Goal: Transaction & Acquisition: Purchase product/service

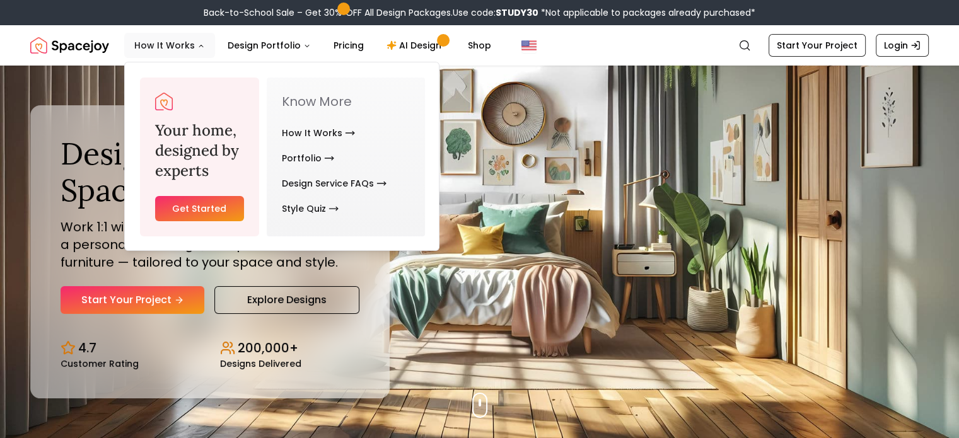
click at [189, 47] on button "How It Works" at bounding box center [169, 45] width 91 height 25
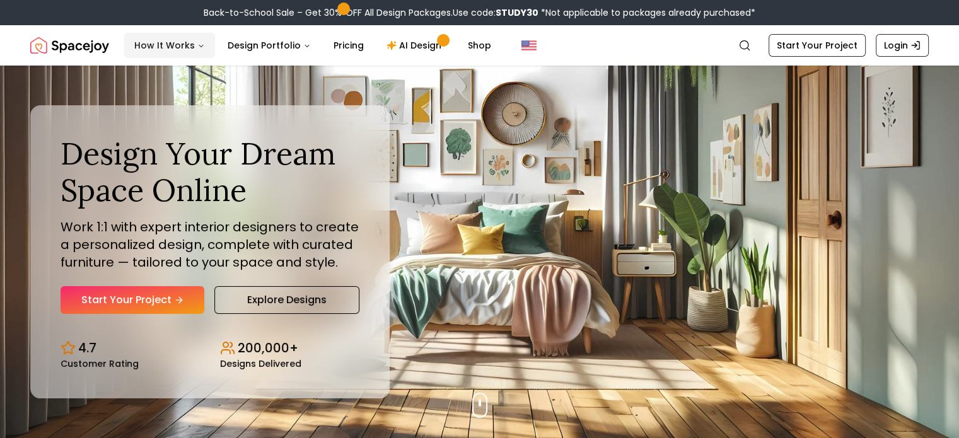
click at [166, 46] on button "How It Works" at bounding box center [169, 45] width 91 height 25
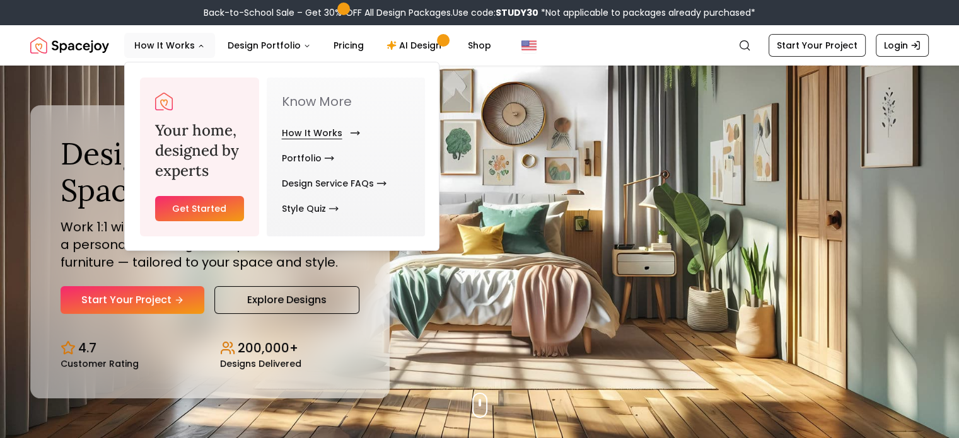
click at [330, 133] on link "How It Works" at bounding box center [318, 132] width 73 height 25
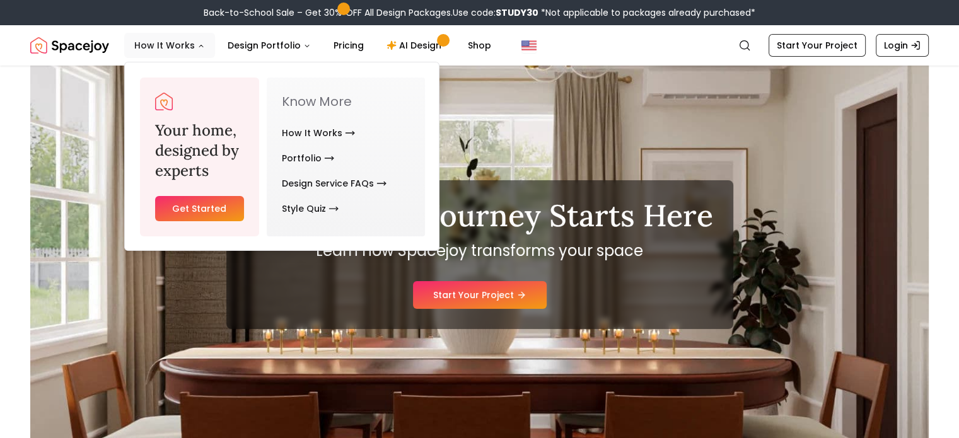
click at [202, 42] on button "How It Works" at bounding box center [169, 45] width 91 height 25
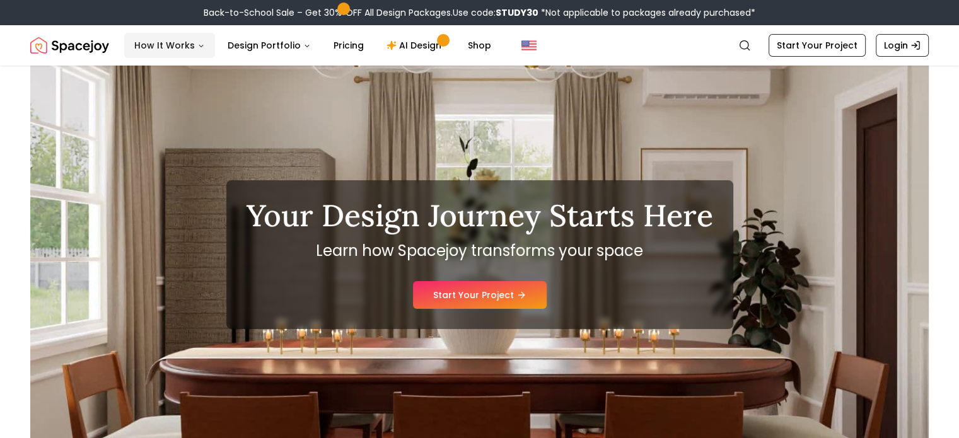
click at [197, 48] on icon "Main" at bounding box center [201, 46] width 8 height 8
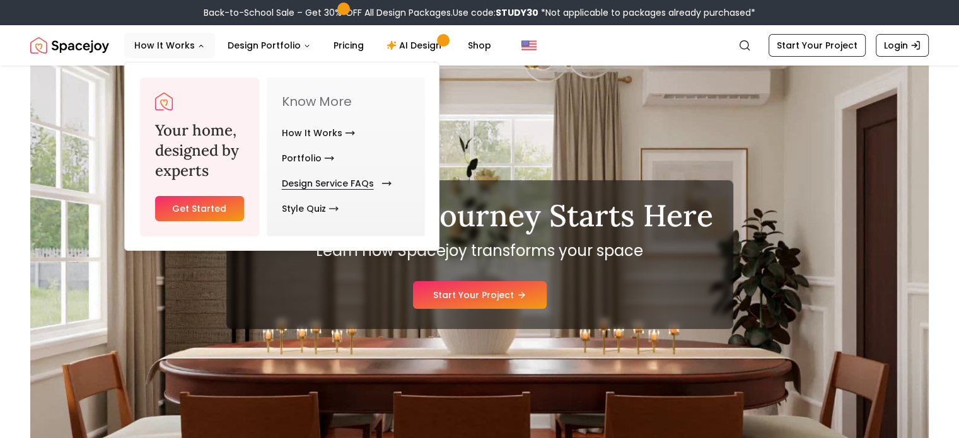
click at [344, 186] on link "Design Service FAQs" at bounding box center [334, 183] width 105 height 25
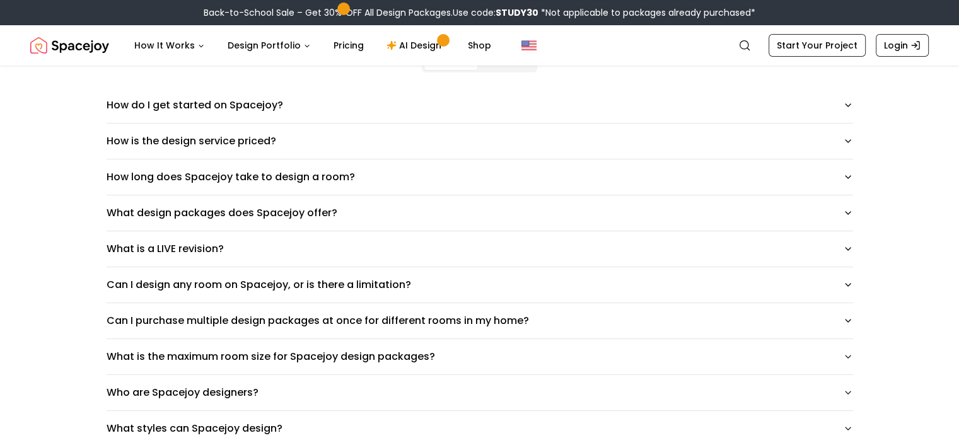
scroll to position [131, 0]
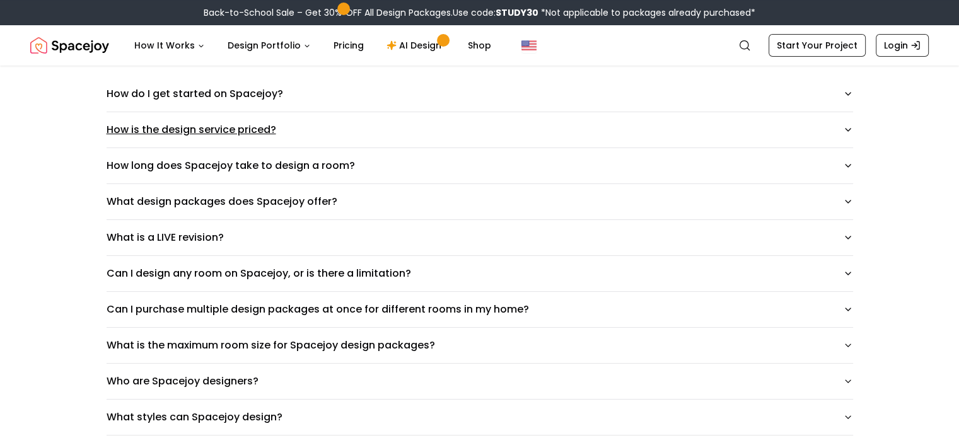
click at [821, 125] on button "How is the design service priced?" at bounding box center [480, 129] width 747 height 35
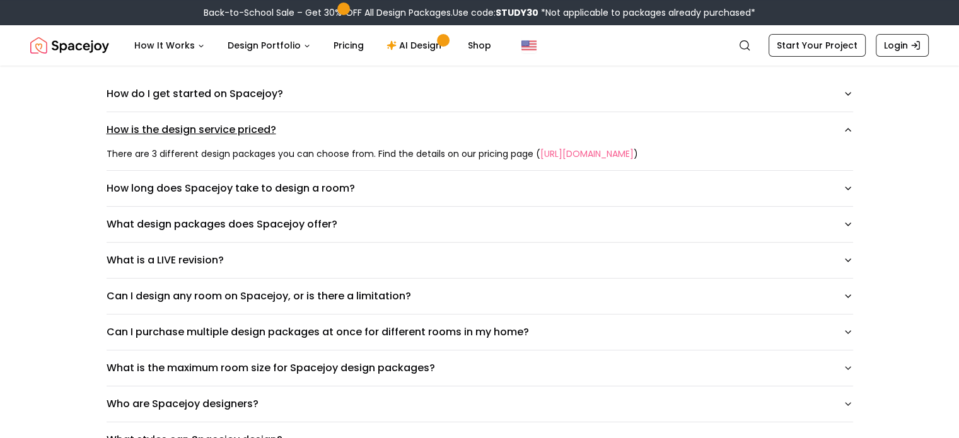
click at [821, 125] on button "How is the design service priced?" at bounding box center [480, 129] width 747 height 35
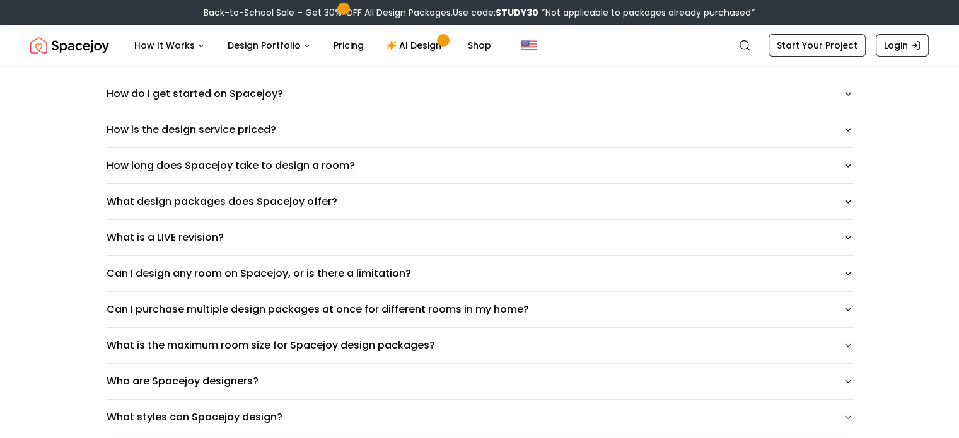
click at [834, 151] on button "How long does Spacejoy take to design a room?" at bounding box center [480, 165] width 747 height 35
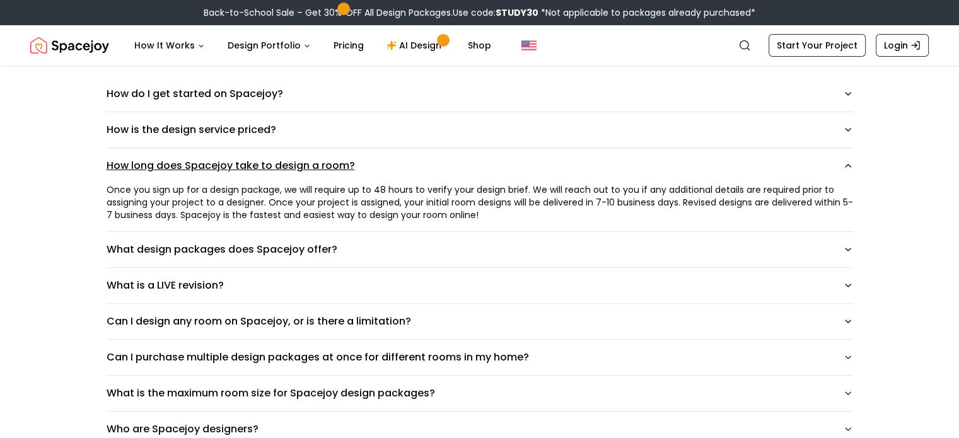
click at [831, 160] on button "How long does Spacejoy take to design a room?" at bounding box center [480, 165] width 747 height 35
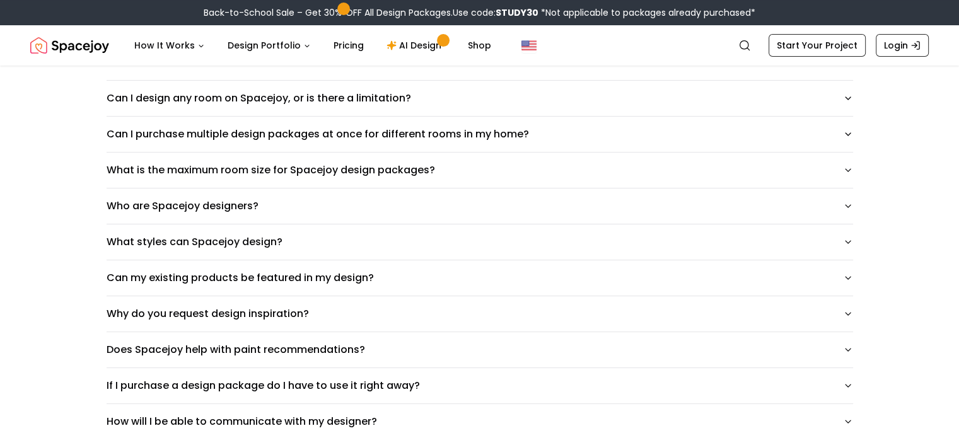
scroll to position [307, 0]
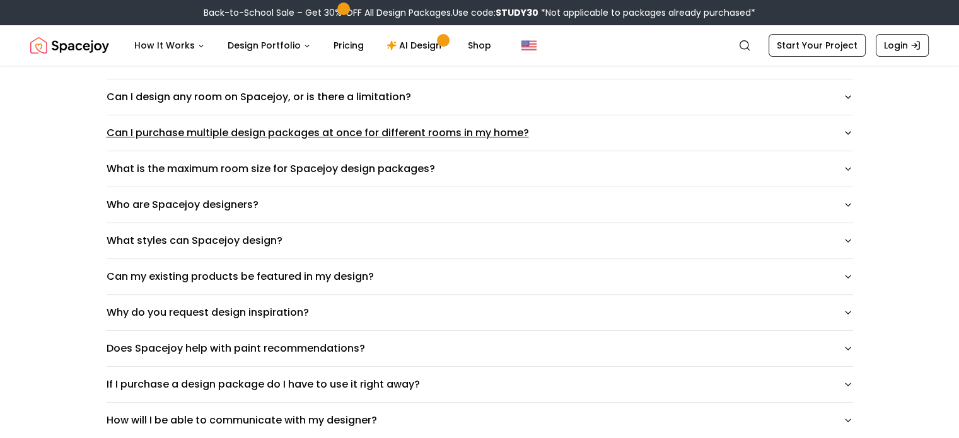
click at [803, 130] on button "Can I purchase multiple design packages at once for different rooms in my home?" at bounding box center [480, 132] width 747 height 35
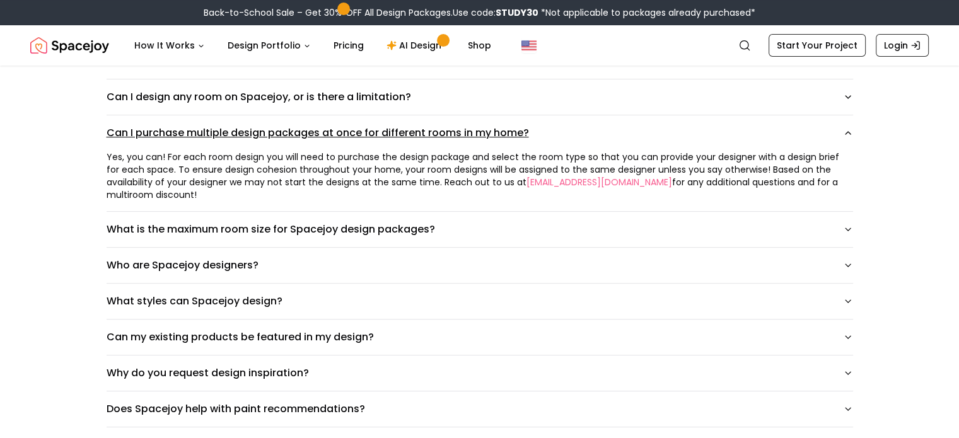
click at [803, 130] on button "Can I purchase multiple design packages at once for different rooms in my home?" at bounding box center [480, 132] width 747 height 35
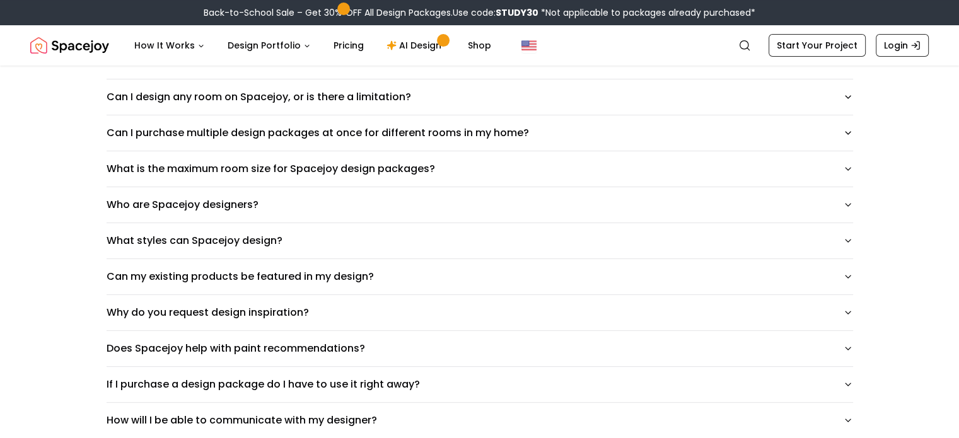
click at [873, 186] on div "How do I get started on Spacejoy? How is the design service priced? How long do…" at bounding box center [479, 385] width 787 height 970
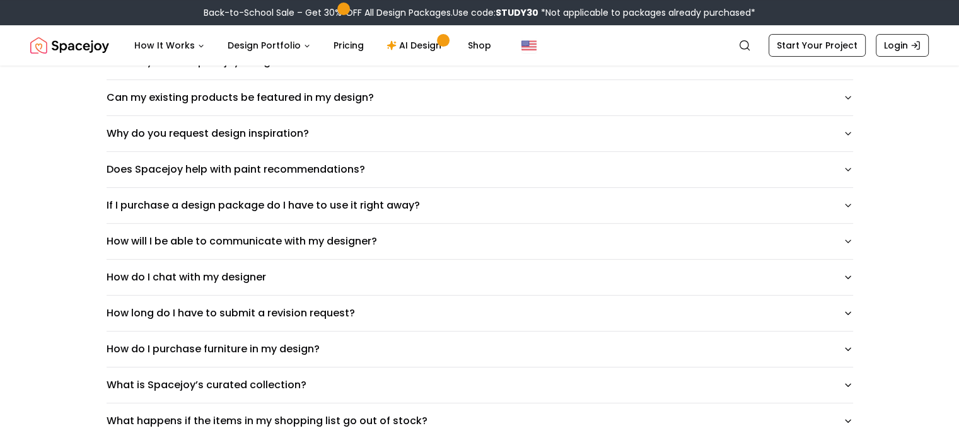
scroll to position [484, 0]
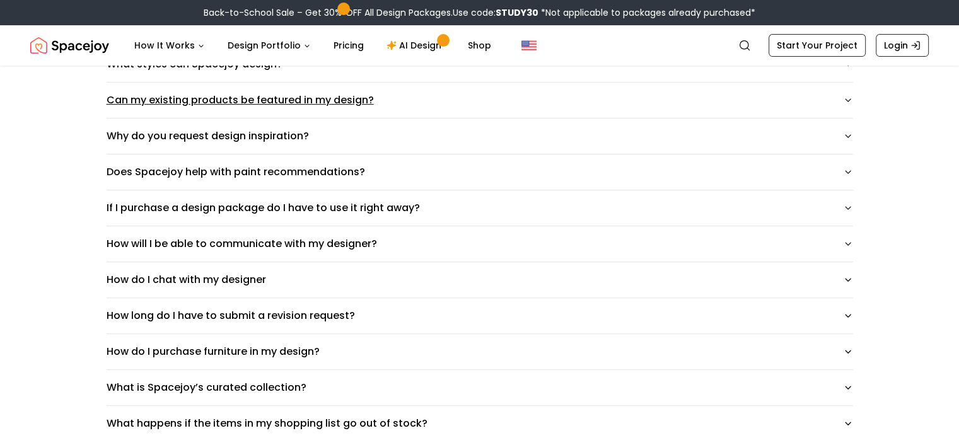
click at [847, 91] on button "Can my existing products be featured in my design?" at bounding box center [480, 100] width 747 height 35
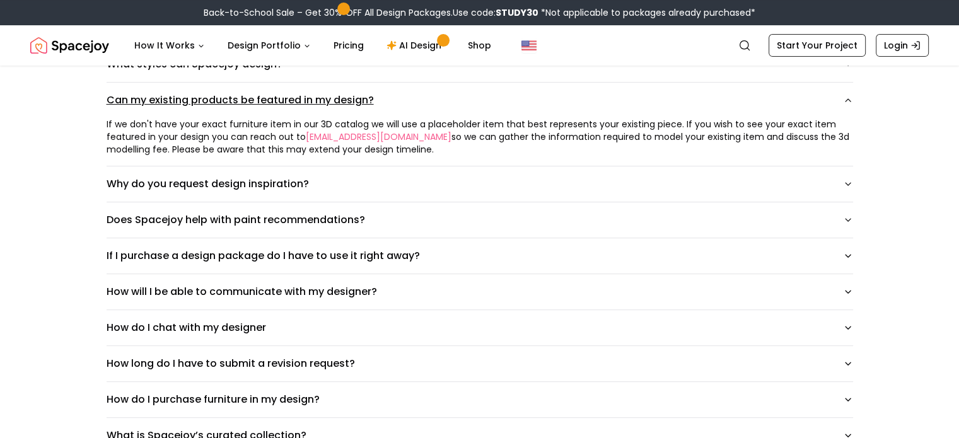
click at [851, 94] on button "Can my existing products be featured in my design?" at bounding box center [480, 100] width 747 height 35
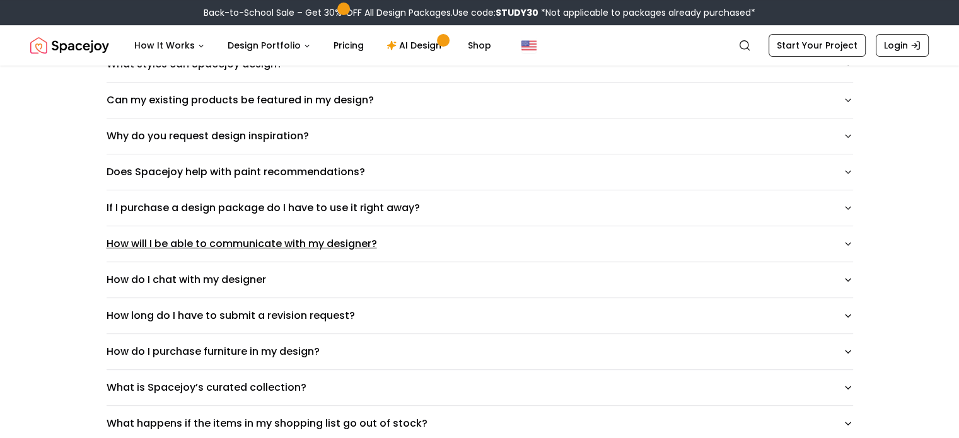
click at [845, 243] on button "How will I be able to communicate with my designer?" at bounding box center [480, 243] width 747 height 35
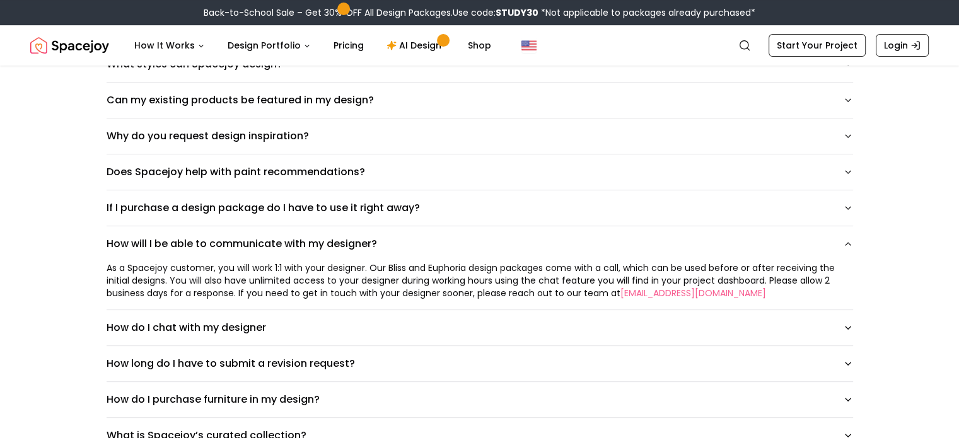
click at [873, 284] on div "How do I get started on Spacejoy? How is the design service priced? How long do…" at bounding box center [479, 232] width 787 height 1018
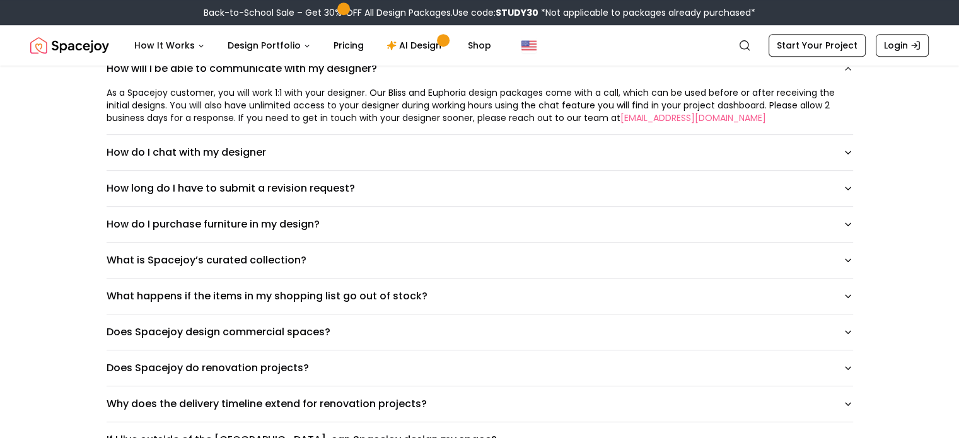
scroll to position [660, 0]
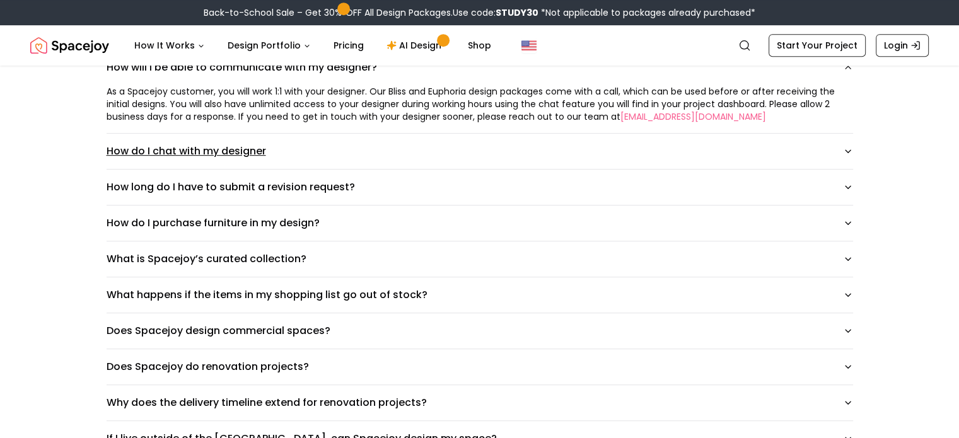
click at [850, 141] on button "How do I chat with my designer" at bounding box center [480, 151] width 747 height 35
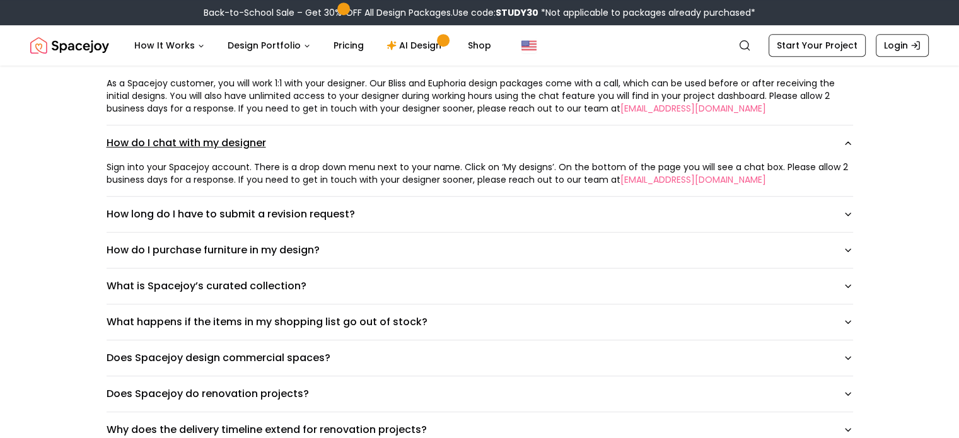
scroll to position [661, 0]
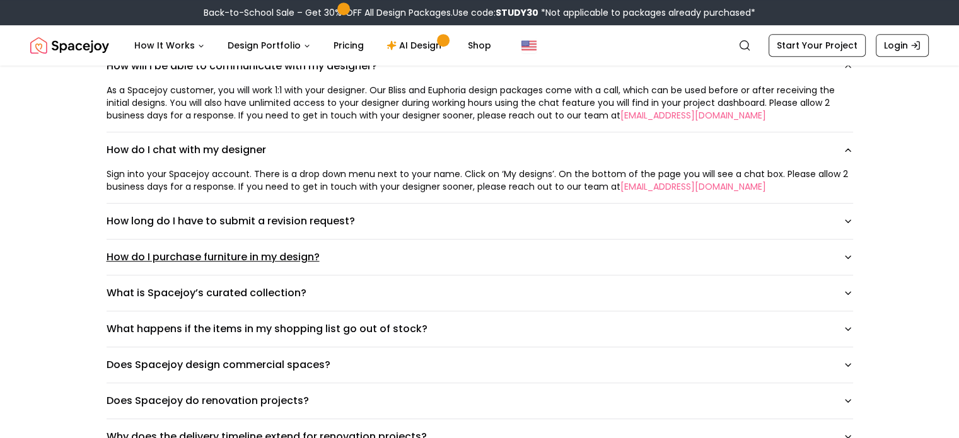
click at [847, 267] on button "How do I purchase furniture in my design?" at bounding box center [480, 257] width 747 height 35
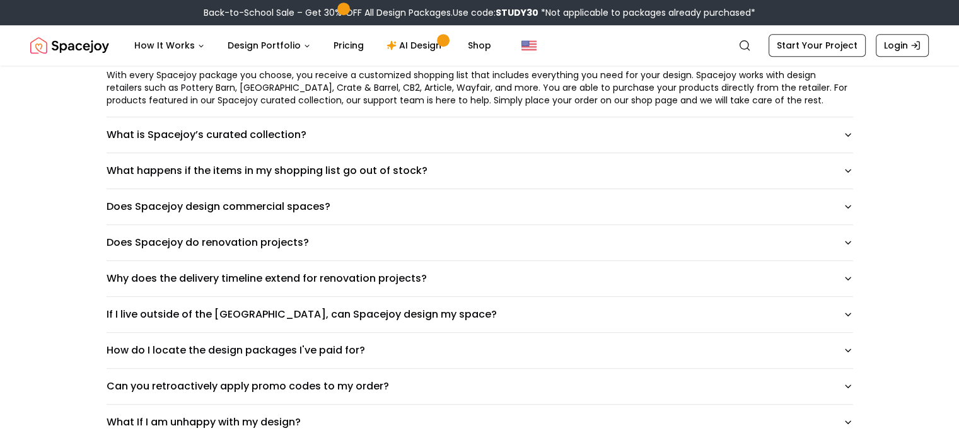
scroll to position [871, 0]
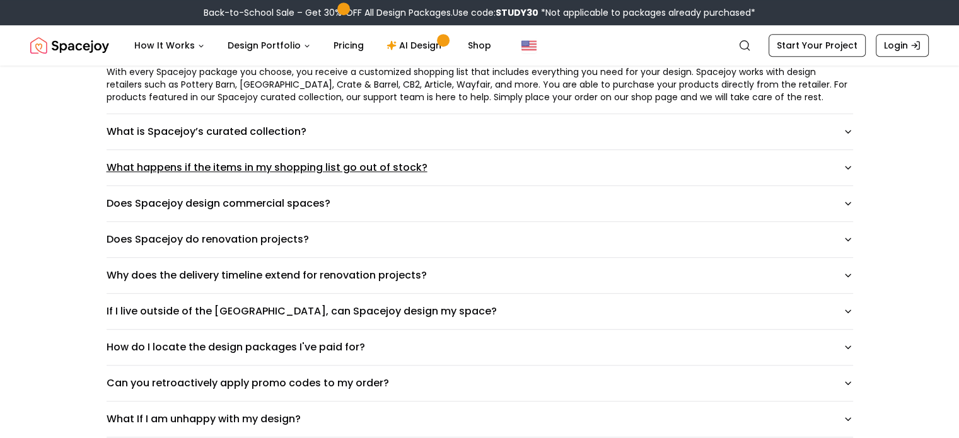
click at [841, 156] on button "What happens if the items in my shopping list go out of stock?" at bounding box center [480, 167] width 747 height 35
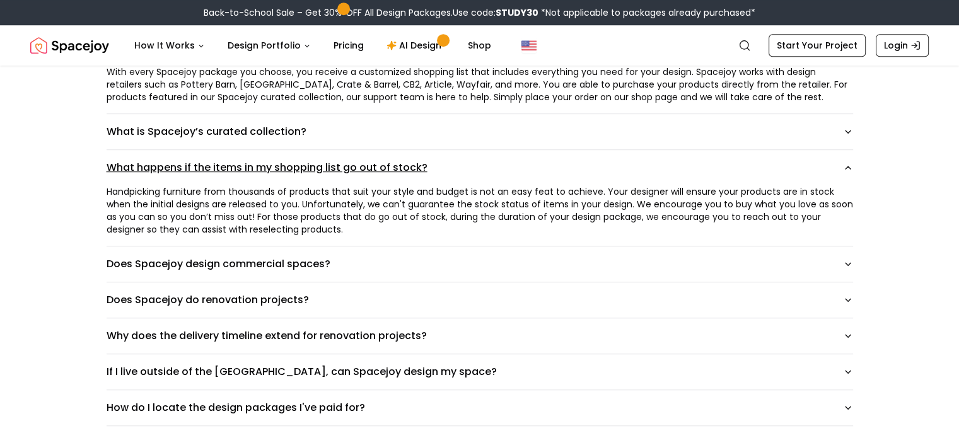
click at [841, 156] on button "What happens if the items in my shopping list go out of stock?" at bounding box center [480, 167] width 747 height 35
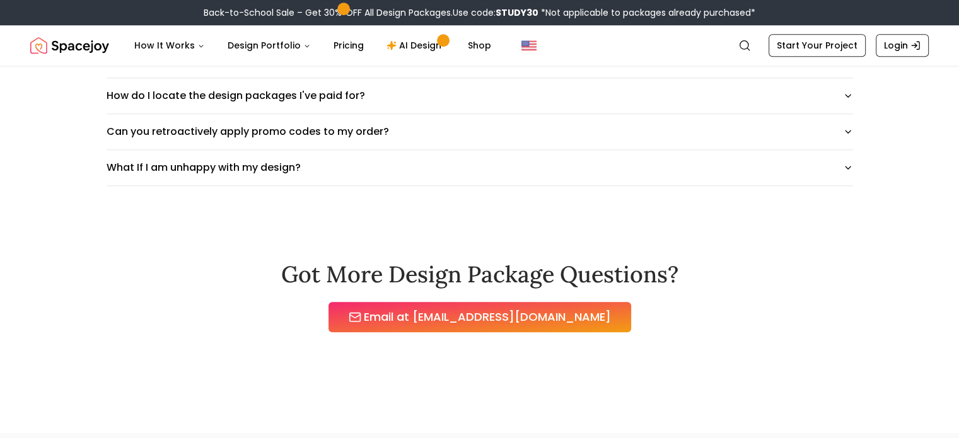
scroll to position [1117, 0]
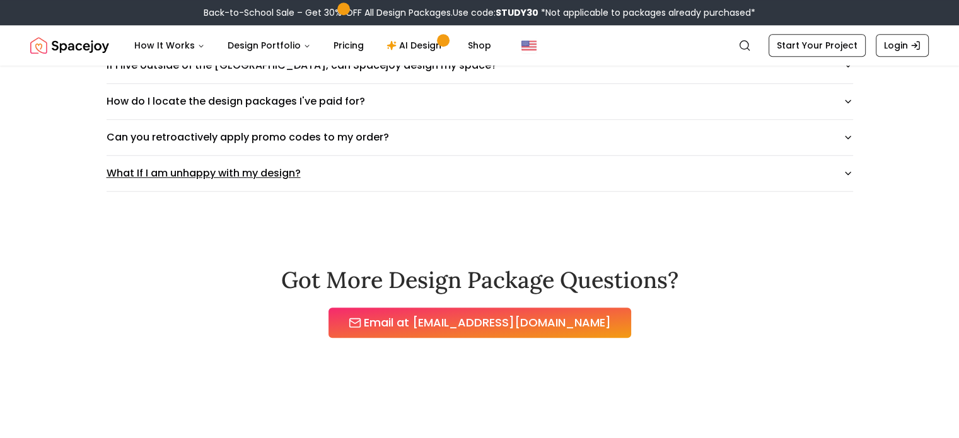
click at [853, 177] on button "What If I am unhappy with my design?" at bounding box center [480, 173] width 747 height 35
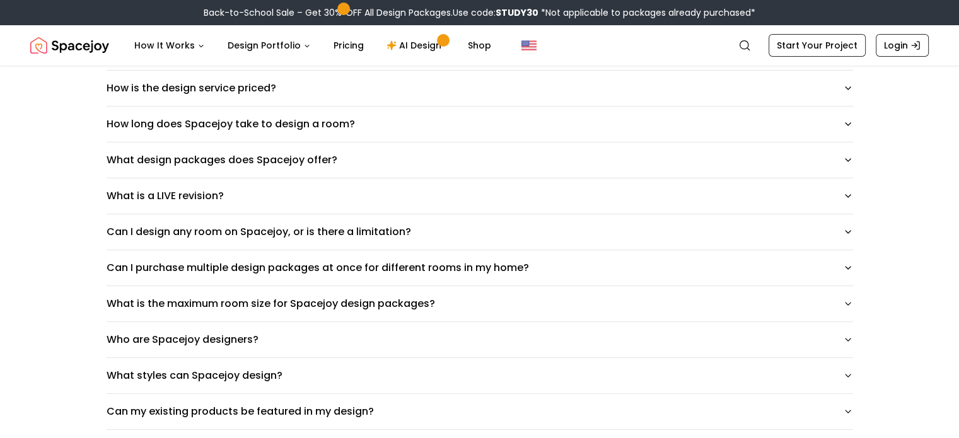
scroll to position [0, 0]
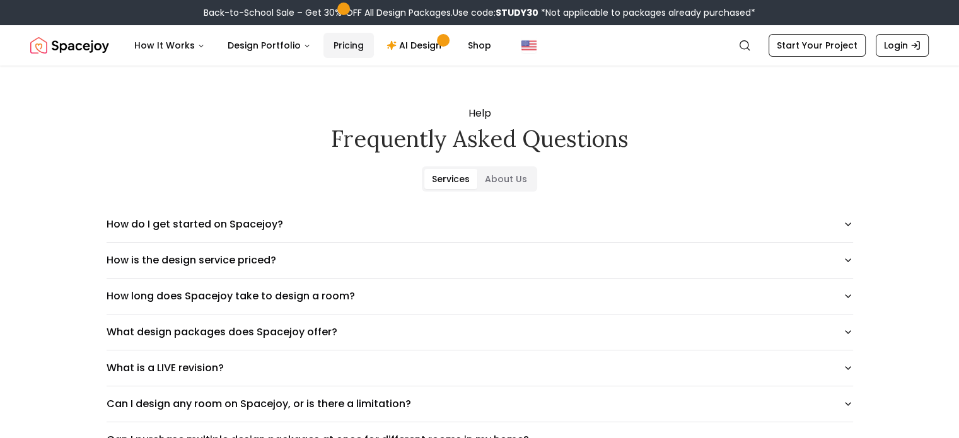
click at [337, 46] on link "Pricing" at bounding box center [348, 45] width 50 height 25
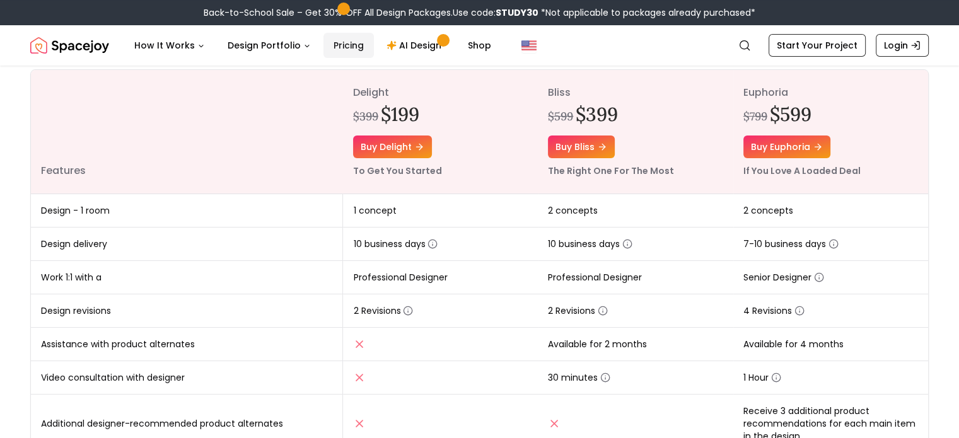
scroll to position [133, 0]
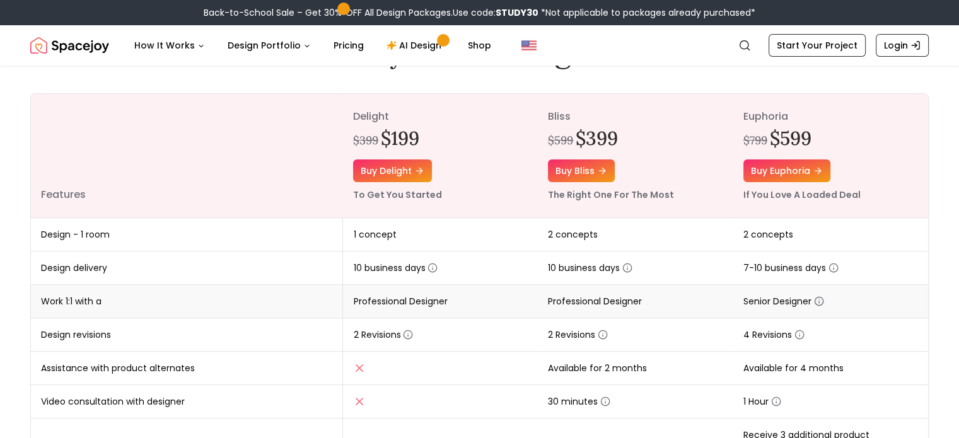
click at [821, 298] on icon "button" at bounding box center [819, 301] width 10 height 10
click at [834, 269] on icon "button" at bounding box center [834, 269] width 0 height 2
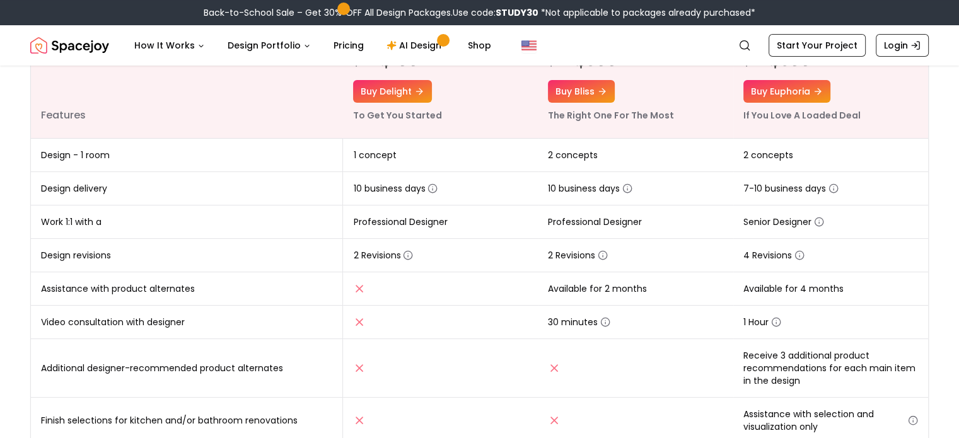
scroll to position [216, 0]
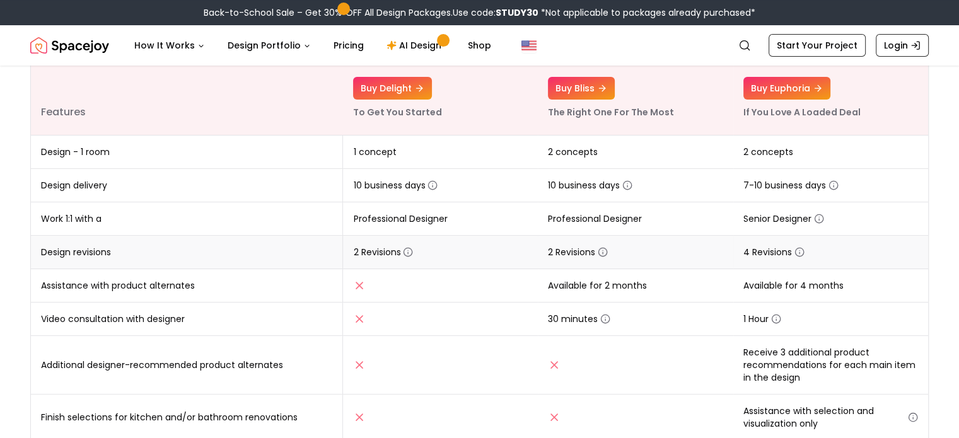
click at [604, 249] on icon "button" at bounding box center [603, 252] width 10 height 10
click at [629, 182] on icon "button" at bounding box center [627, 185] width 10 height 10
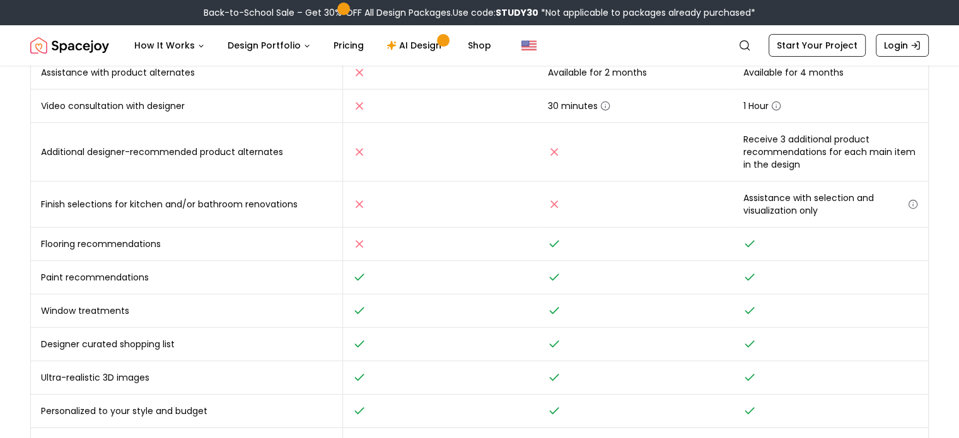
scroll to position [401, 0]
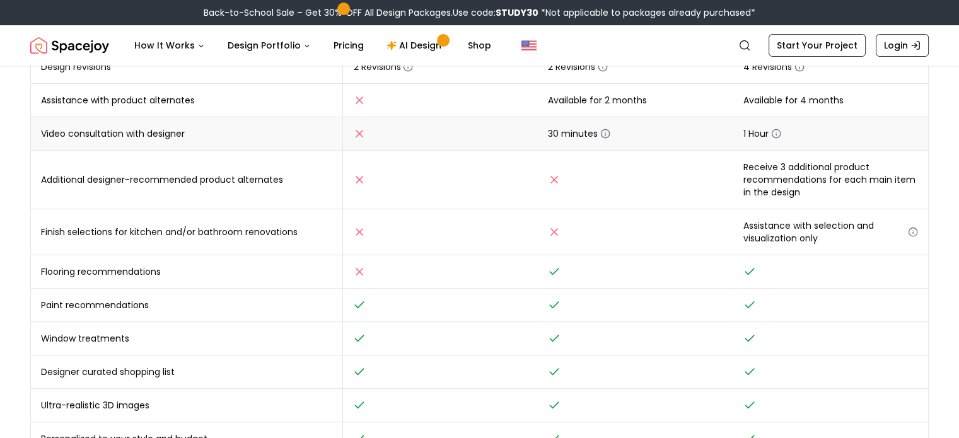
click at [605, 132] on icon "button" at bounding box center [605, 134] width 10 height 10
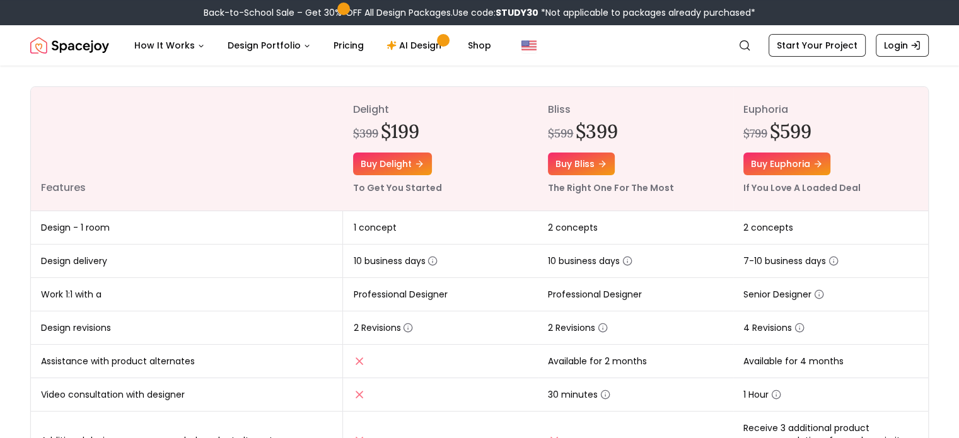
scroll to position [156, 0]
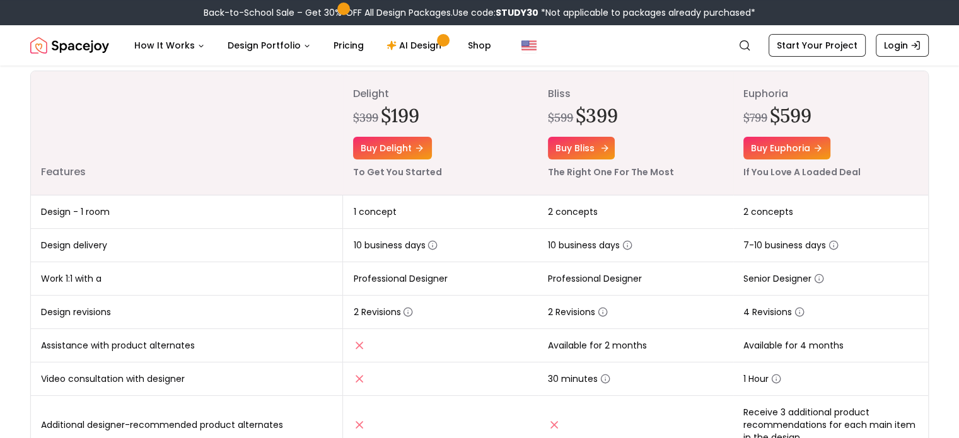
click at [588, 148] on link "Buy bliss" at bounding box center [581, 148] width 67 height 23
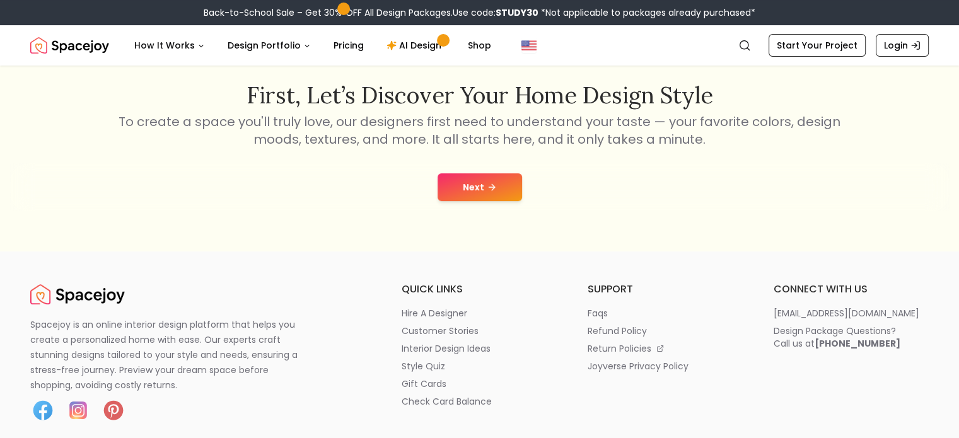
scroll to position [204, 0]
click at [490, 186] on icon at bounding box center [492, 188] width 10 height 10
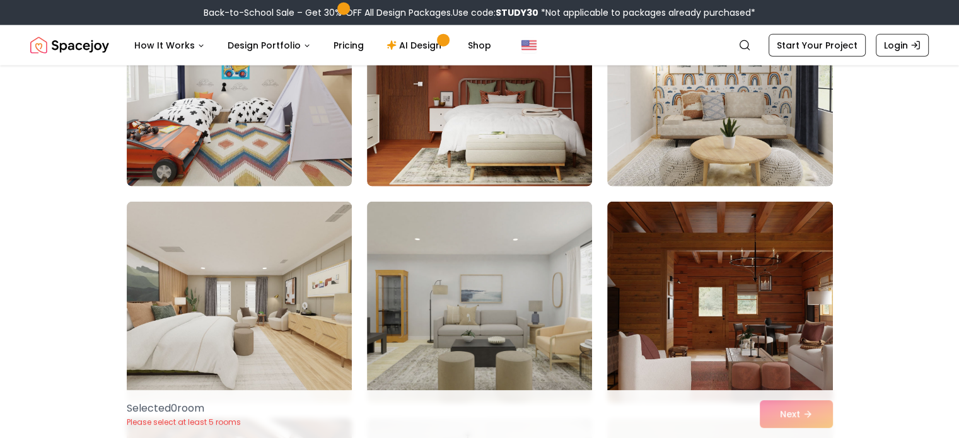
scroll to position [2977, 0]
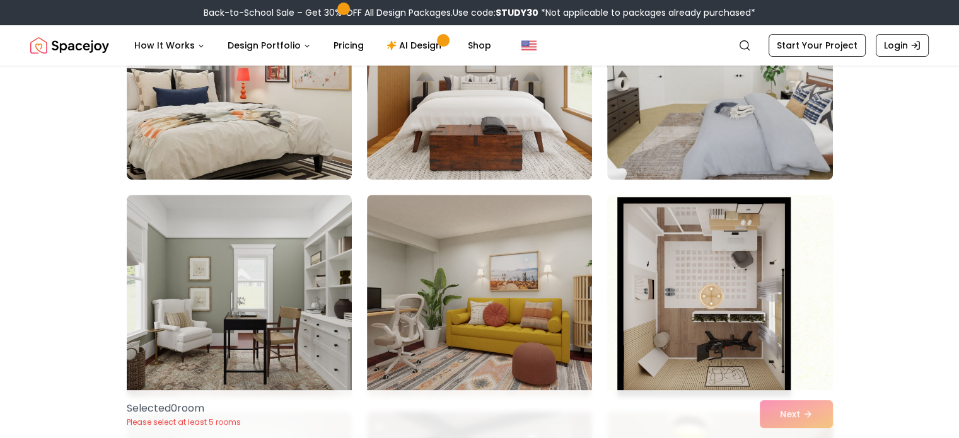
scroll to position [426, 0]
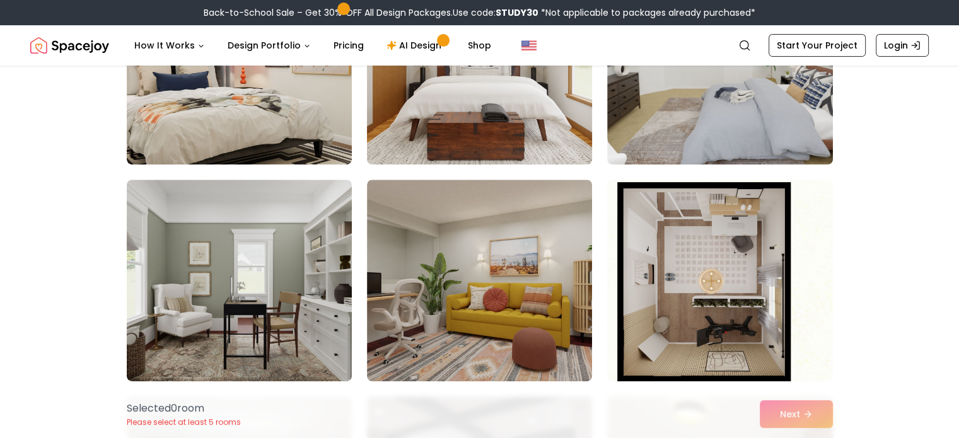
click at [529, 86] on img at bounding box center [479, 64] width 236 height 212
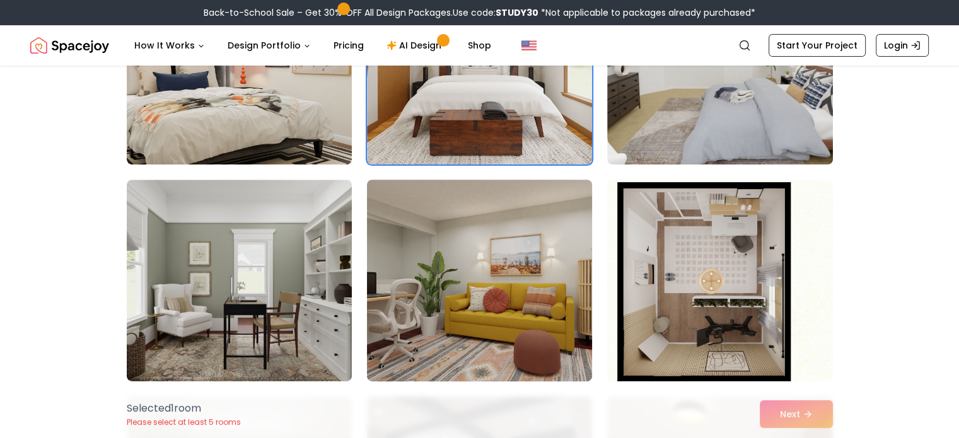
click at [501, 262] on img at bounding box center [479, 281] width 236 height 212
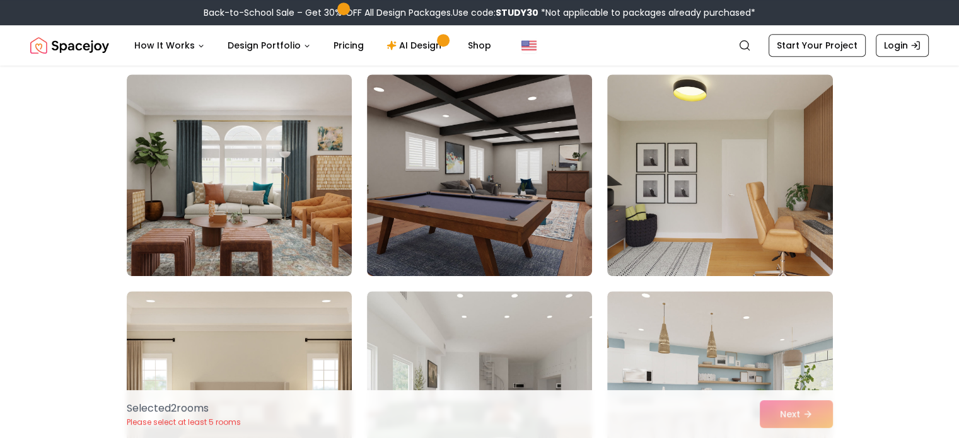
scroll to position [793, 0]
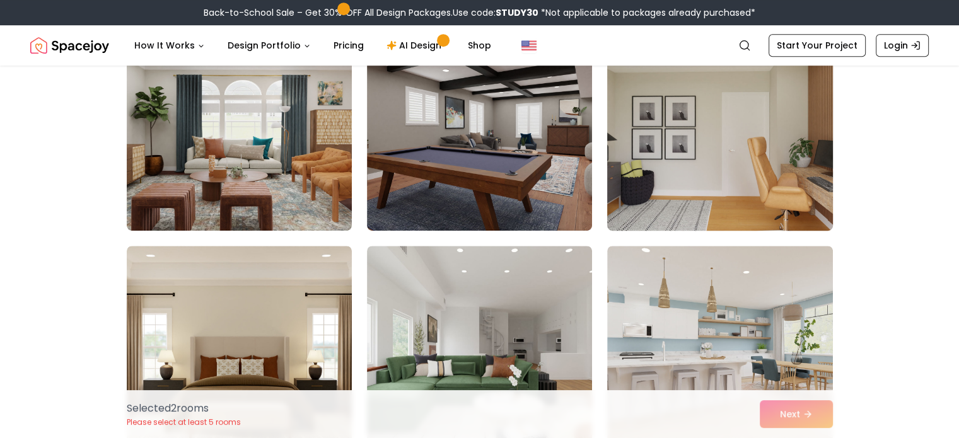
click at [754, 175] on img at bounding box center [720, 130] width 236 height 212
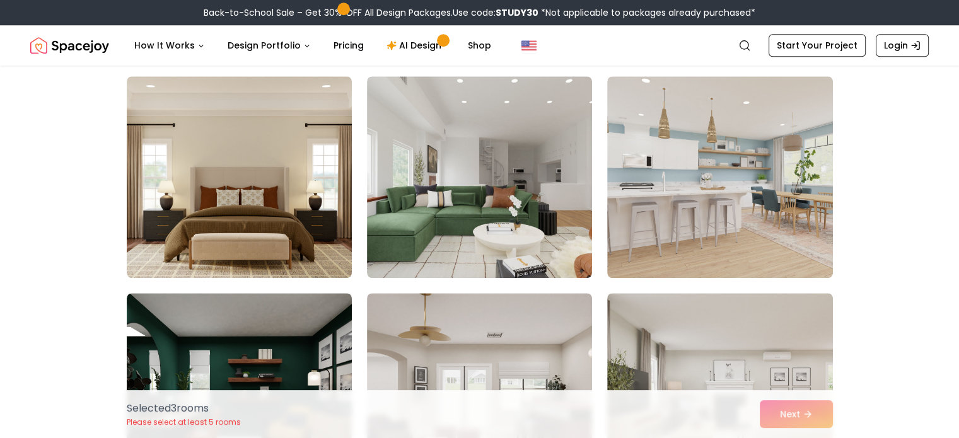
scroll to position [955, 0]
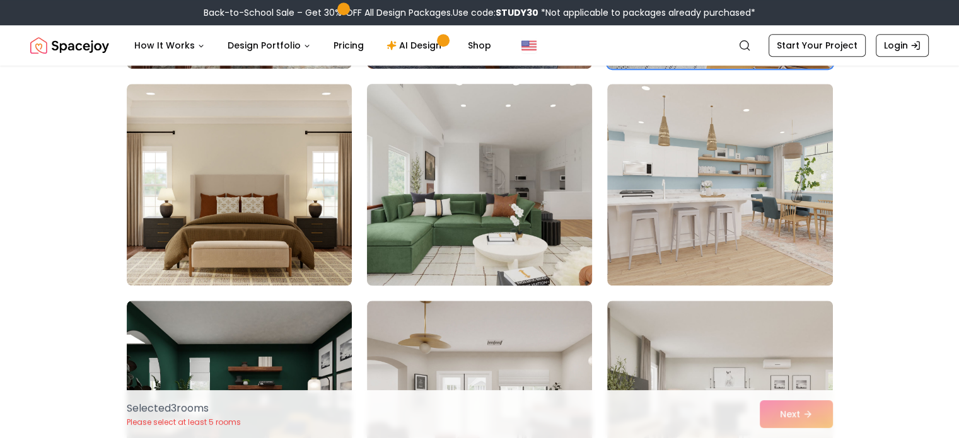
click at [494, 210] on img at bounding box center [479, 185] width 236 height 212
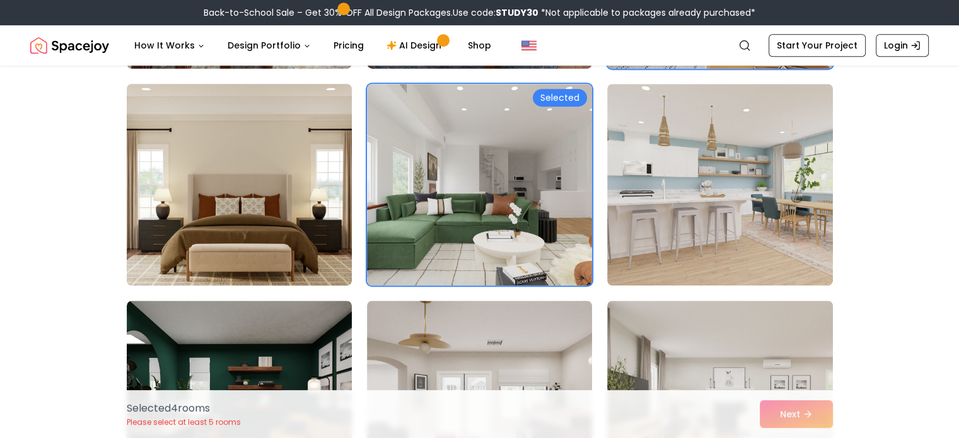
click at [271, 224] on img at bounding box center [239, 185] width 236 height 212
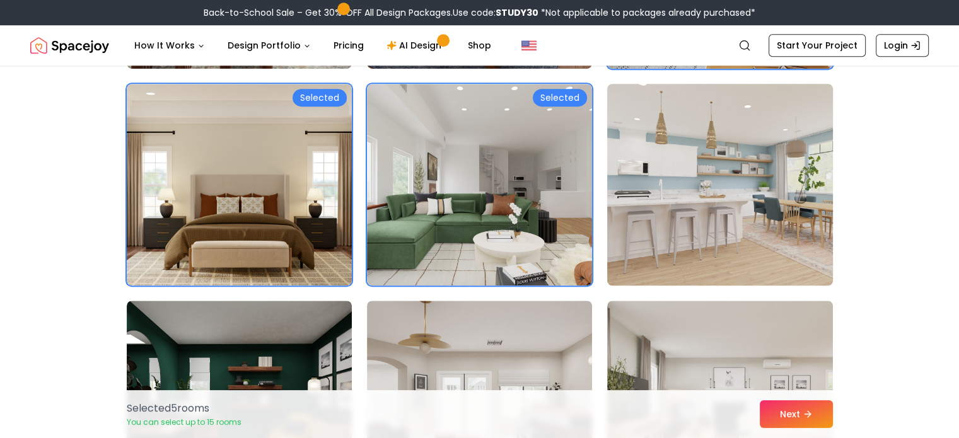
click at [805, 244] on img at bounding box center [720, 185] width 236 height 212
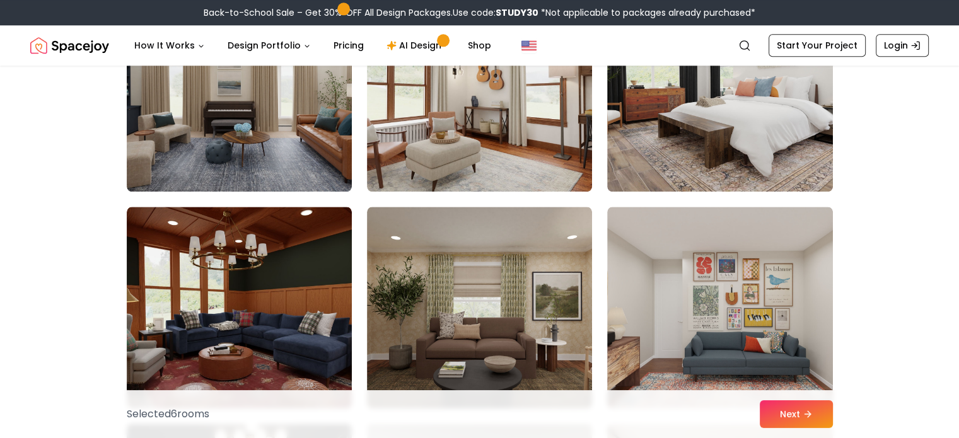
scroll to position [1423, 0]
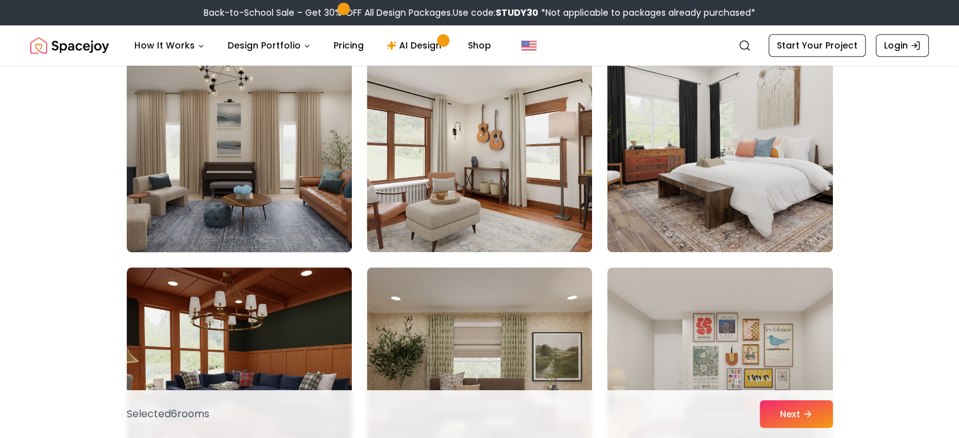
click at [226, 182] on img at bounding box center [239, 151] width 236 height 212
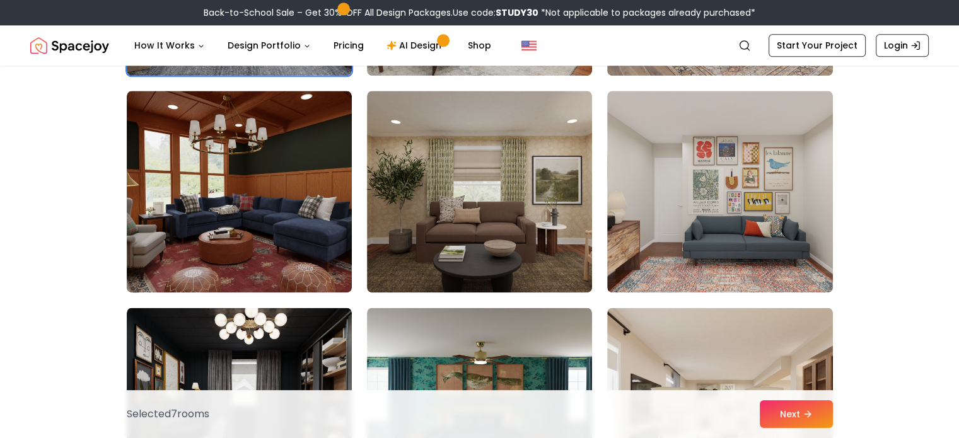
scroll to position [1614, 0]
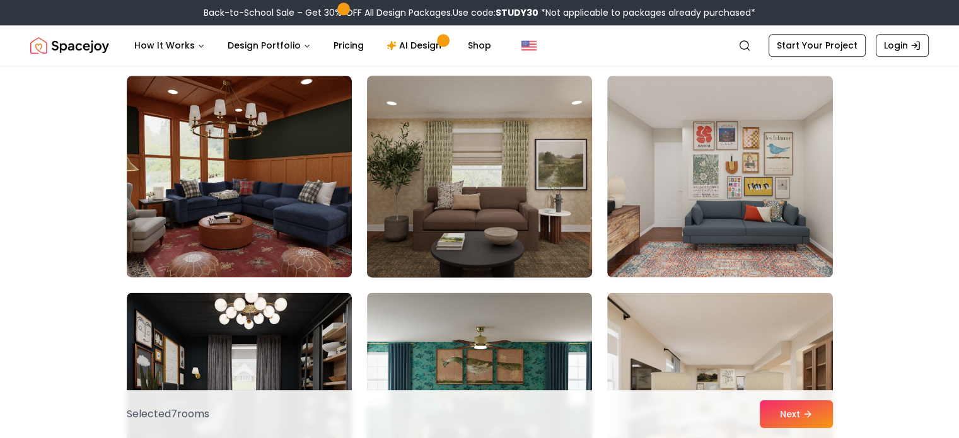
click at [441, 176] on img at bounding box center [479, 177] width 236 height 212
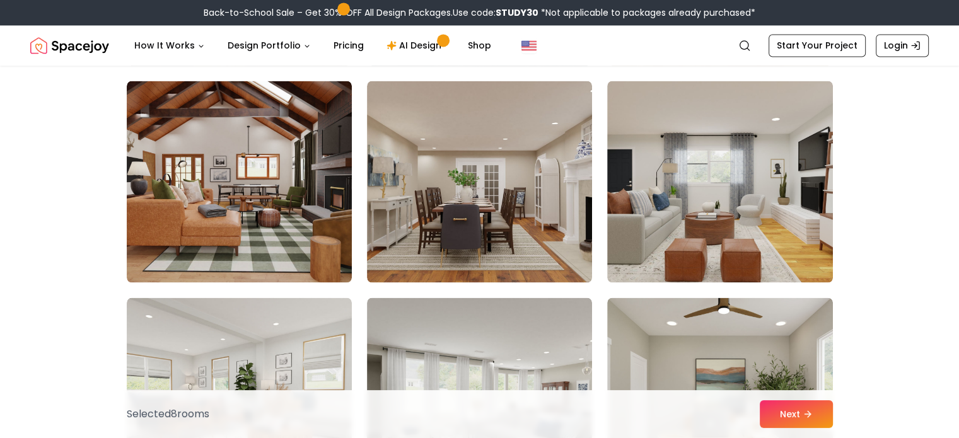
scroll to position [2074, 0]
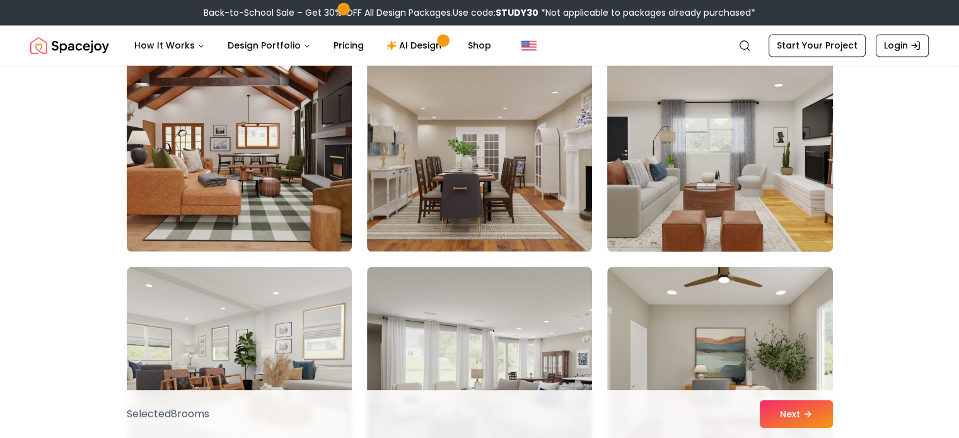
click at [791, 175] on img at bounding box center [720, 151] width 236 height 212
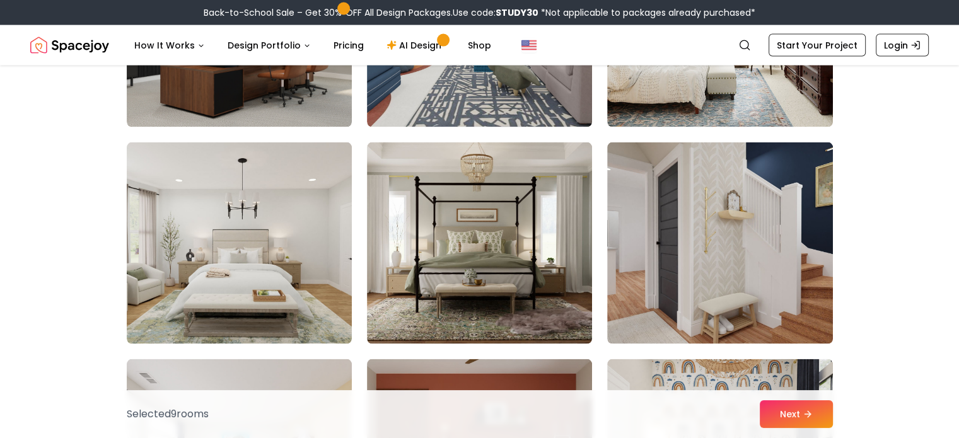
scroll to position [2670, 0]
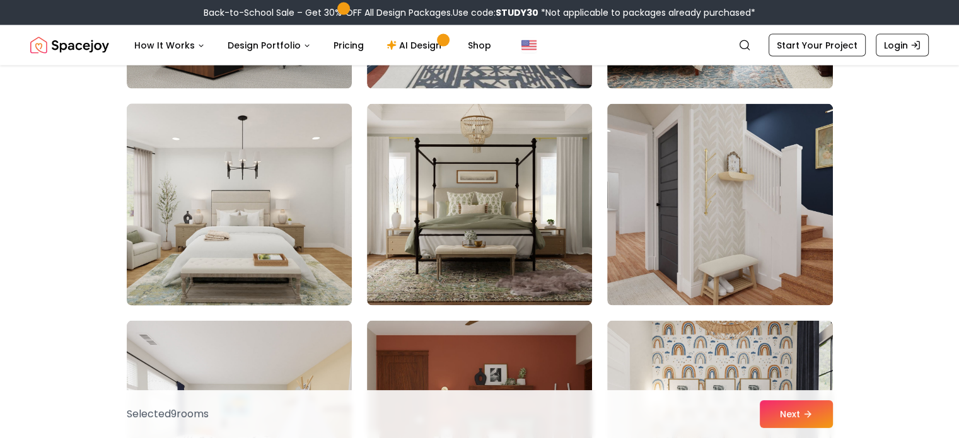
click at [263, 244] on img at bounding box center [239, 205] width 236 height 212
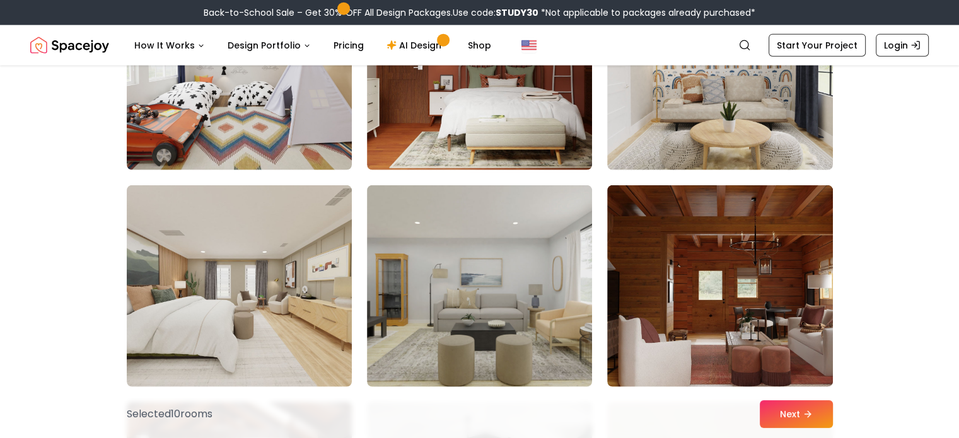
scroll to position [3076, 0]
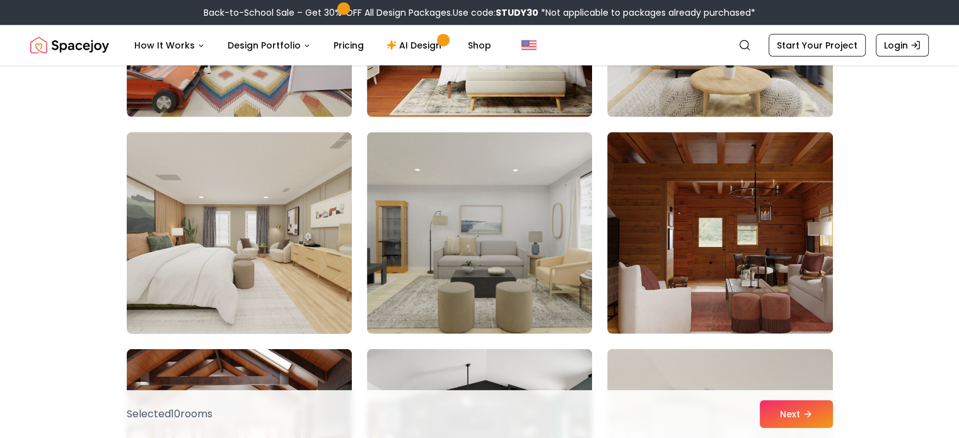
click at [333, 265] on img at bounding box center [239, 233] width 236 height 212
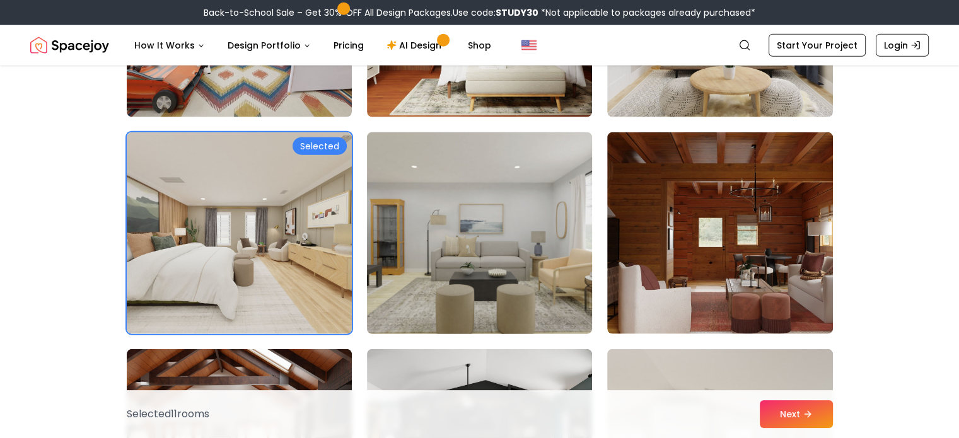
click at [542, 260] on img at bounding box center [479, 233] width 236 height 212
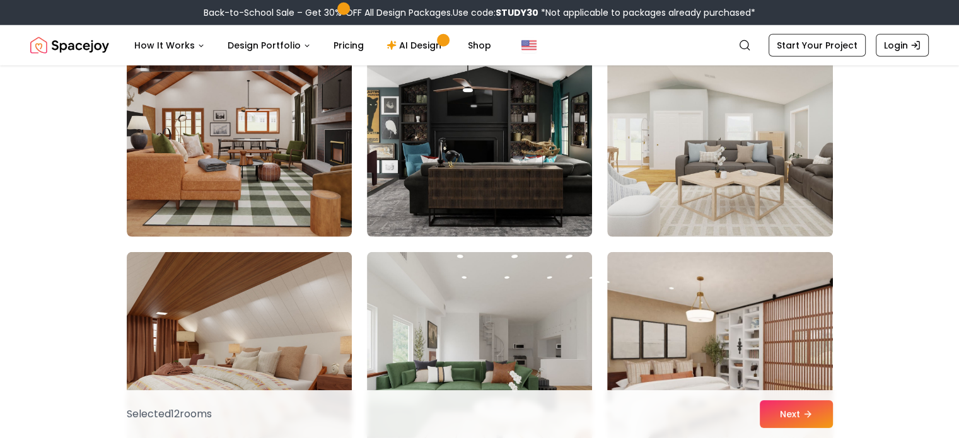
scroll to position [3406, 0]
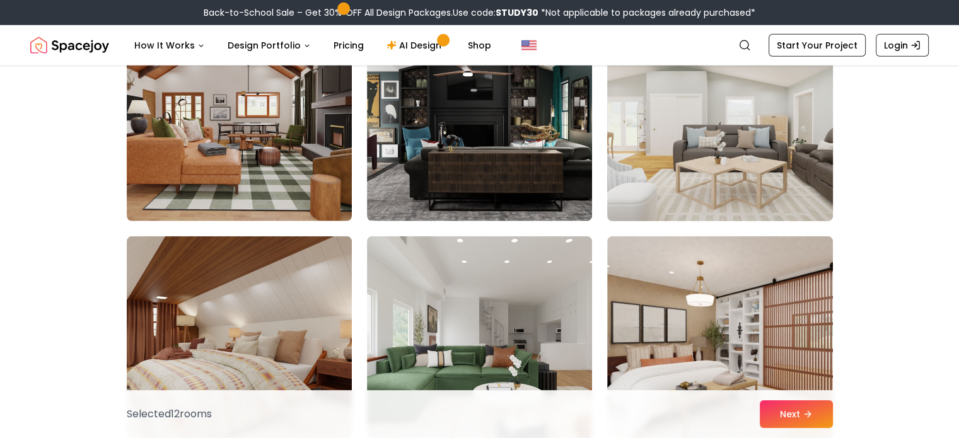
click at [789, 172] on img at bounding box center [720, 121] width 236 height 212
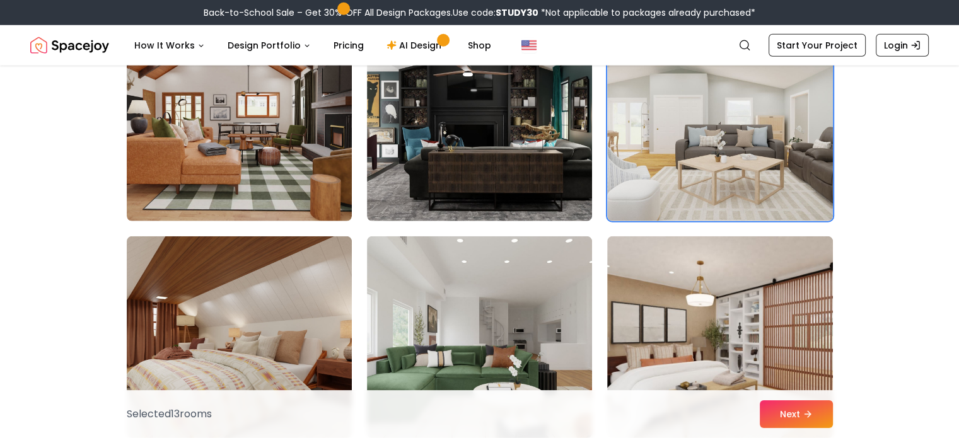
scroll to position [3514, 0]
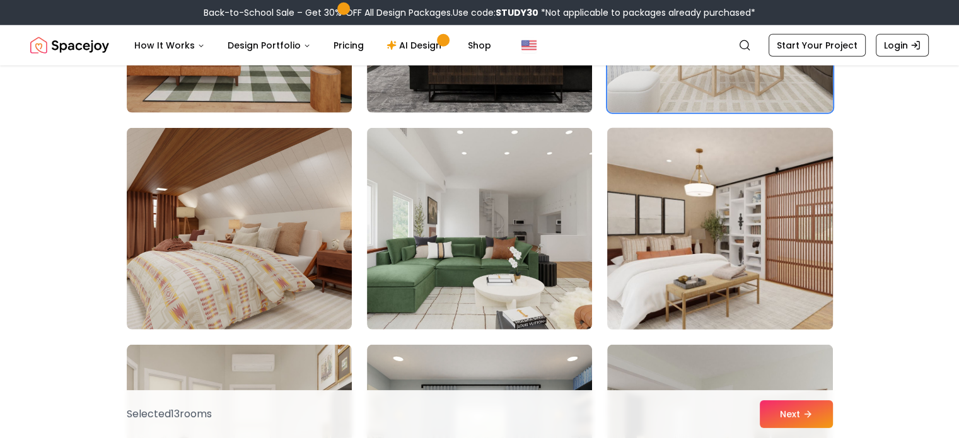
click at [759, 259] on img at bounding box center [720, 229] width 236 height 212
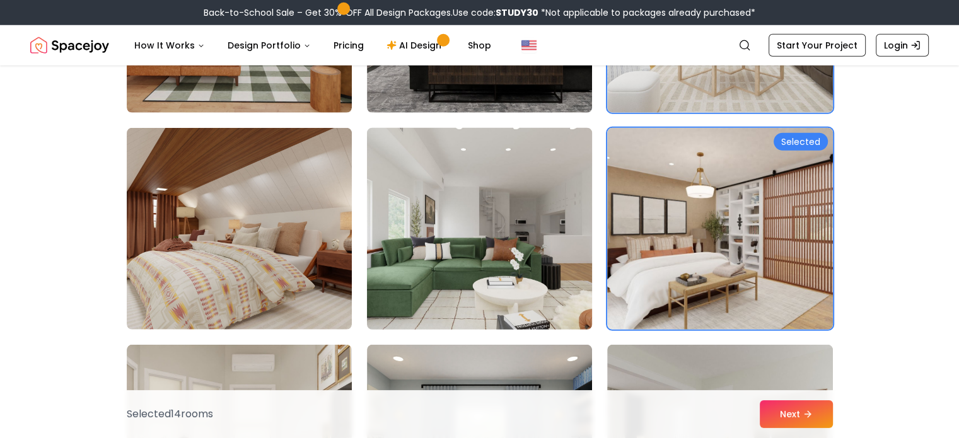
click at [515, 261] on img at bounding box center [479, 229] width 236 height 212
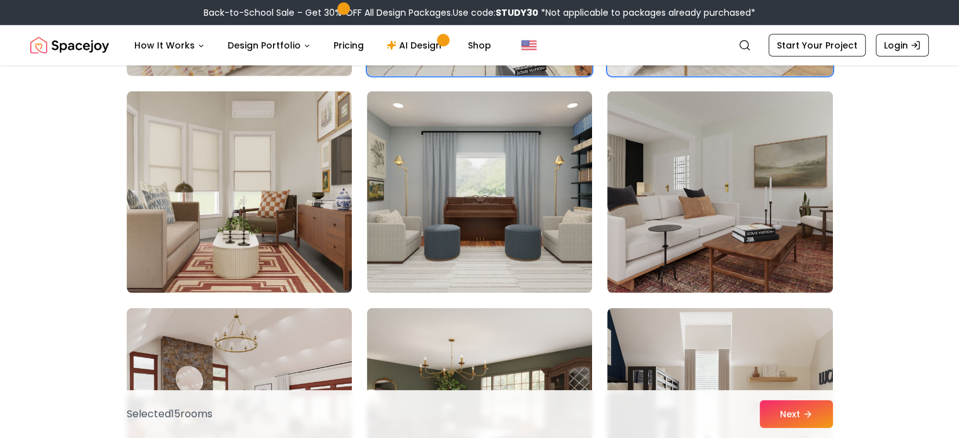
scroll to position [3775, 0]
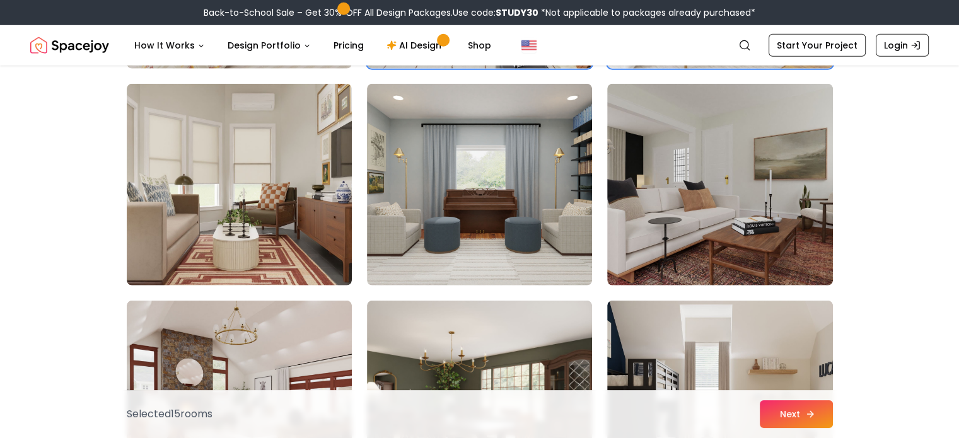
click at [782, 415] on button "Next" at bounding box center [796, 414] width 73 height 28
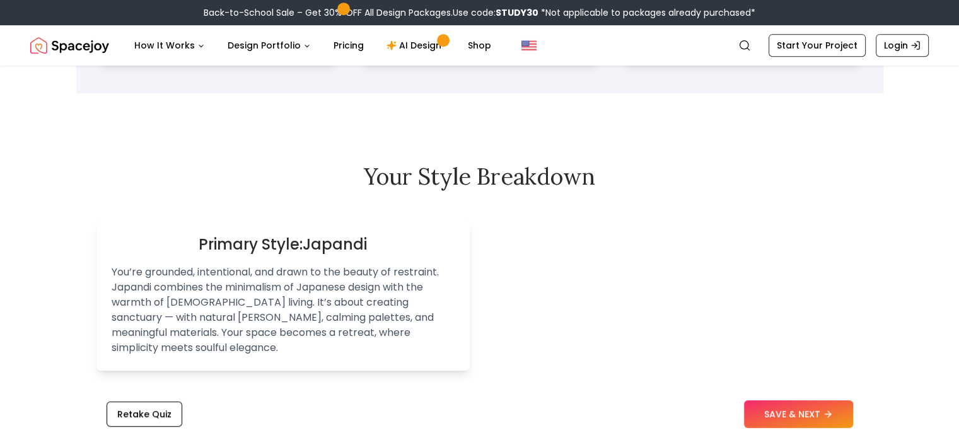
scroll to position [692, 0]
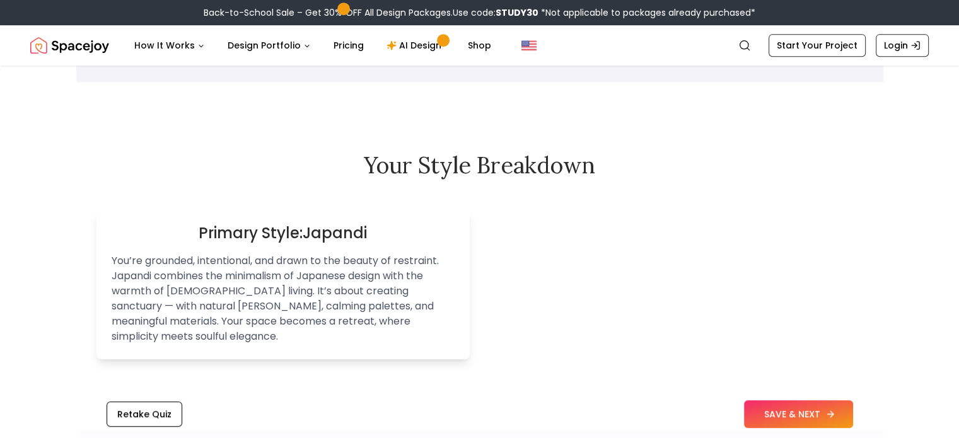
click at [789, 411] on button "SAVE & NEXT" at bounding box center [798, 414] width 109 height 28
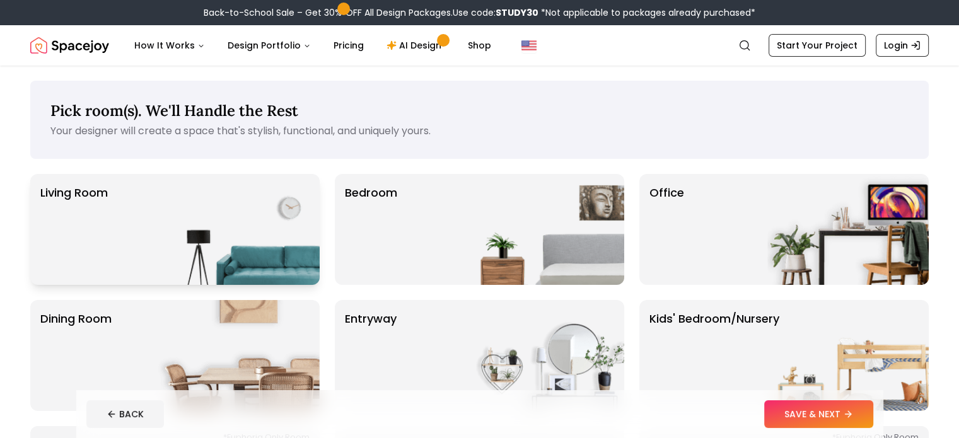
click at [147, 226] on div "Living Room" at bounding box center [174, 229] width 289 height 111
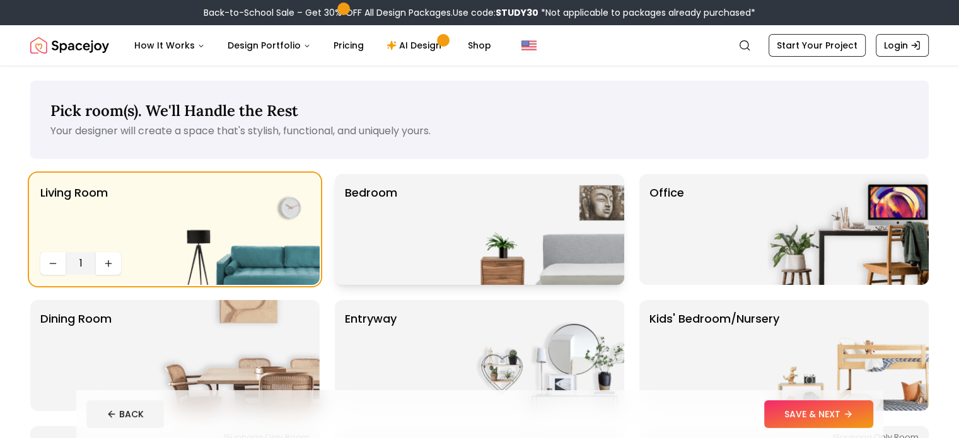
click at [568, 236] on img at bounding box center [543, 229] width 161 height 111
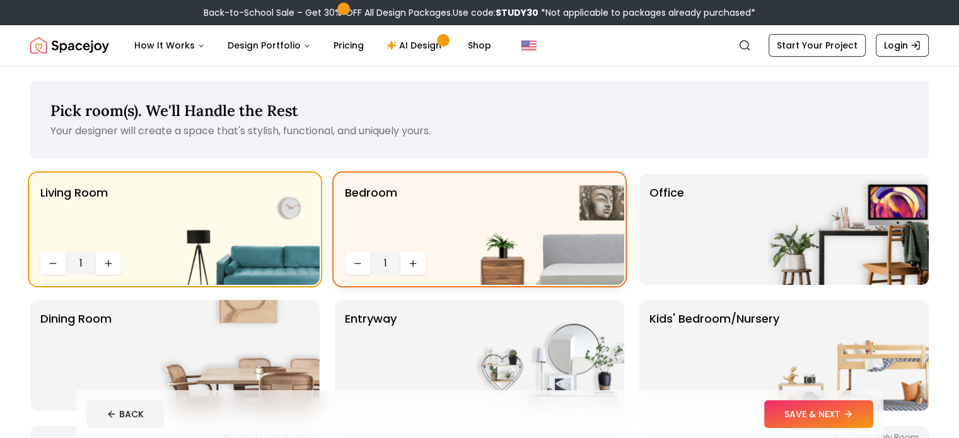
click at [568, 236] on img at bounding box center [543, 229] width 161 height 111
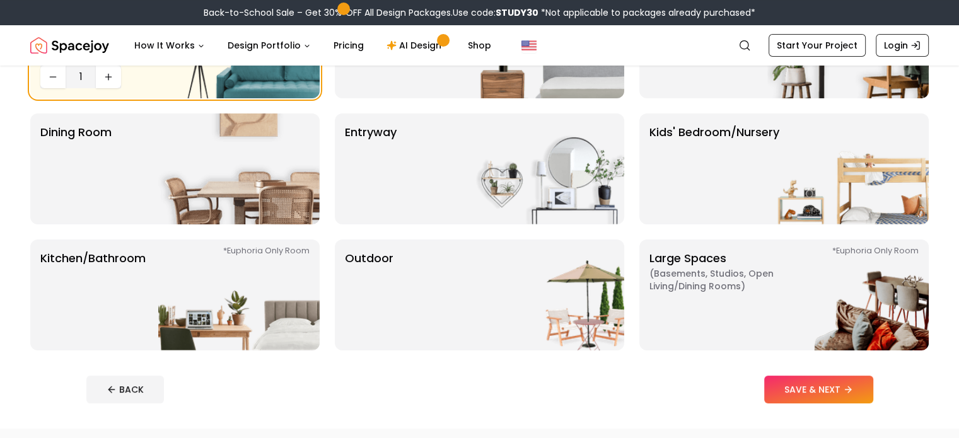
scroll to position [192, 0]
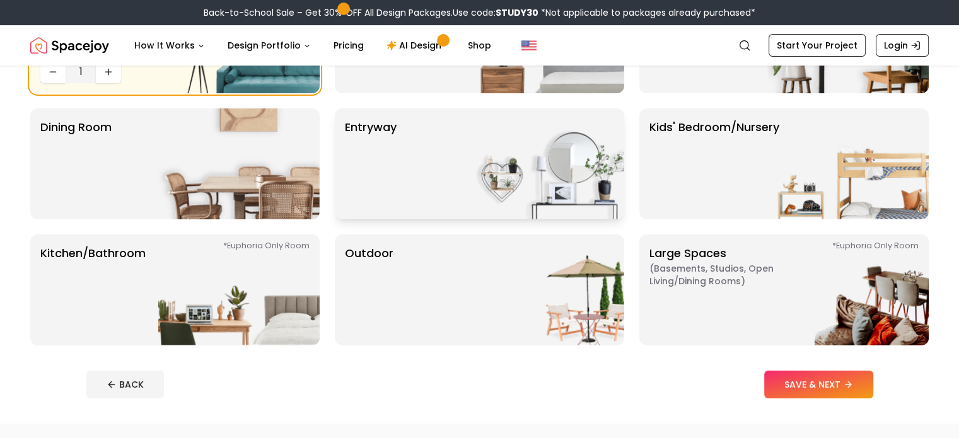
click at [455, 151] on div "entryway" at bounding box center [479, 163] width 289 height 111
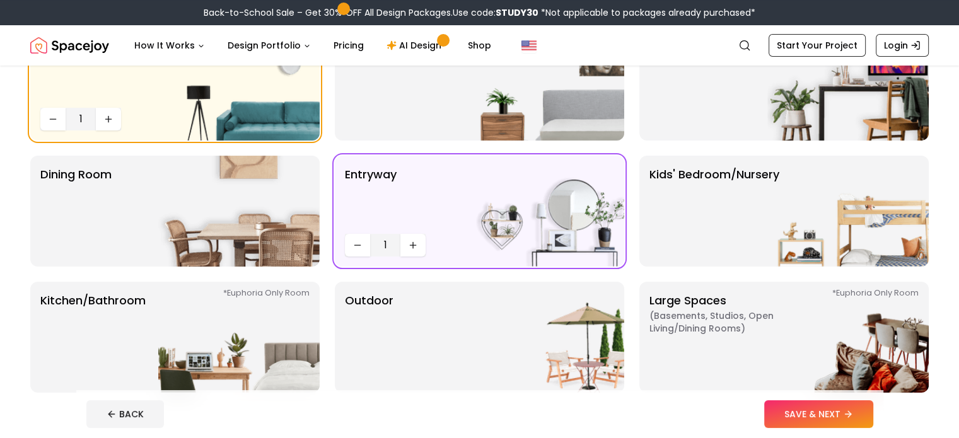
scroll to position [150, 0]
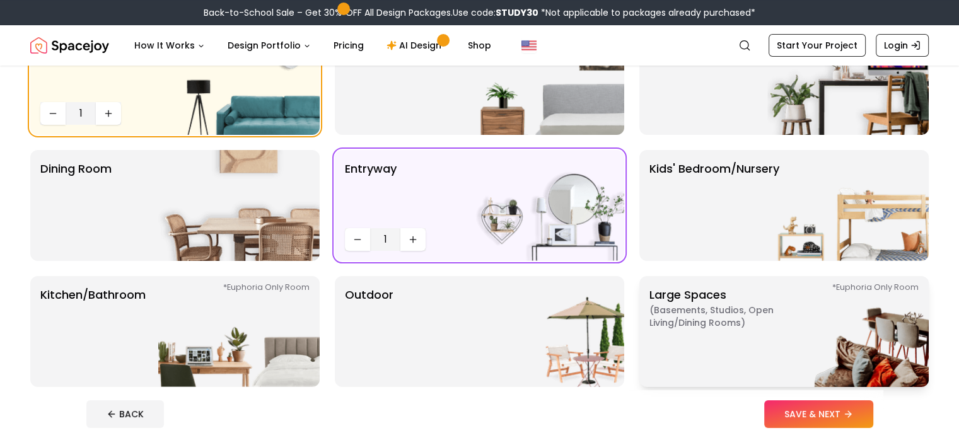
click at [838, 303] on img at bounding box center [847, 331] width 161 height 111
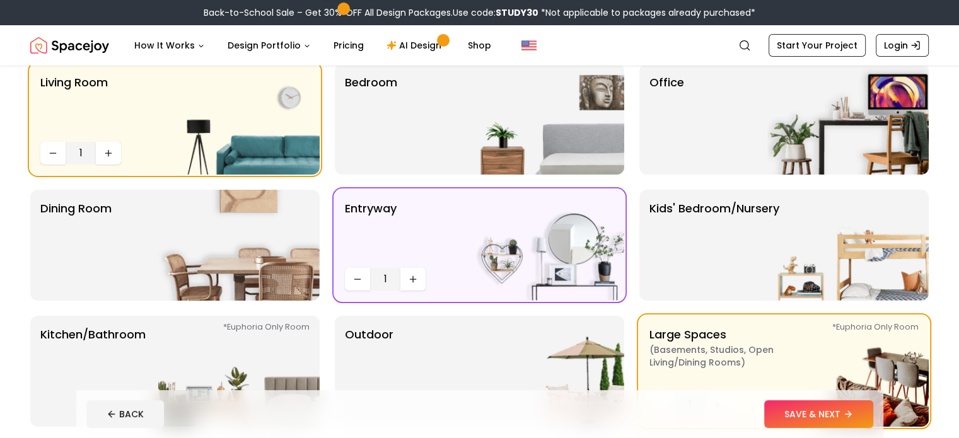
scroll to position [114, 0]
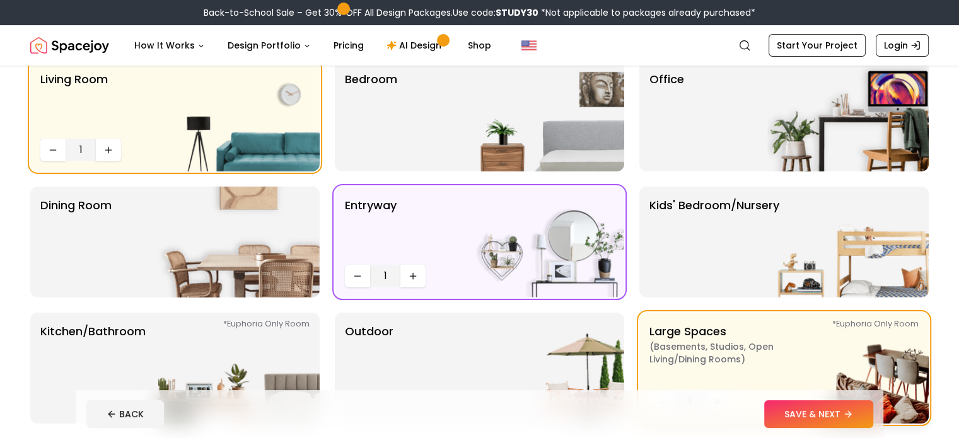
click at [747, 367] on p "Large Spaces ( Basements, Studios, Open living/dining rooms ) *Euphoria Only Ro…" at bounding box center [728, 354] width 158 height 63
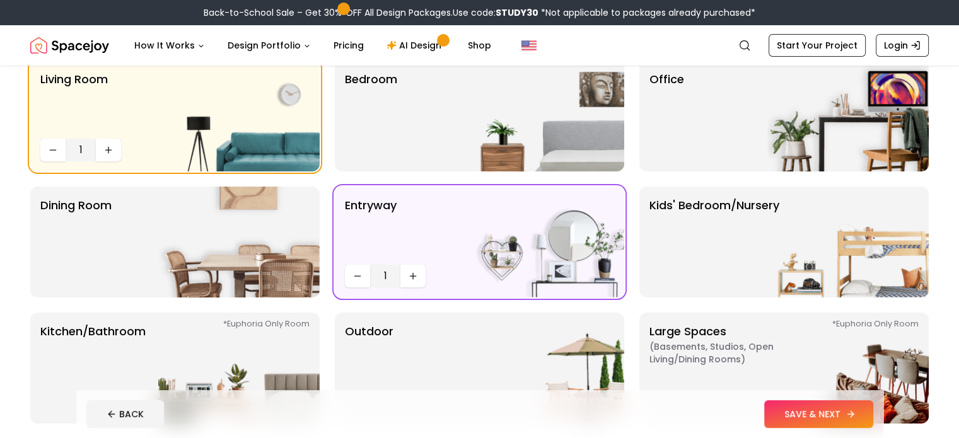
click at [848, 413] on button "SAVE & NEXT" at bounding box center [818, 414] width 109 height 28
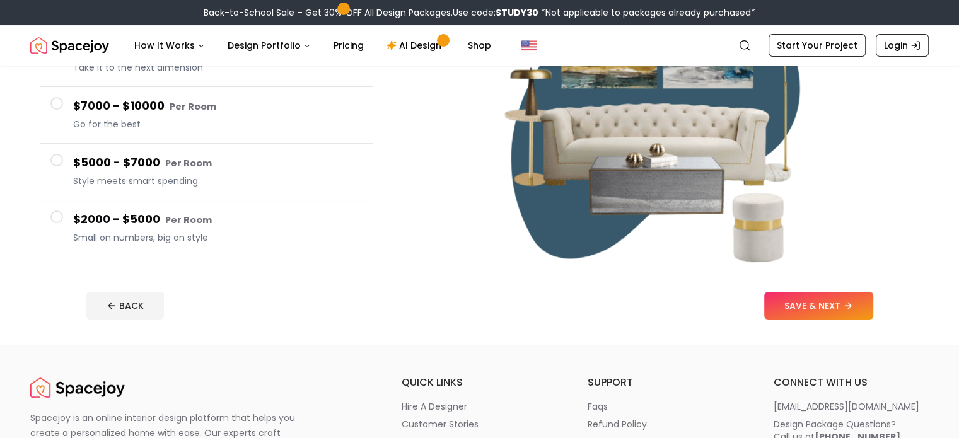
scroll to position [228, 0]
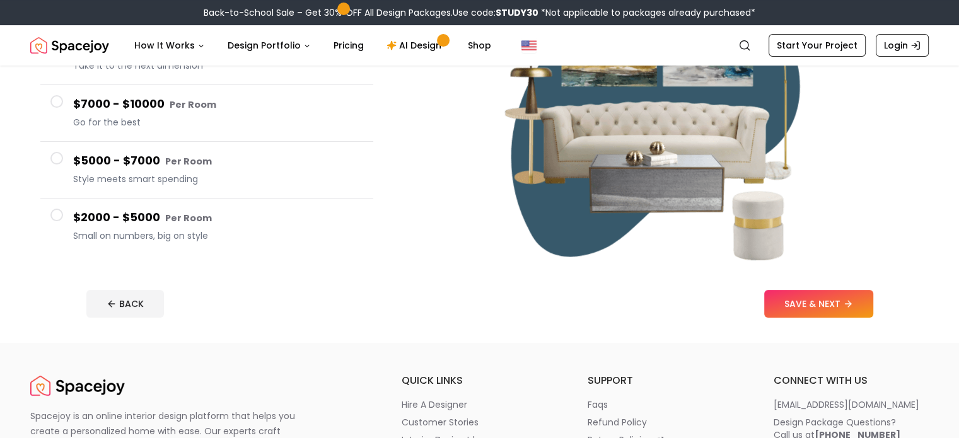
click at [61, 214] on span at bounding box center [56, 215] width 13 height 13
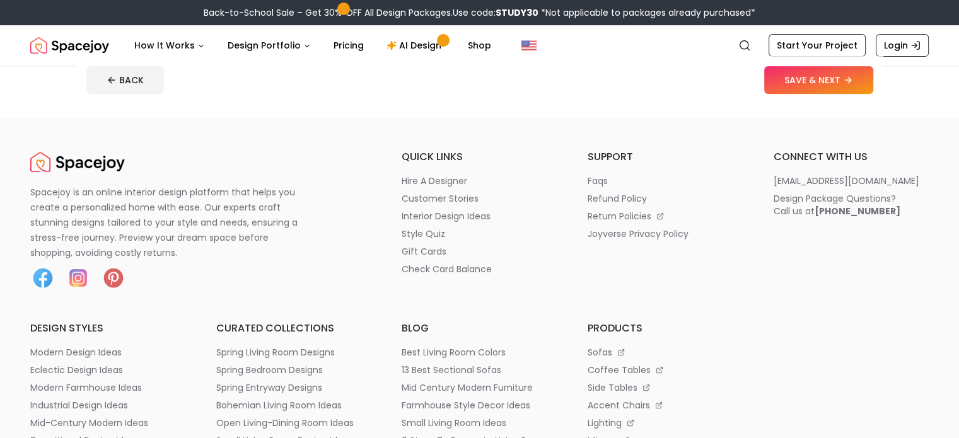
scroll to position [470, 0]
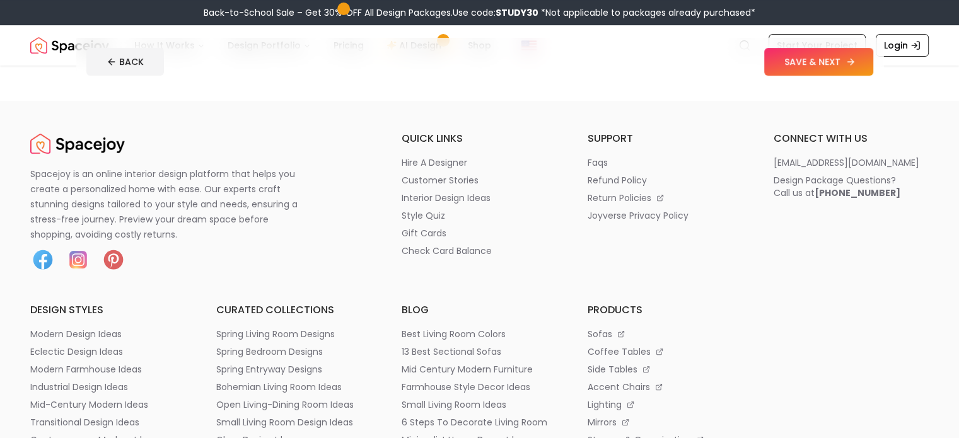
click at [873, 65] on button "SAVE & NEXT" at bounding box center [818, 62] width 109 height 28
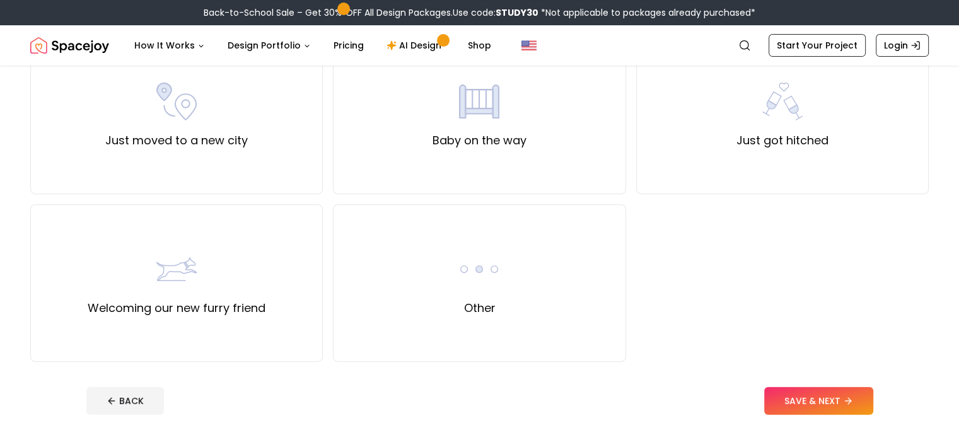
scroll to position [508, 0]
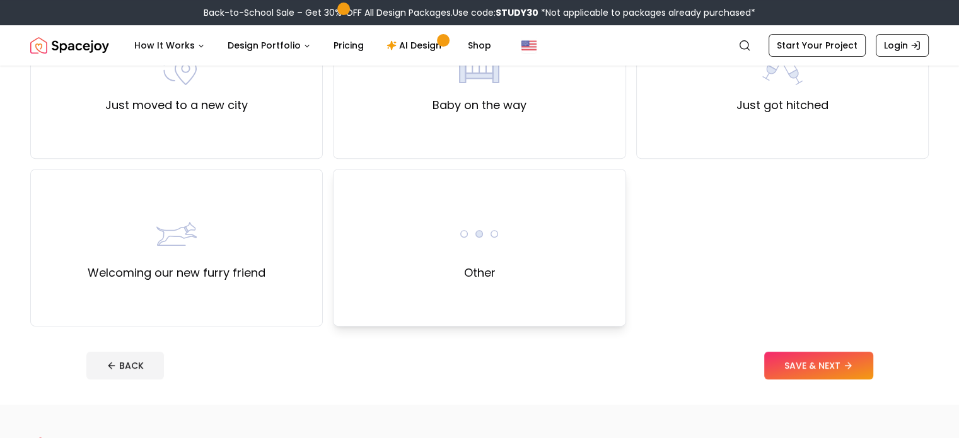
click at [476, 267] on label "Other" at bounding box center [479, 273] width 32 height 18
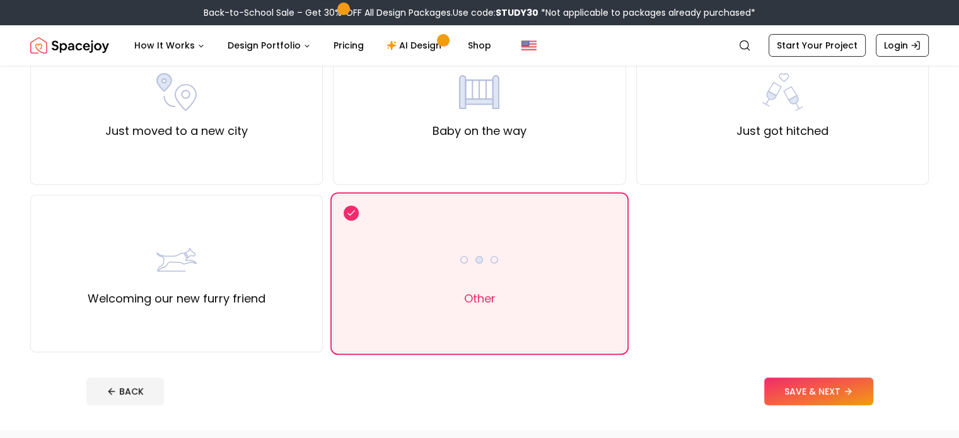
scroll to position [478, 0]
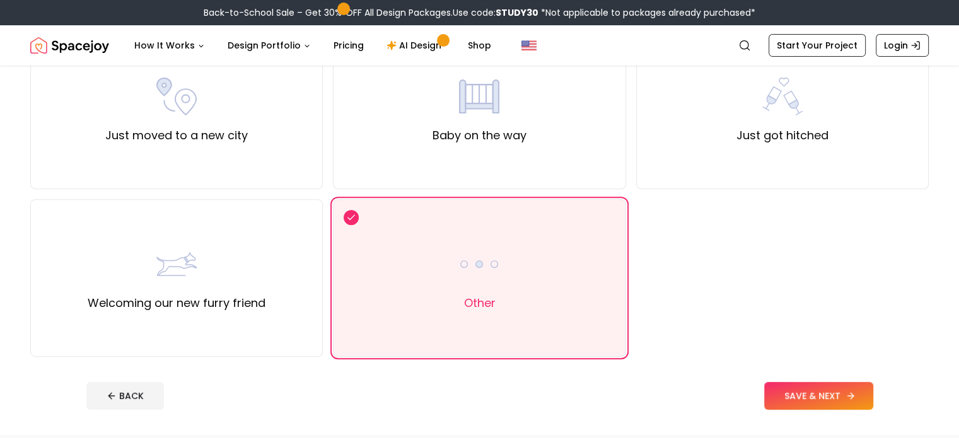
click at [863, 391] on button "SAVE & NEXT" at bounding box center [818, 396] width 109 height 28
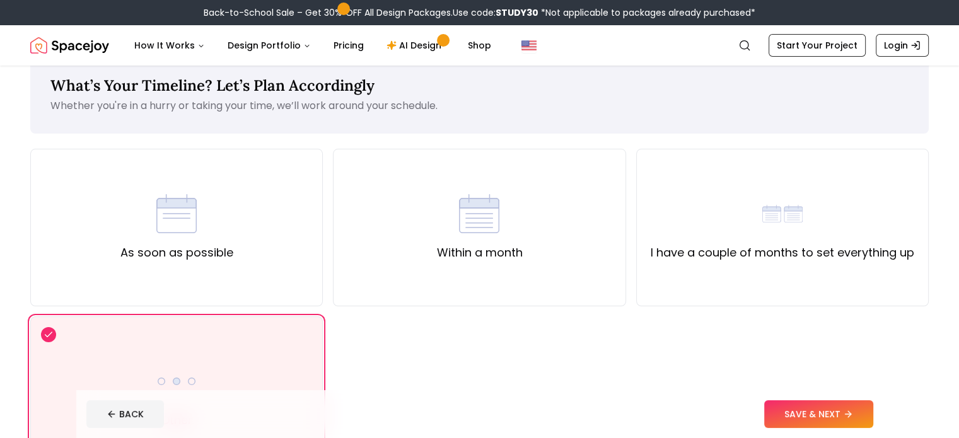
scroll to position [8, 0]
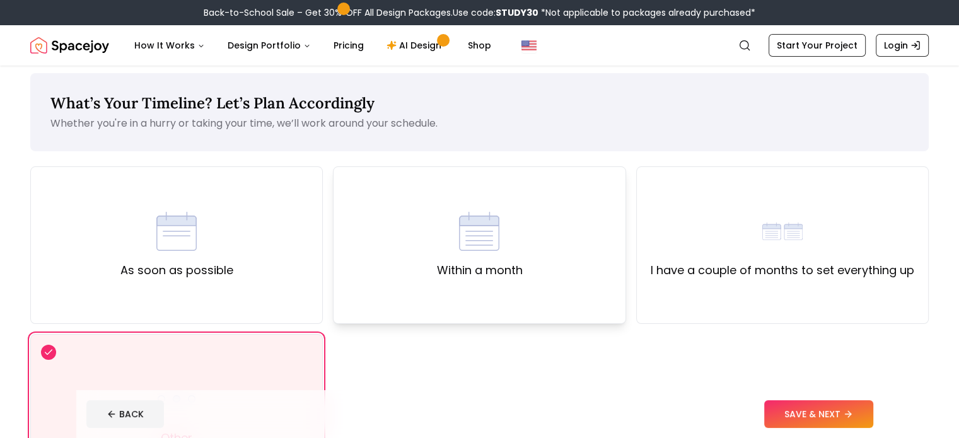
click at [557, 250] on div "Within a month" at bounding box center [479, 245] width 293 height 158
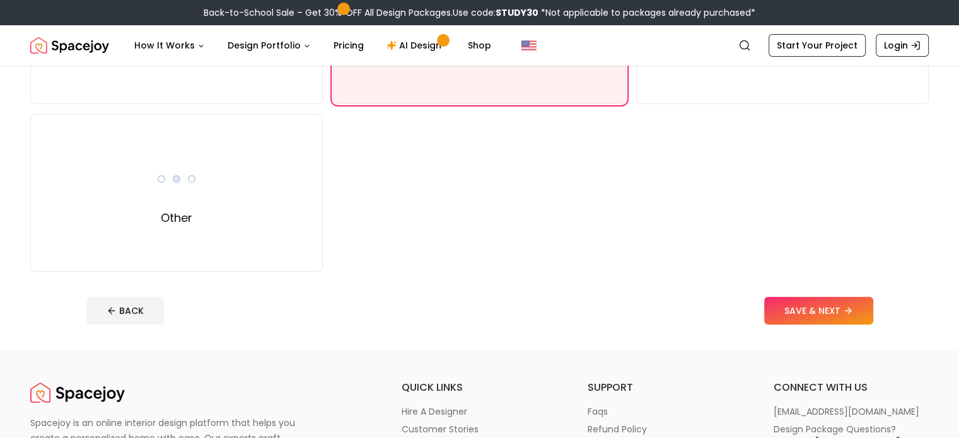
scroll to position [230, 0]
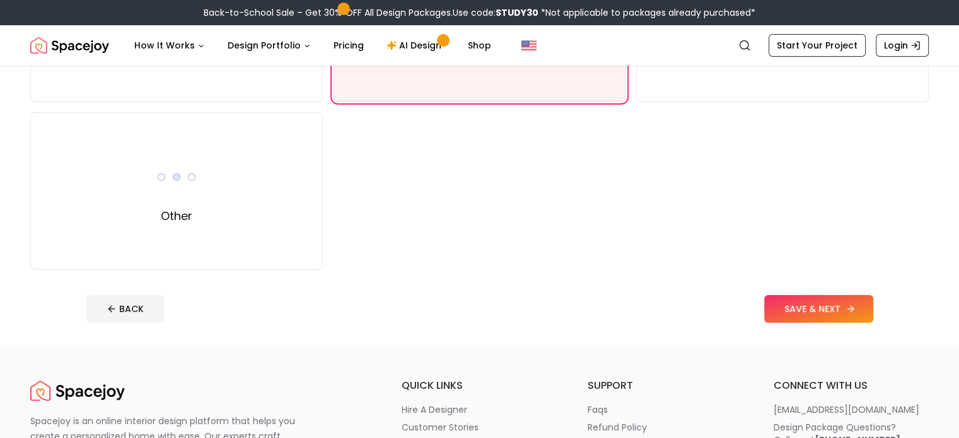
click at [862, 300] on button "SAVE & NEXT" at bounding box center [818, 309] width 109 height 28
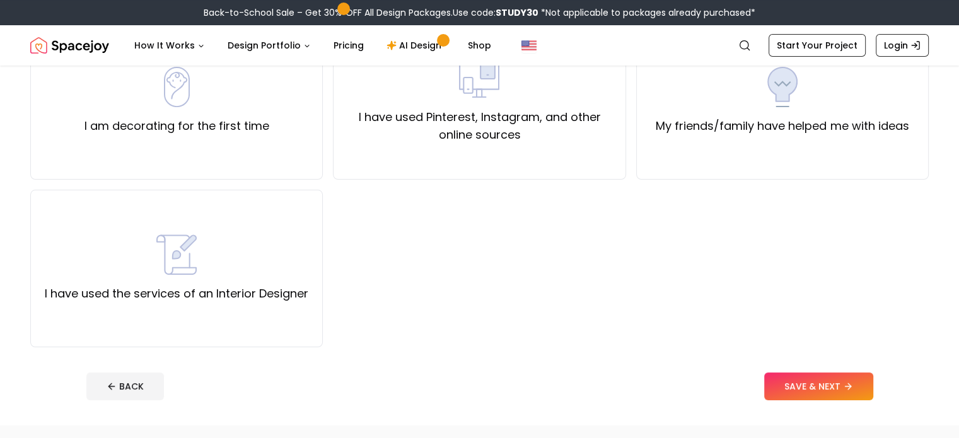
scroll to position [158, 0]
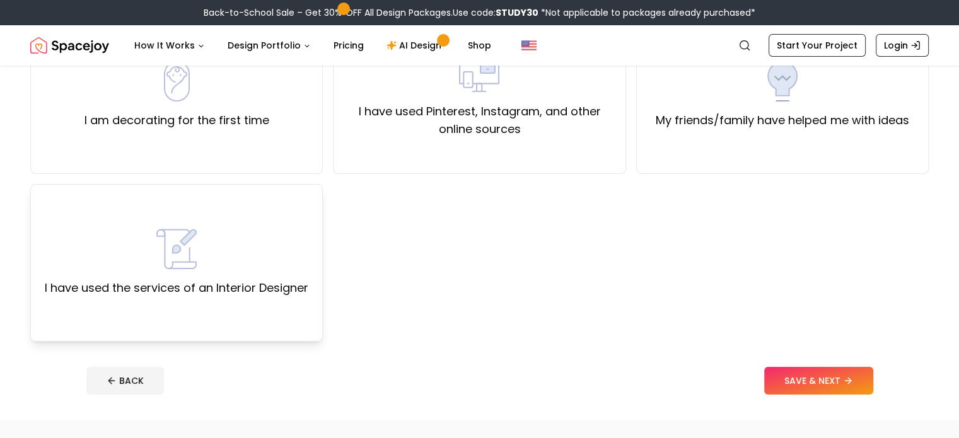
click at [272, 254] on div "I have used the services of an Interior Designer" at bounding box center [177, 263] width 264 height 68
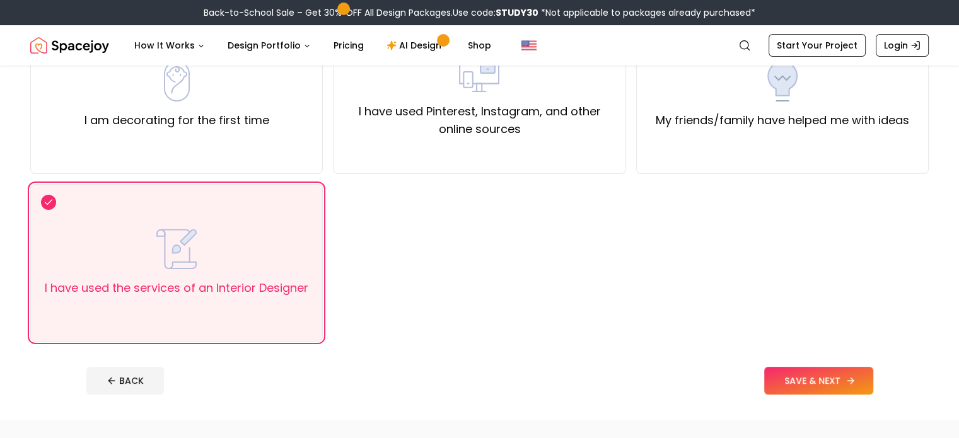
click at [833, 378] on button "SAVE & NEXT" at bounding box center [818, 381] width 109 height 28
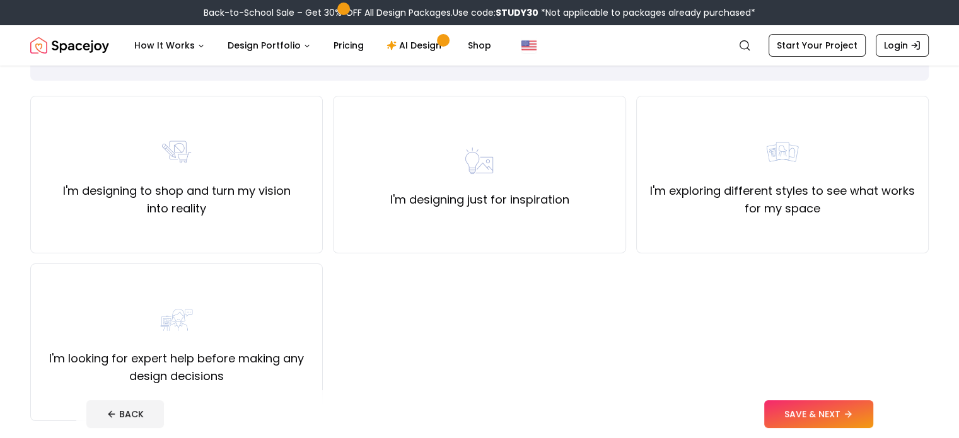
scroll to position [101, 0]
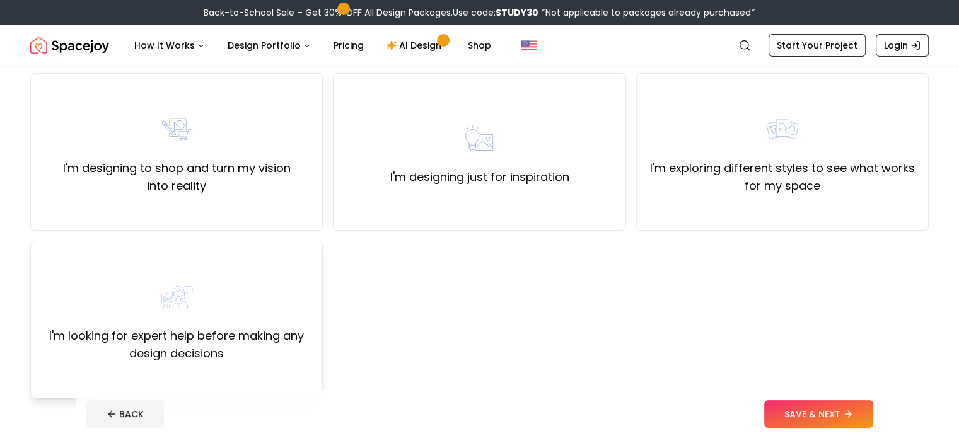
click at [224, 305] on div "I'm looking for expert help before making any design decisions" at bounding box center [176, 320] width 271 height 86
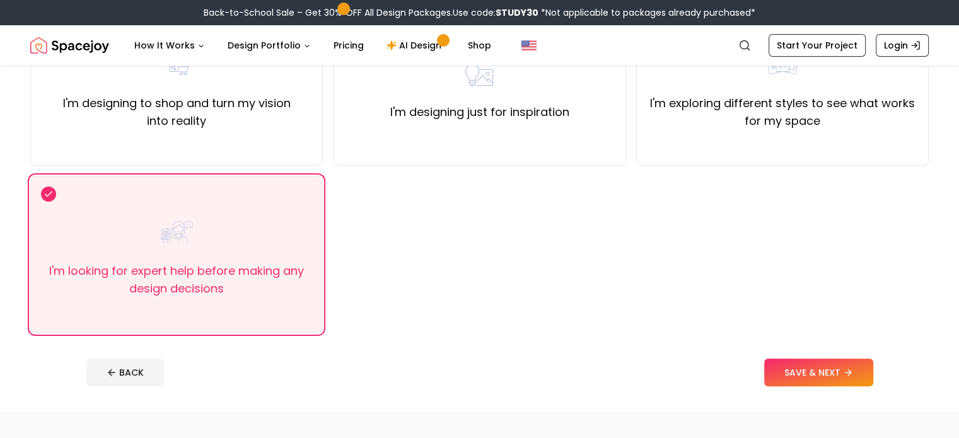
scroll to position [168, 0]
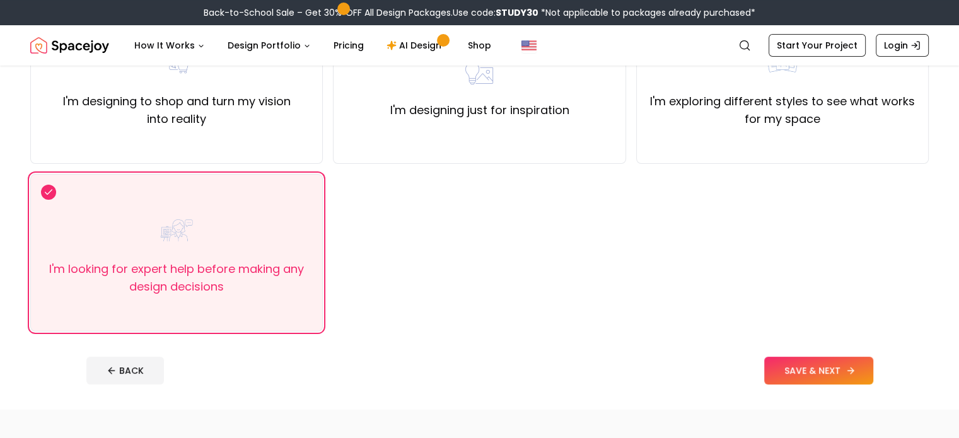
click at [825, 370] on button "SAVE & NEXT" at bounding box center [818, 371] width 109 height 28
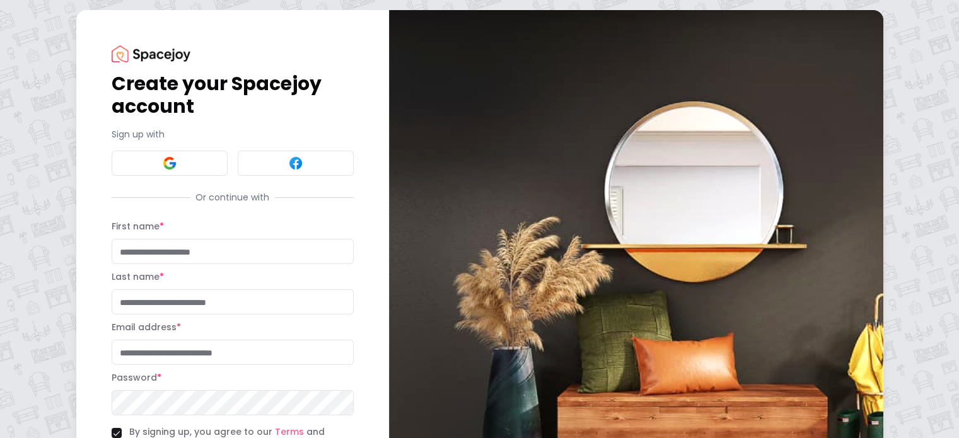
click at [214, 264] on input "First name *" at bounding box center [233, 251] width 242 height 25
type input "*****"
type input "********"
type input "**********"
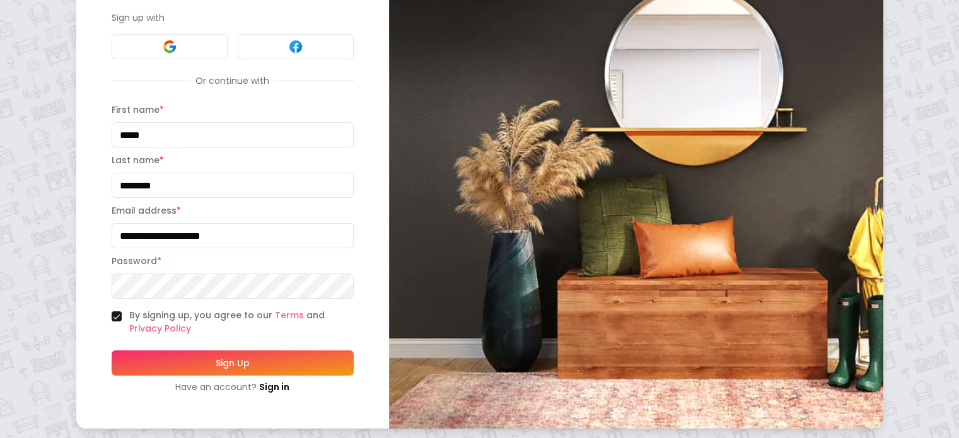
scroll to position [126, 0]
click at [224, 356] on button "Sign Up" at bounding box center [233, 362] width 242 height 25
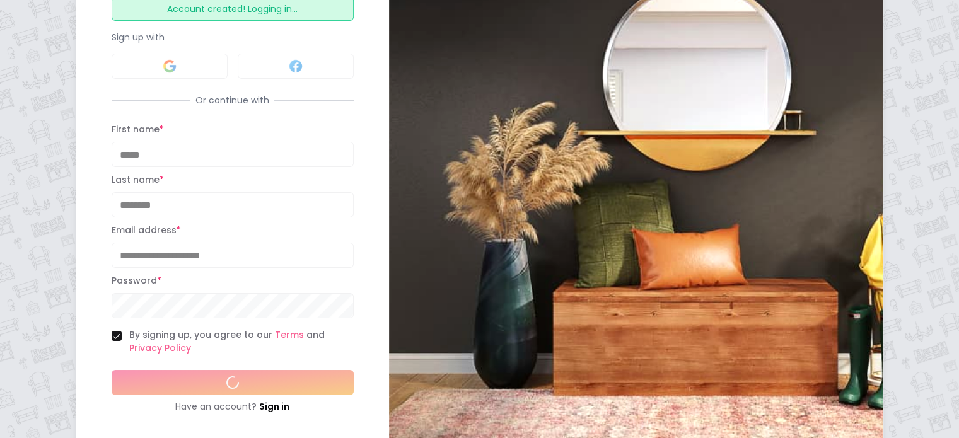
scroll to position [155, 0]
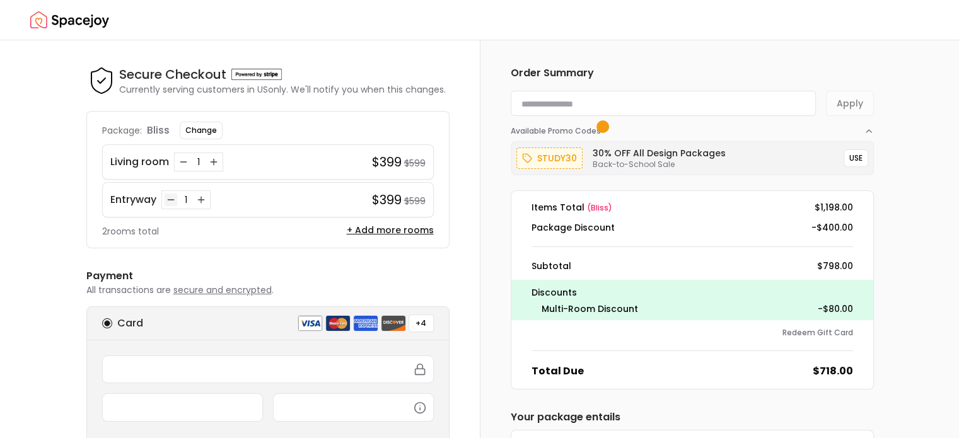
click at [168, 201] on icon "Decrease quantity for Entryway" at bounding box center [171, 200] width 10 height 10
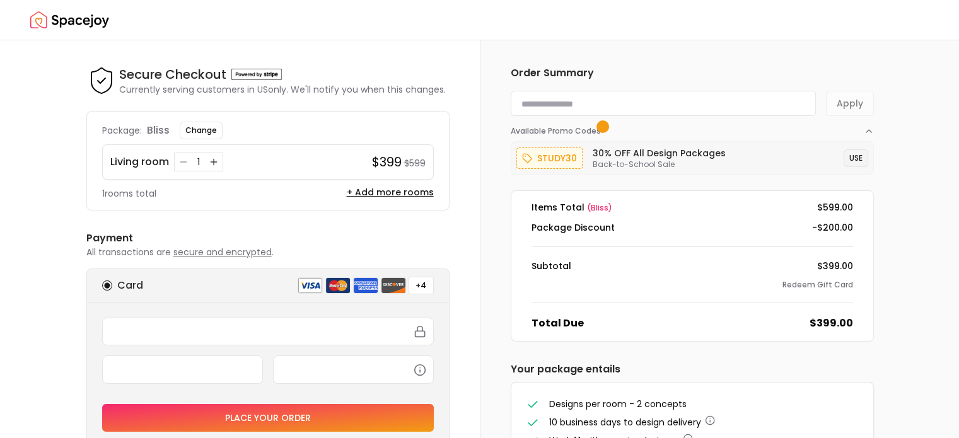
click at [853, 158] on button "USE" at bounding box center [856, 158] width 25 height 18
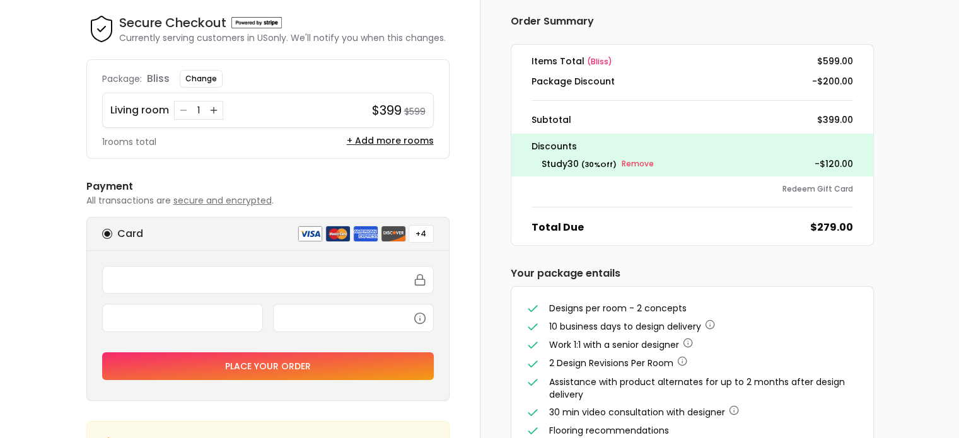
scroll to position [53, 0]
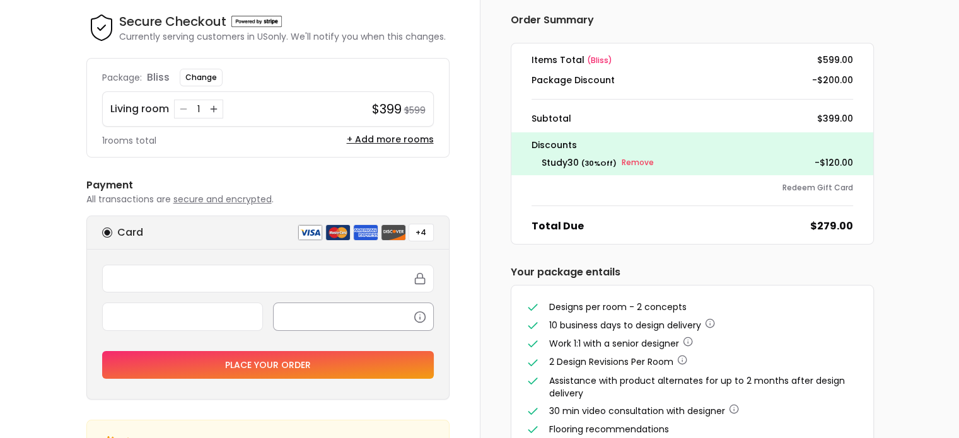
click at [327, 308] on div at bounding box center [353, 317] width 161 height 28
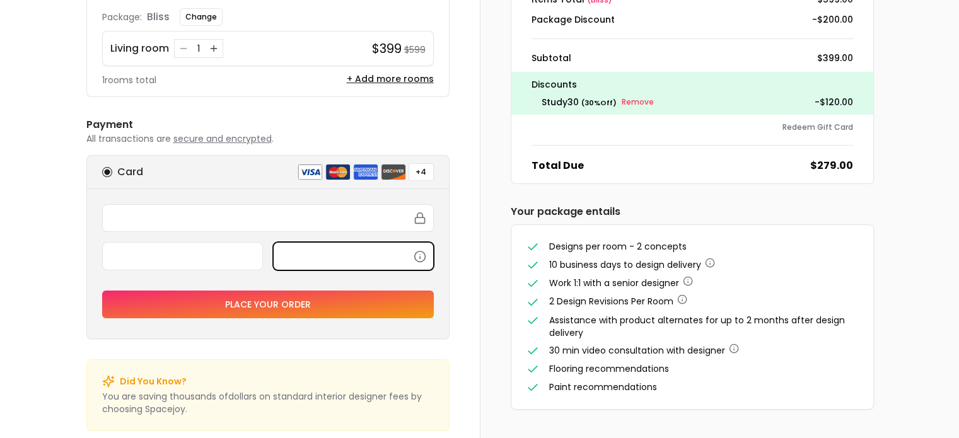
scroll to position [115, 0]
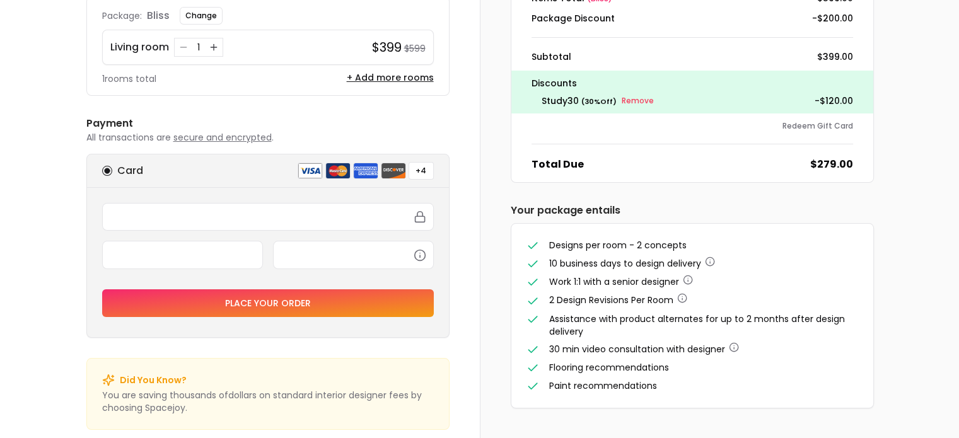
click at [333, 298] on button "Place your order" at bounding box center [268, 303] width 332 height 28
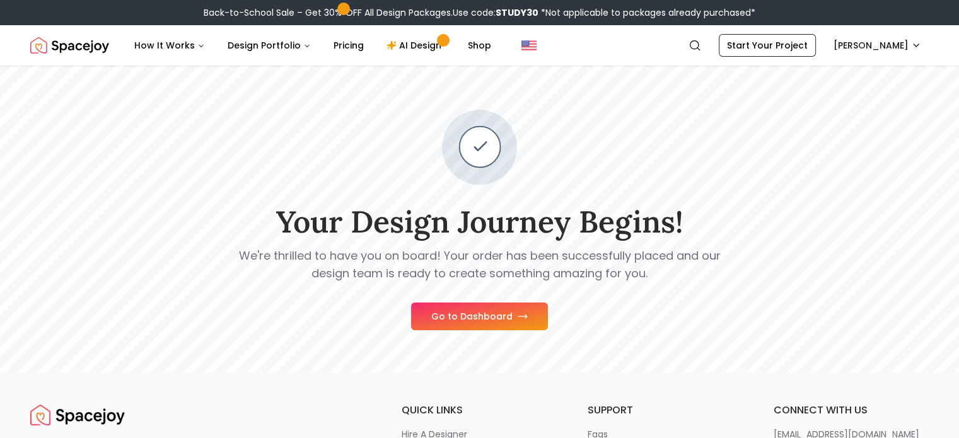
click at [499, 318] on button "Go to Dashboard" at bounding box center [479, 317] width 137 height 28
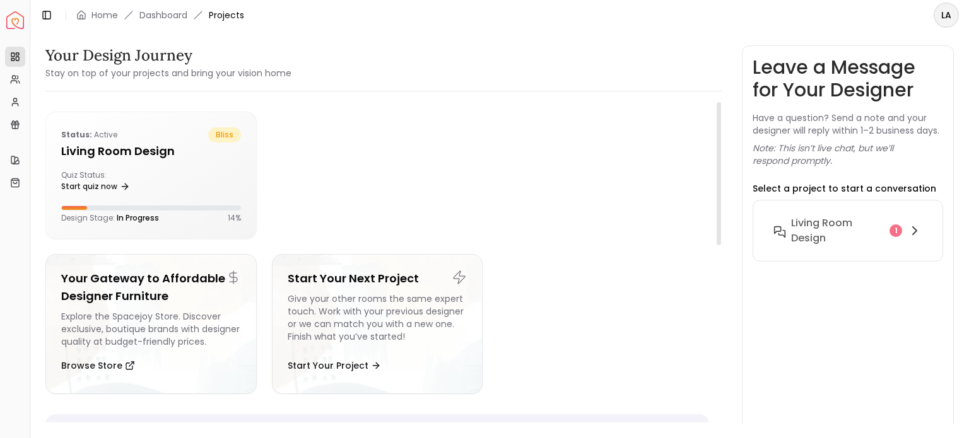
click at [464, 206] on div at bounding box center [490, 175] width 437 height 127
click at [122, 184] on icon at bounding box center [127, 187] width 10 height 10
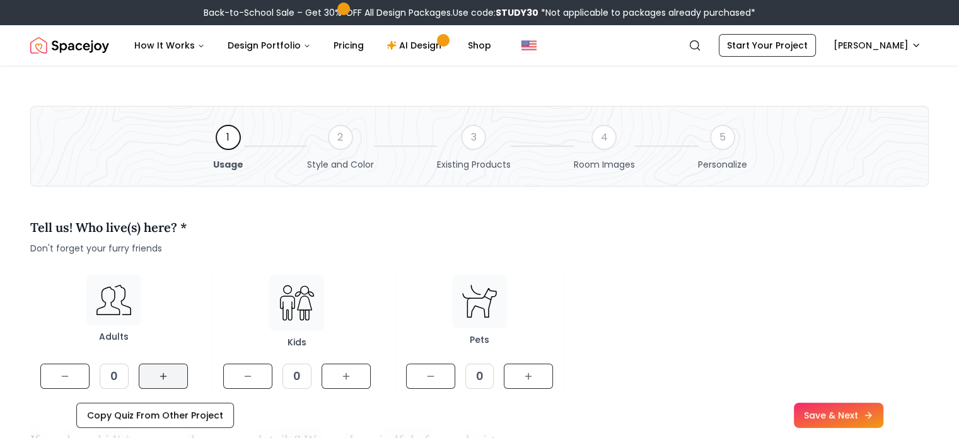
click at [179, 379] on button at bounding box center [163, 376] width 49 height 25
click at [662, 233] on div "Tell us! Who live(s) here? * Don't forget your furry friends" at bounding box center [479, 236] width 899 height 37
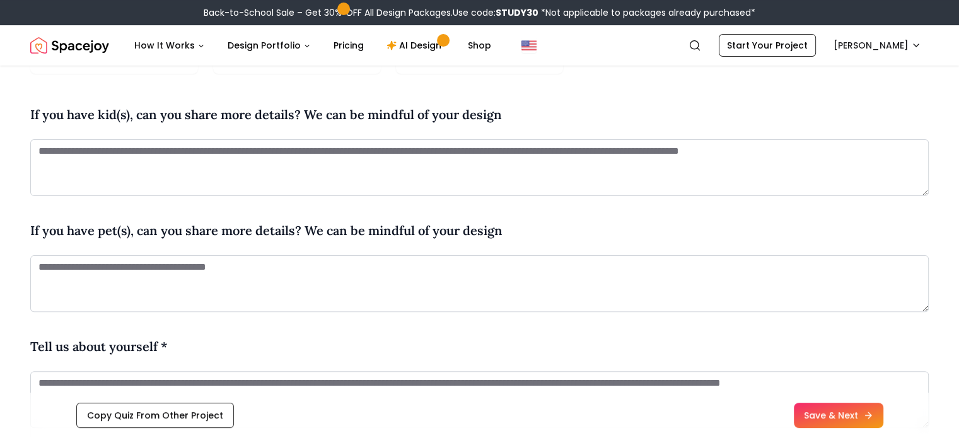
scroll to position [328, 0]
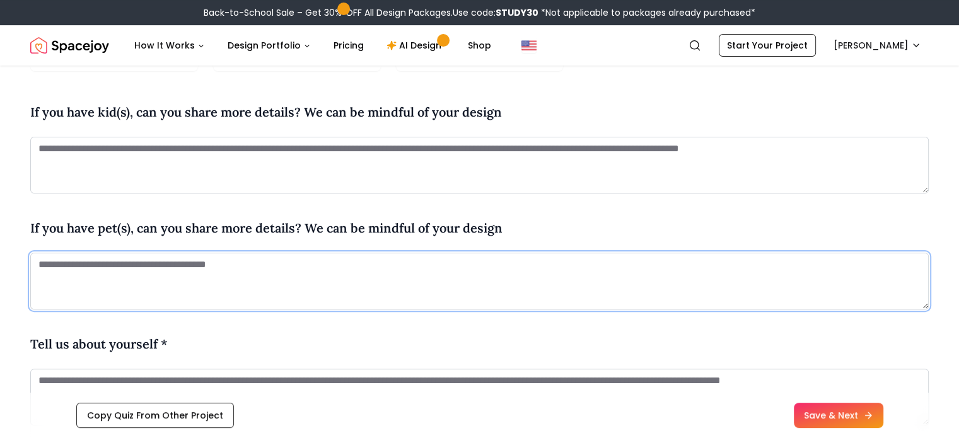
click at [260, 277] on textarea at bounding box center [479, 281] width 899 height 57
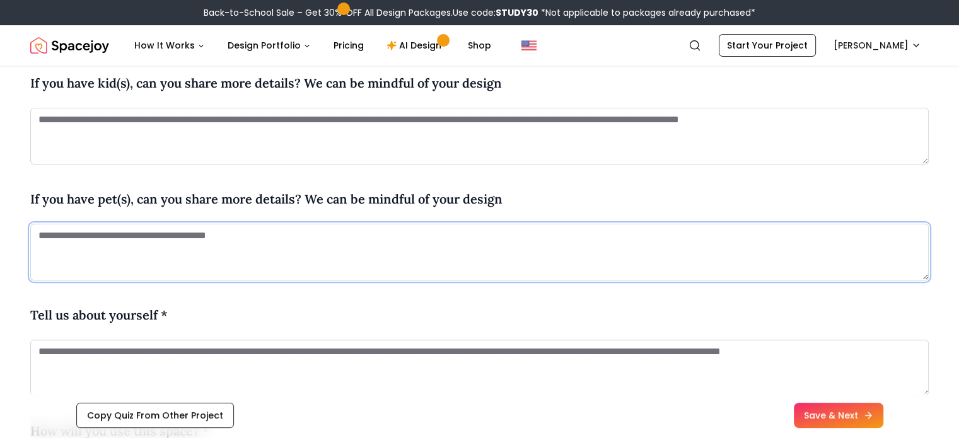
scroll to position [371, 0]
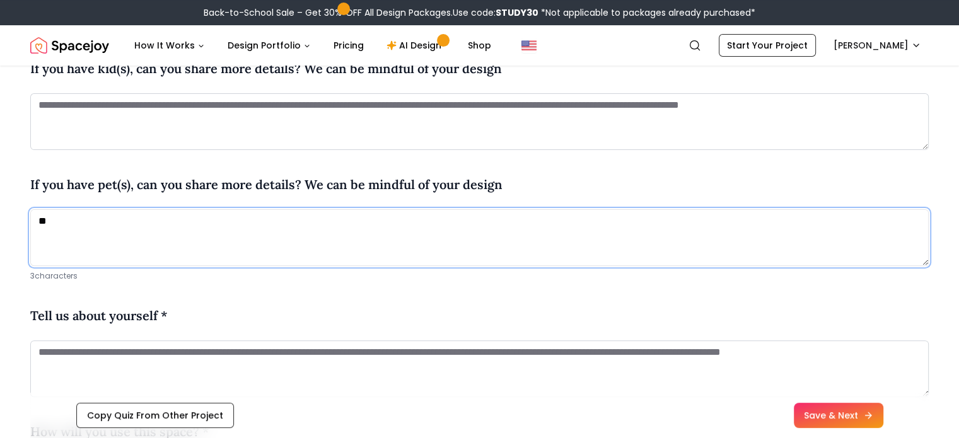
type textarea "*"
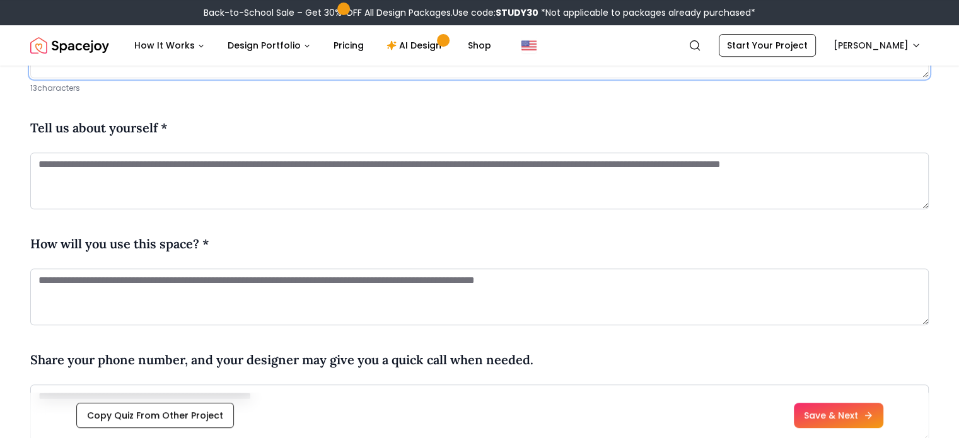
scroll to position [556, 0]
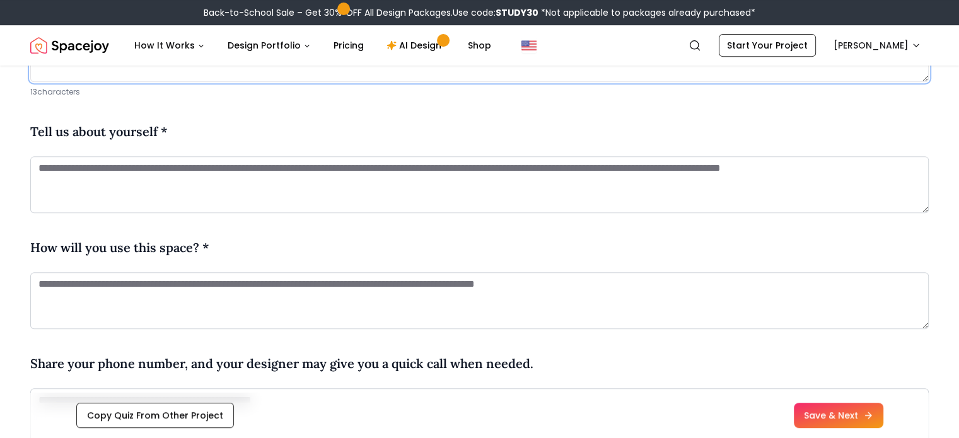
type textarea "**********"
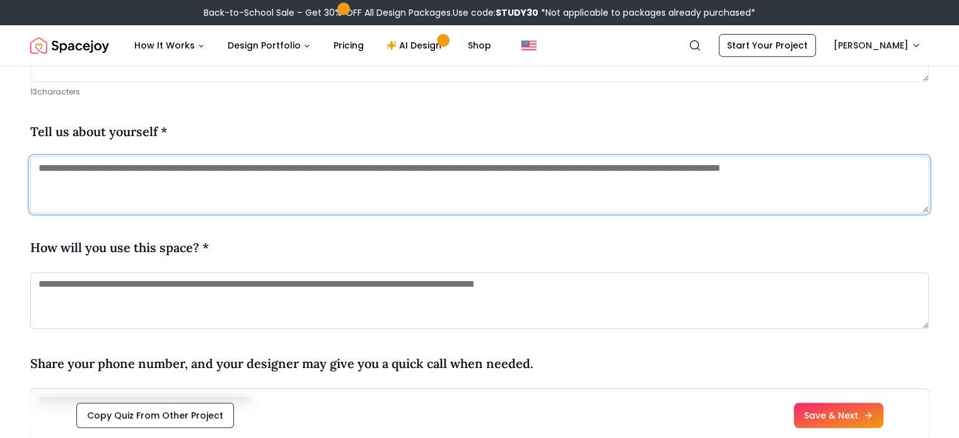
click at [255, 185] on textarea at bounding box center [479, 184] width 899 height 57
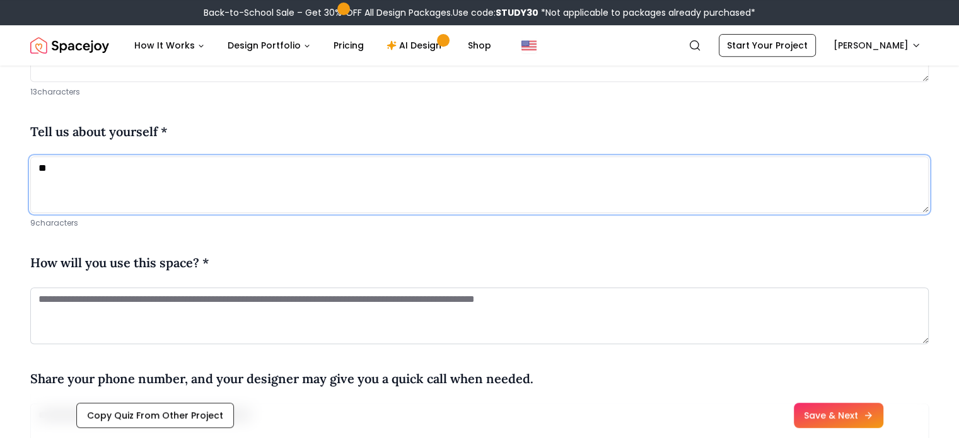
type textarea "*"
click at [426, 165] on textarea "**********" at bounding box center [479, 184] width 899 height 57
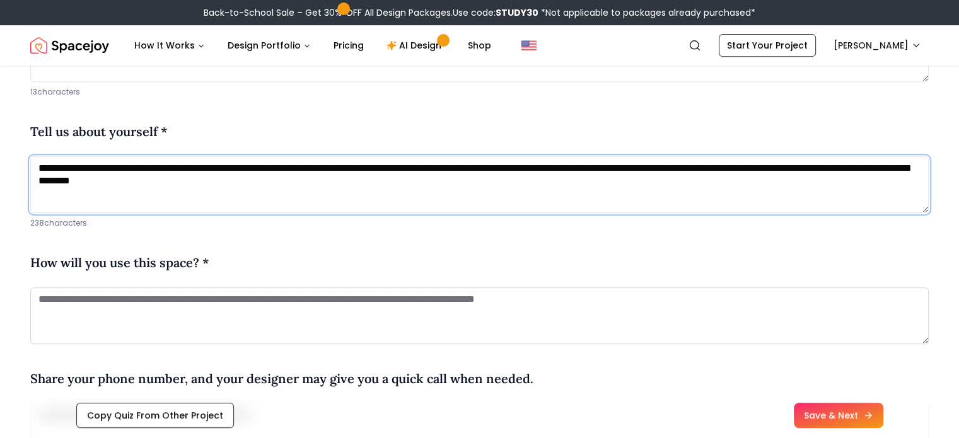
click at [507, 168] on textarea "**********" at bounding box center [479, 184] width 899 height 57
click at [737, 165] on textarea "**********" at bounding box center [479, 184] width 899 height 57
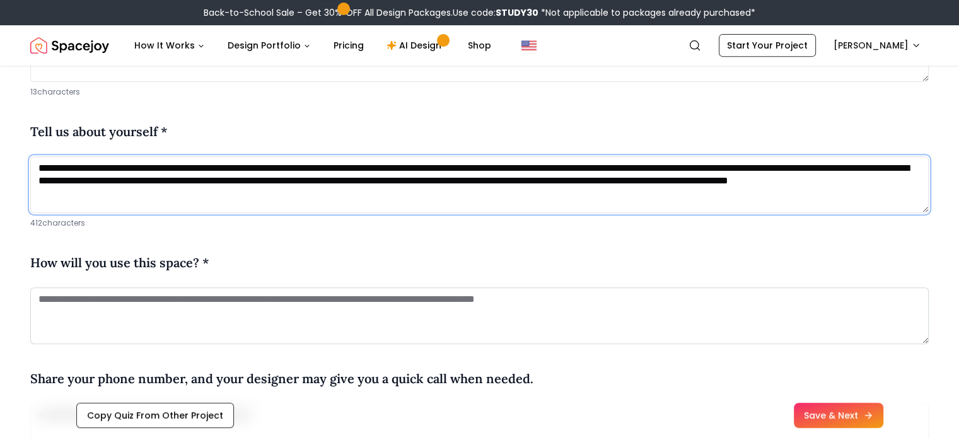
click at [576, 180] on textarea "**********" at bounding box center [479, 184] width 899 height 57
click at [562, 180] on textarea "**********" at bounding box center [479, 184] width 899 height 57
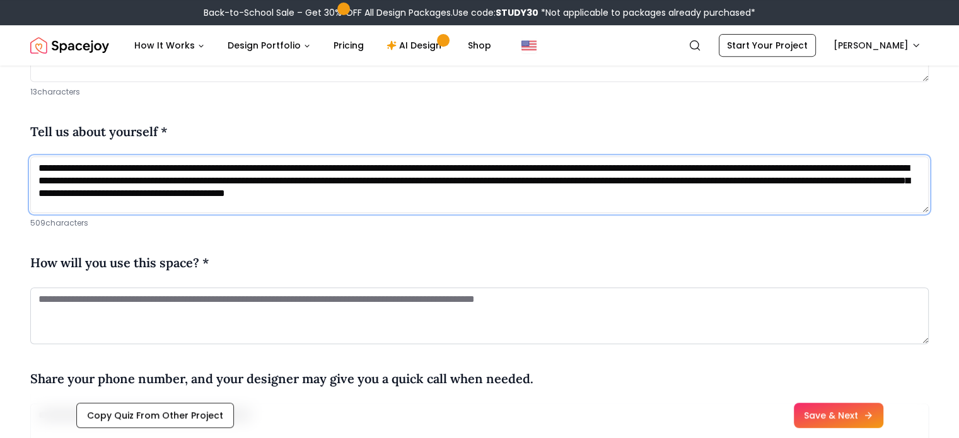
click at [597, 190] on textarea "**********" at bounding box center [479, 184] width 899 height 57
drag, startPoint x: 506, startPoint y: 168, endPoint x: 342, endPoint y: 160, distance: 164.1
click at [342, 160] on textarea "**********" at bounding box center [479, 184] width 899 height 57
drag, startPoint x: 812, startPoint y: 197, endPoint x: 0, endPoint y: 165, distance: 812.8
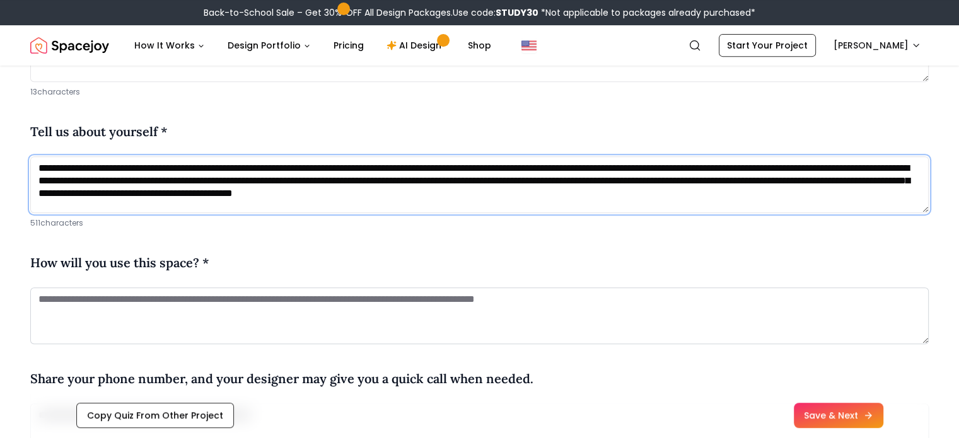
click at [339, 197] on textarea "**********" at bounding box center [479, 184] width 899 height 57
click at [909, 192] on textarea "**********" at bounding box center [479, 184] width 899 height 57
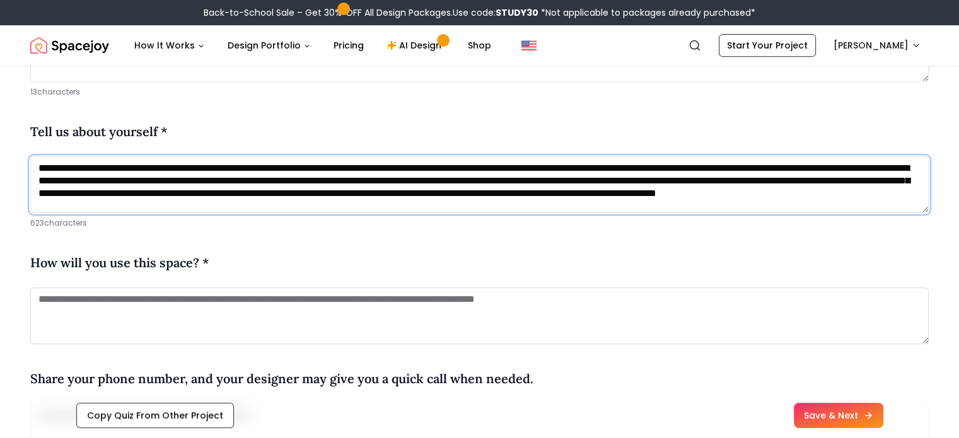
drag, startPoint x: 540, startPoint y: 209, endPoint x: 0, endPoint y: 148, distance: 543.2
paste textarea "******"
type textarea "**********"
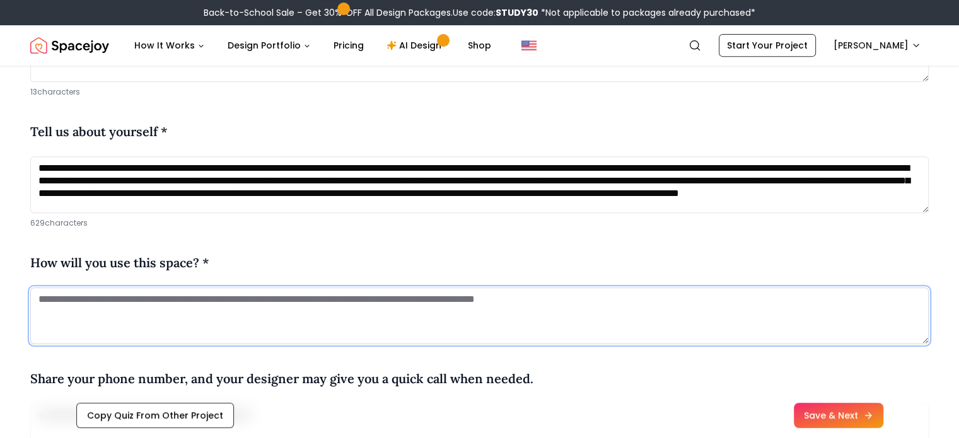
click at [364, 313] on textarea at bounding box center [479, 316] width 899 height 57
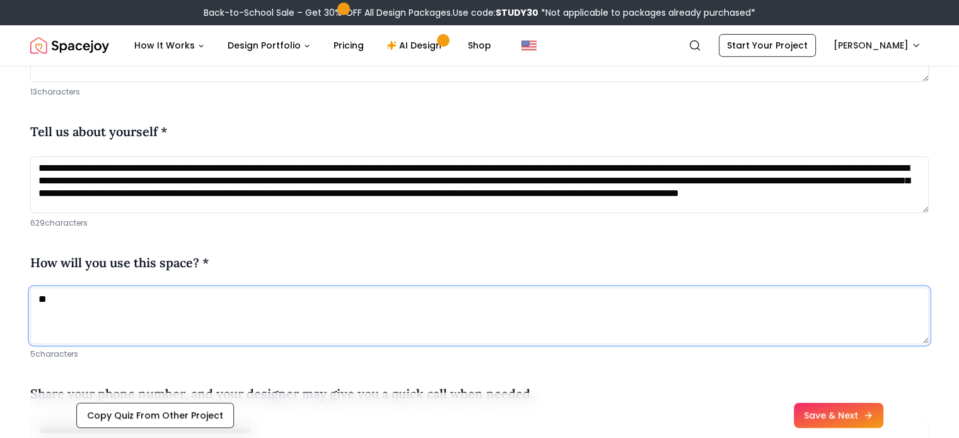
type textarea "*"
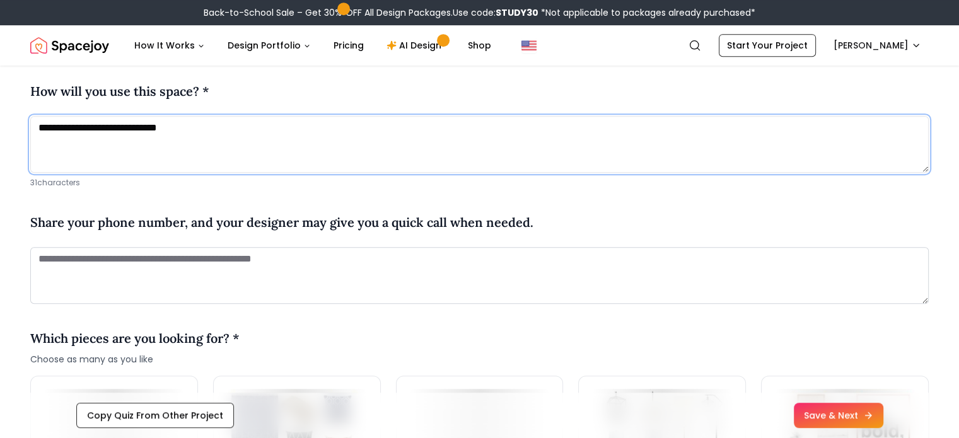
scroll to position [734, 0]
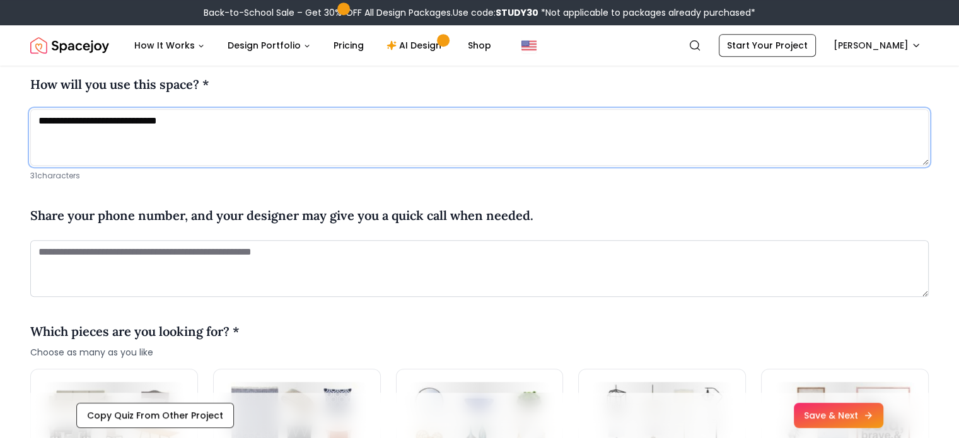
type textarea "**********"
click at [278, 254] on textarea at bounding box center [479, 268] width 899 height 57
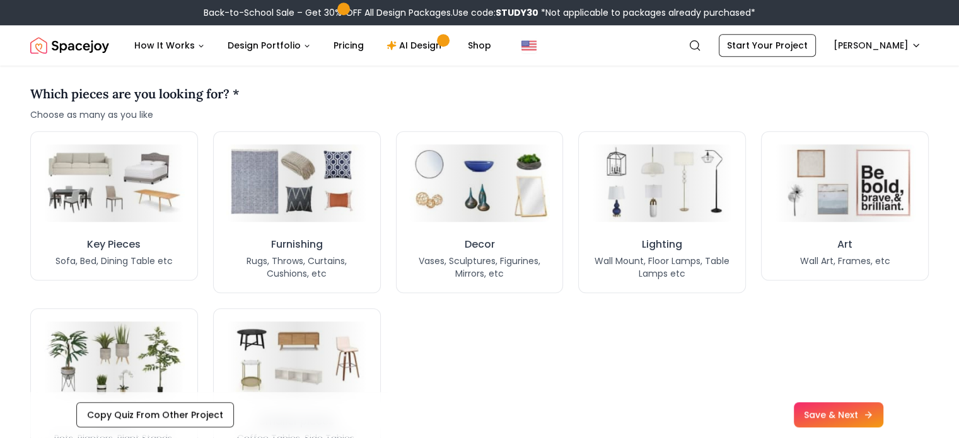
scroll to position [983, 0]
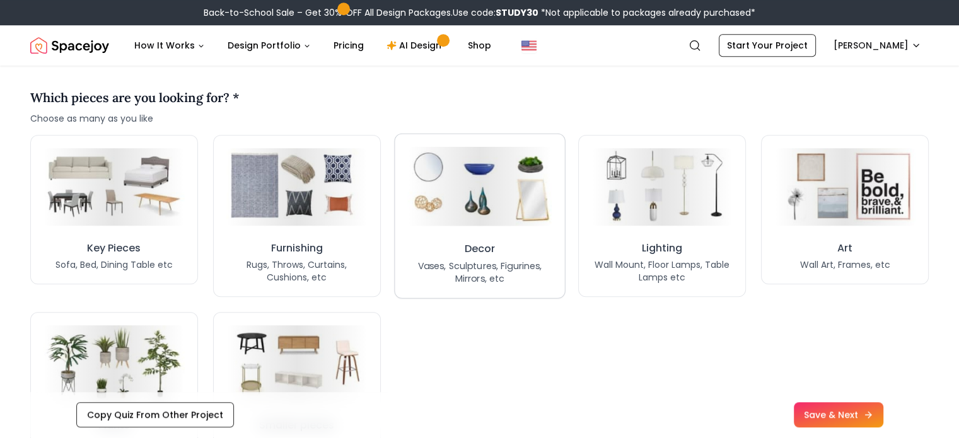
type textarea "**********"
click at [502, 262] on p "Vases, Sculptures, Figurines, Mirrors, etc" at bounding box center [479, 273] width 144 height 26
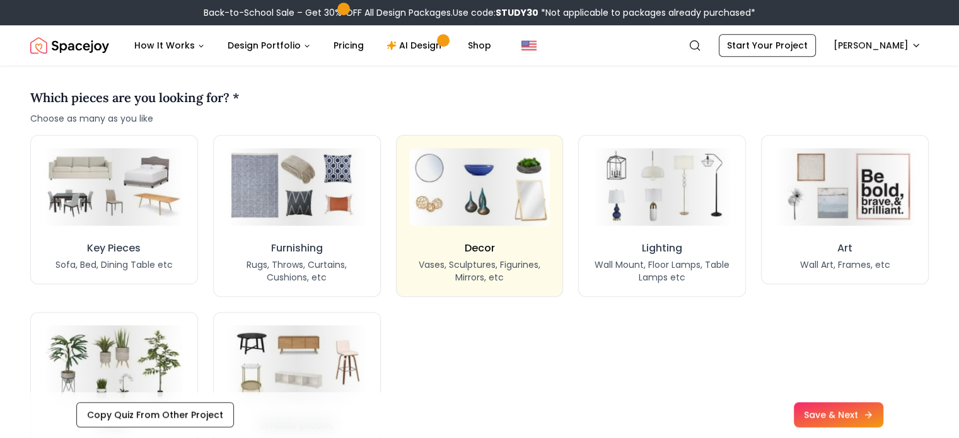
scroll to position [1115, 0]
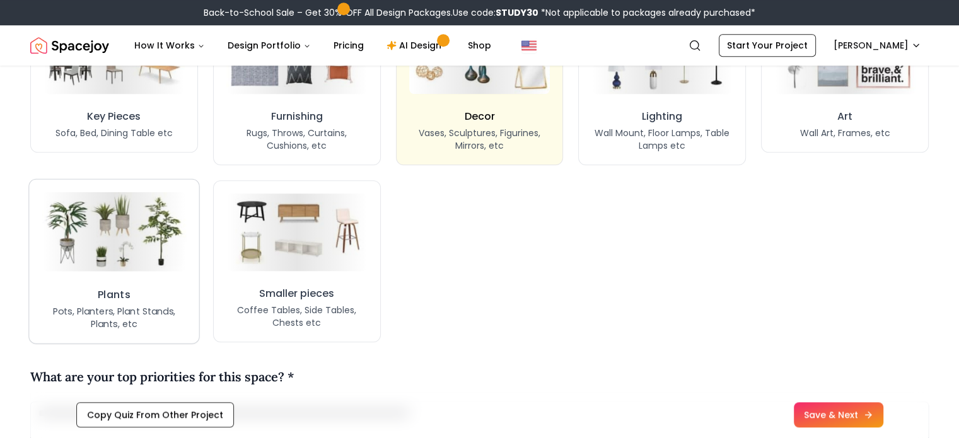
click at [111, 289] on h3 "Plants" at bounding box center [114, 295] width 33 height 16
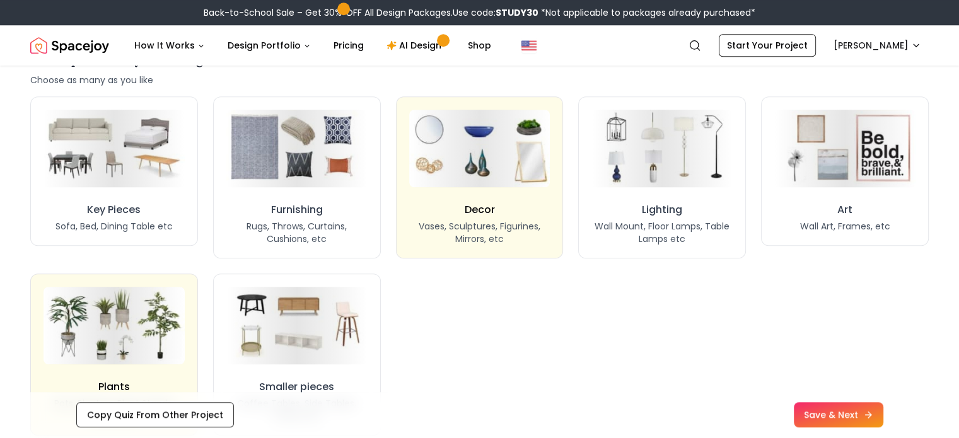
scroll to position [1029, 0]
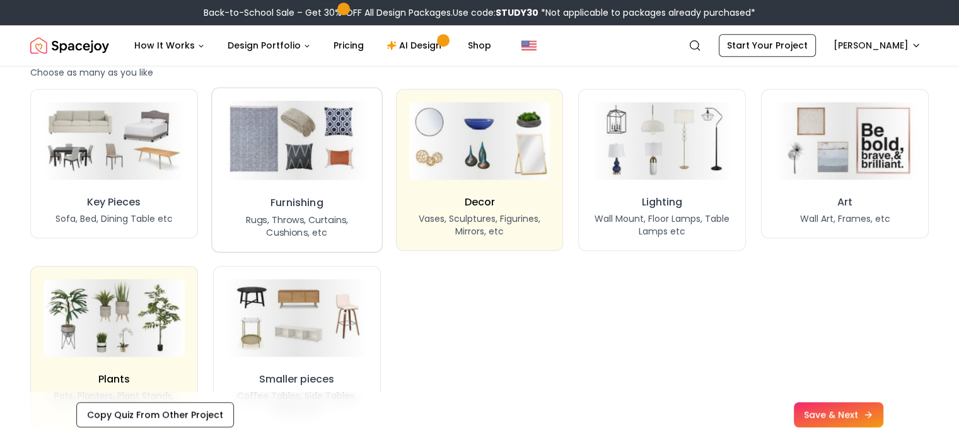
click at [298, 223] on p "Rugs, Throws, Curtains, Cushions, etc" at bounding box center [297, 227] width 144 height 26
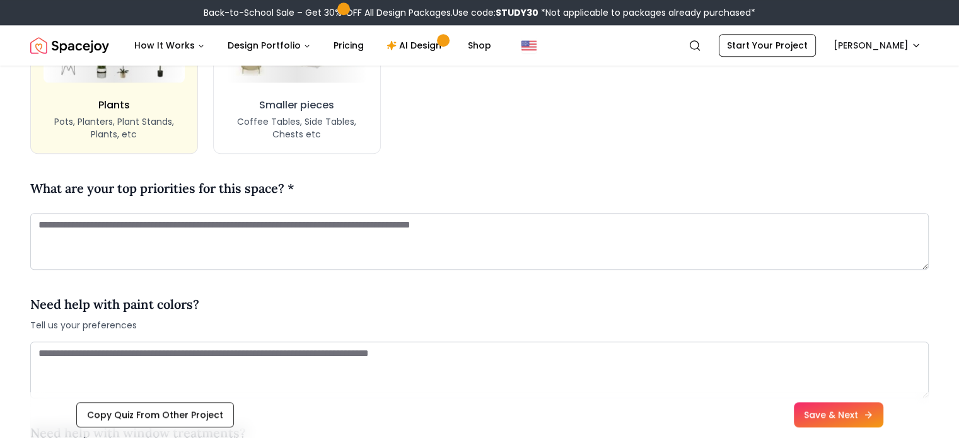
scroll to position [1317, 0]
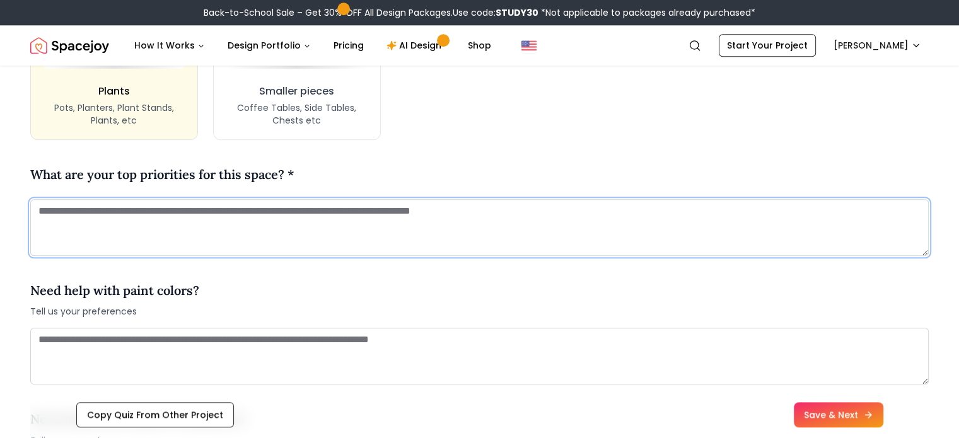
click at [549, 211] on textarea at bounding box center [479, 227] width 899 height 57
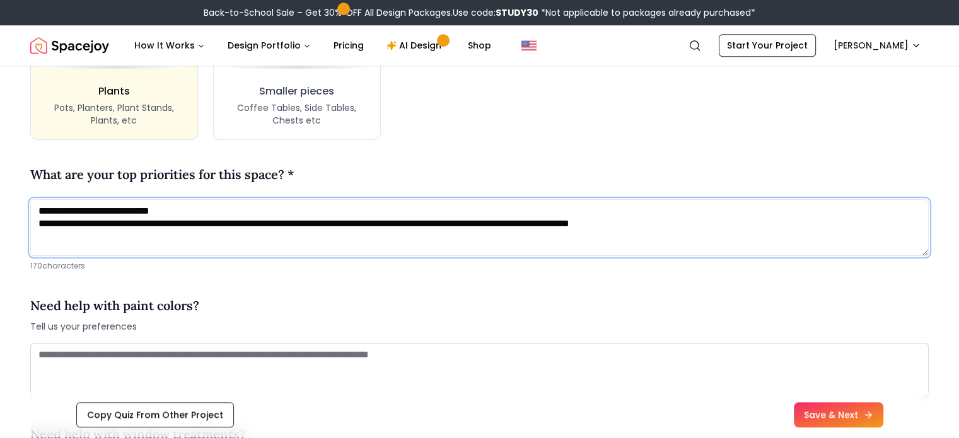
type textarea "**********"
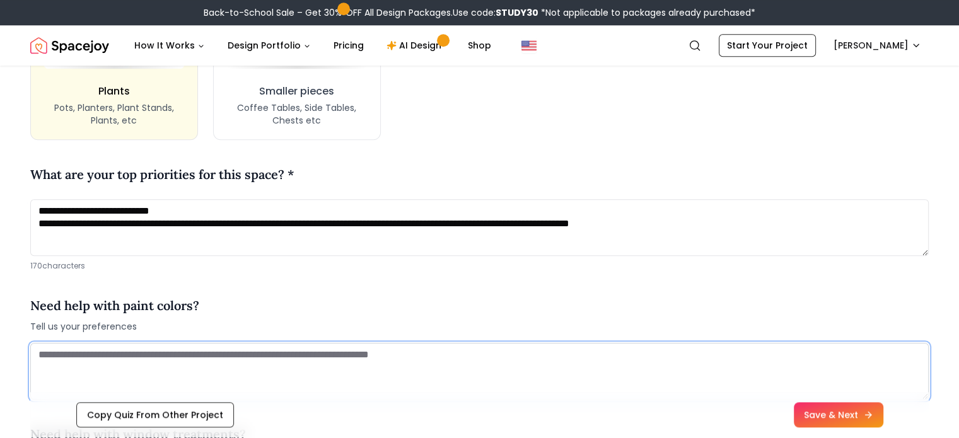
click at [272, 377] on textarea at bounding box center [479, 371] width 899 height 57
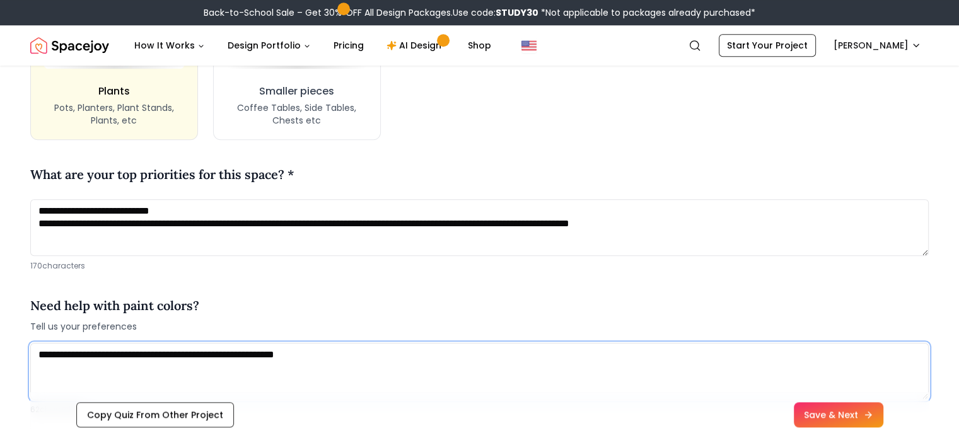
drag, startPoint x: 343, startPoint y: 359, endPoint x: 406, endPoint y: 342, distance: 65.2
click at [406, 343] on textarea "**********" at bounding box center [479, 371] width 899 height 57
drag, startPoint x: 378, startPoint y: 357, endPoint x: 288, endPoint y: 355, distance: 90.2
click at [288, 355] on textarea "**********" at bounding box center [479, 371] width 899 height 57
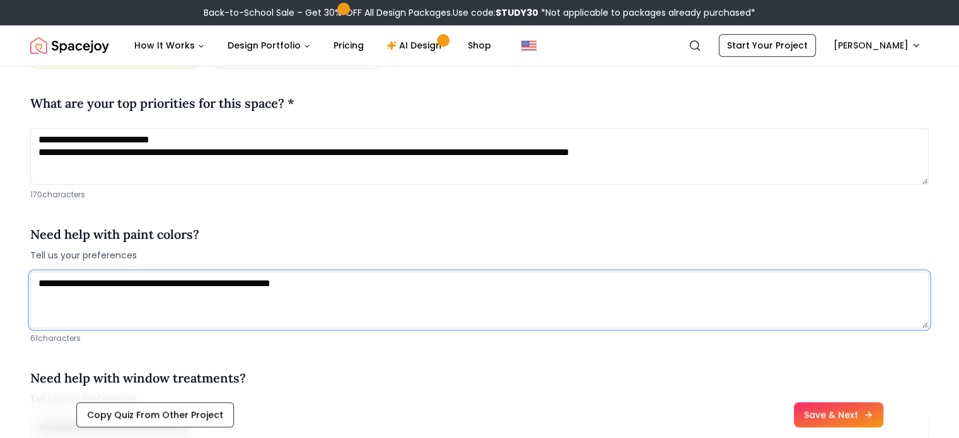
scroll to position [1396, 0]
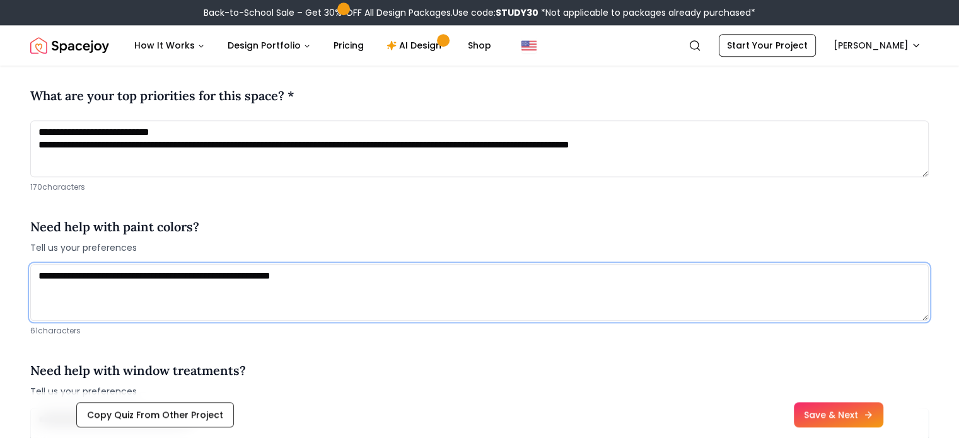
type textarea "**********"
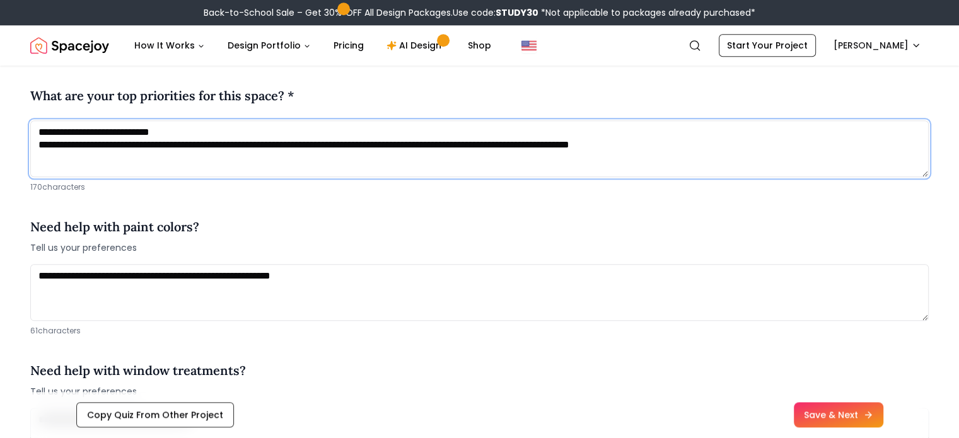
drag, startPoint x: 750, startPoint y: 144, endPoint x: 3, endPoint y: 132, distance: 747.3
paste textarea
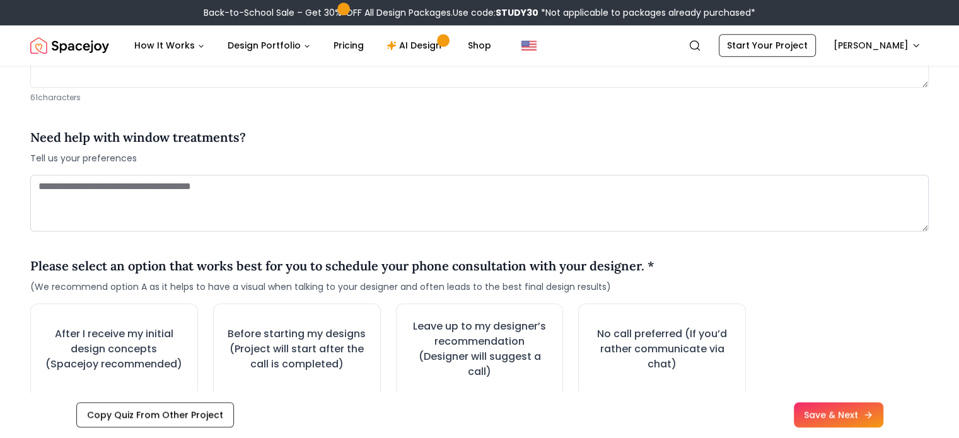
scroll to position [1636, 0]
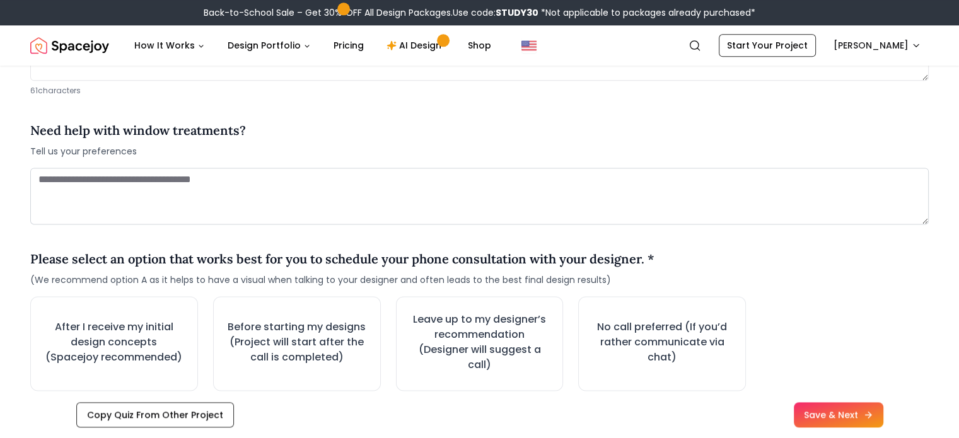
type textarea "**********"
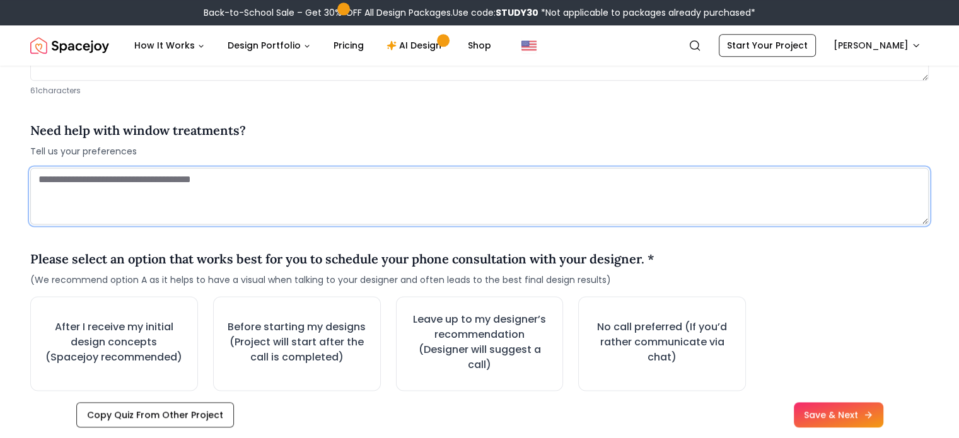
click at [250, 208] on textarea at bounding box center [479, 196] width 899 height 57
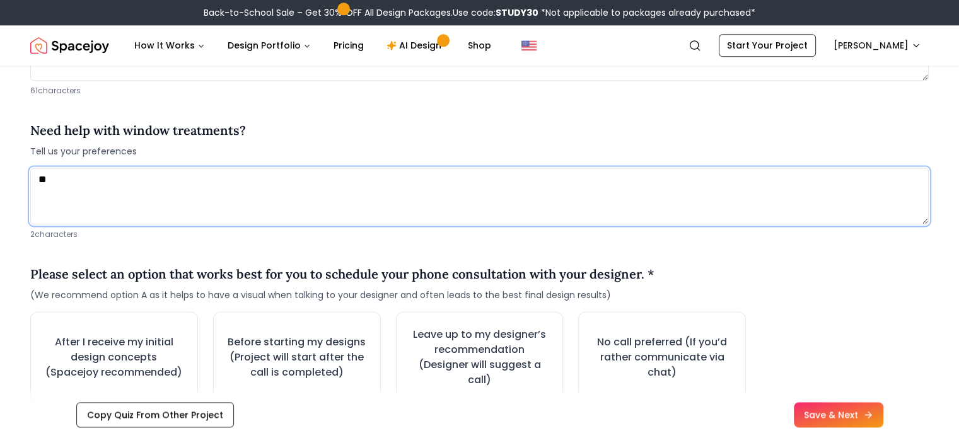
type textarea "*"
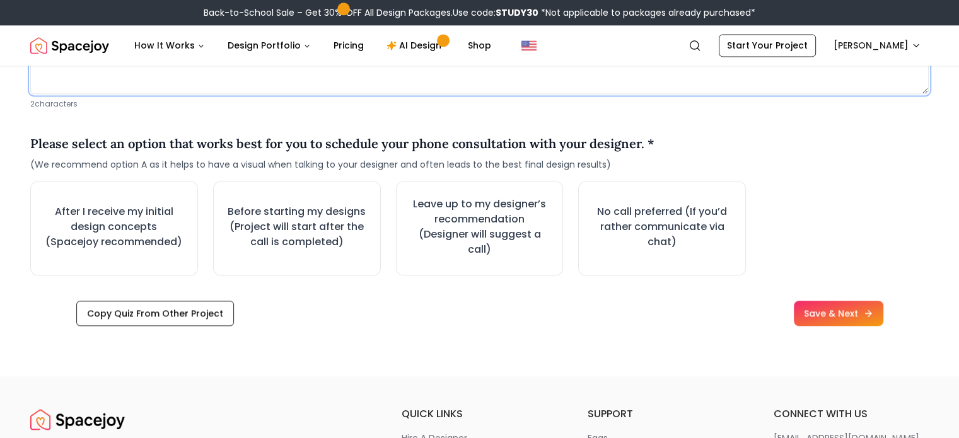
scroll to position [1771, 0]
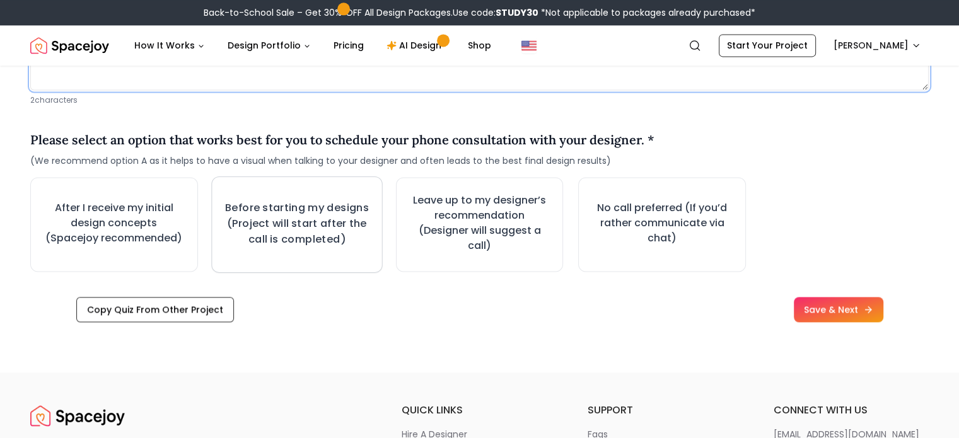
type textarea "**"
click at [284, 234] on h3 "Before starting my designs (Project will start after the call is completed)" at bounding box center [296, 224] width 143 height 46
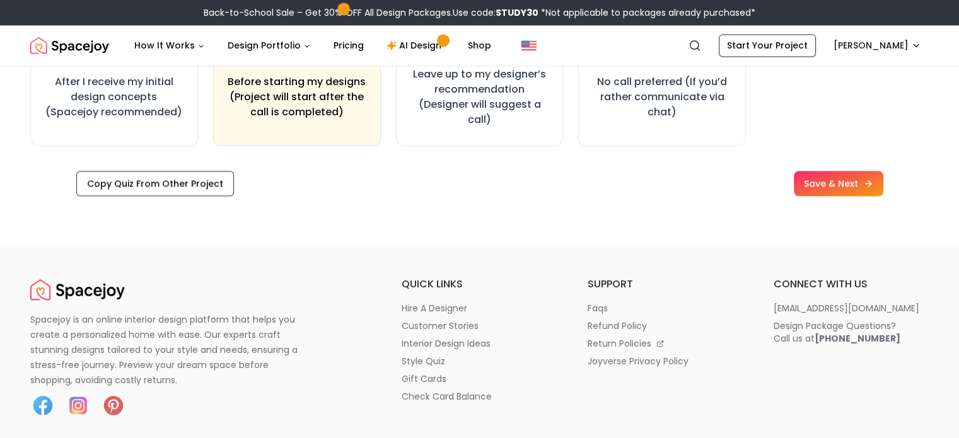
scroll to position [1875, 0]
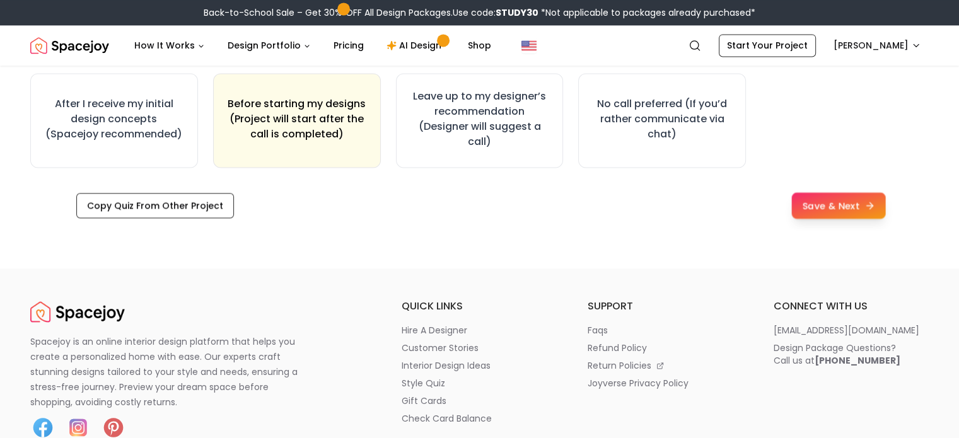
click at [885, 207] on button "Save & Next" at bounding box center [838, 205] width 94 height 26
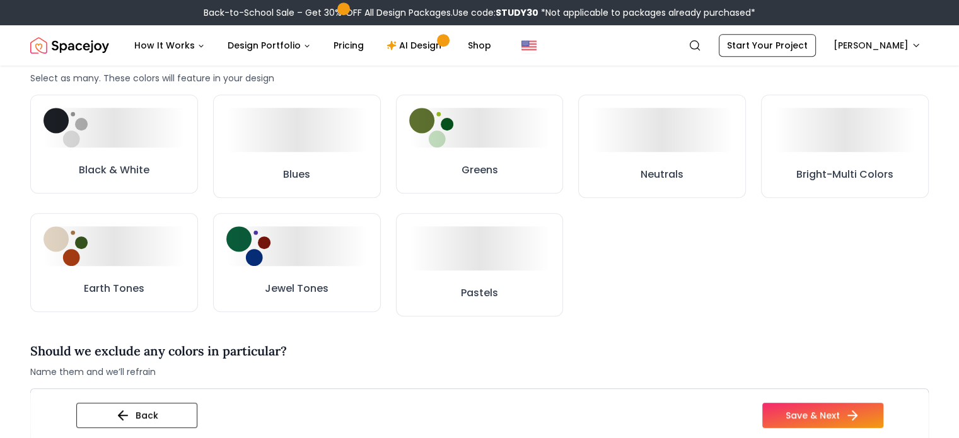
scroll to position [598, 0]
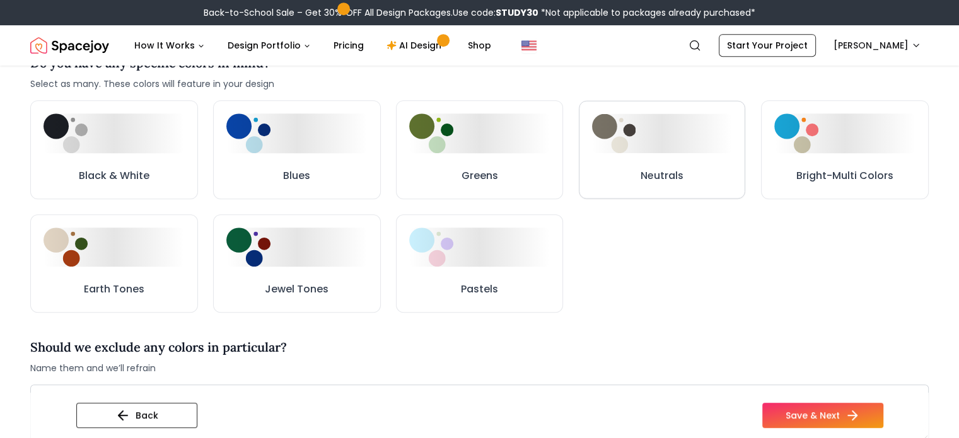
click at [655, 143] on button "Neutrals" at bounding box center [662, 150] width 166 height 98
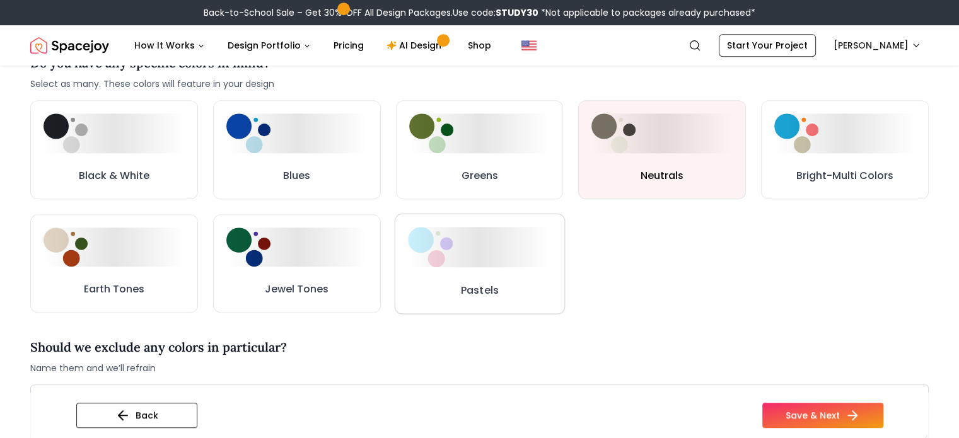
click at [510, 256] on button "Pastels" at bounding box center [479, 263] width 170 height 100
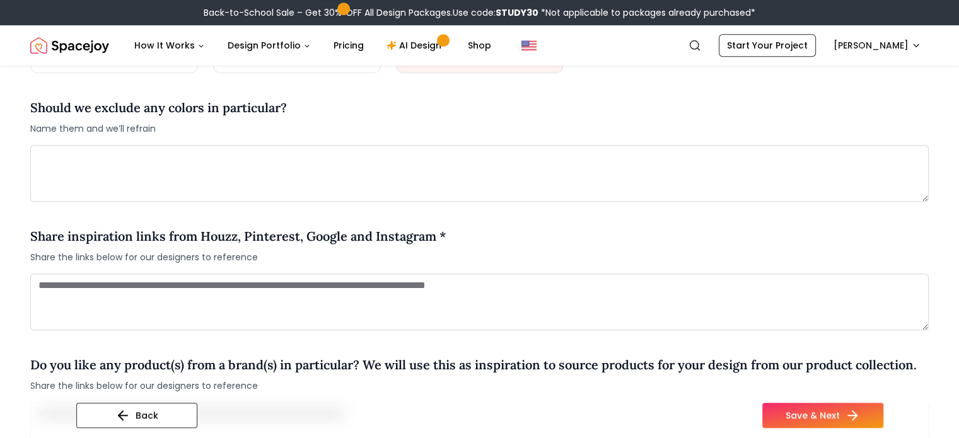
scroll to position [938, 0]
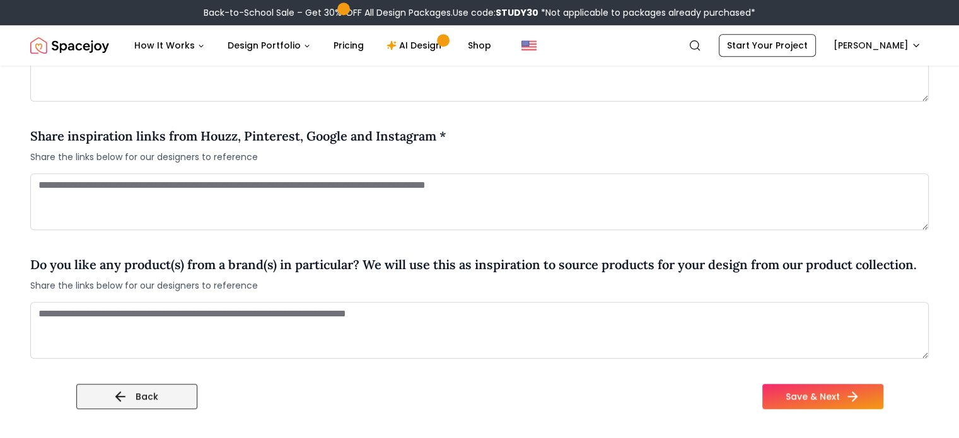
click at [98, 384] on button "Back" at bounding box center [136, 396] width 121 height 25
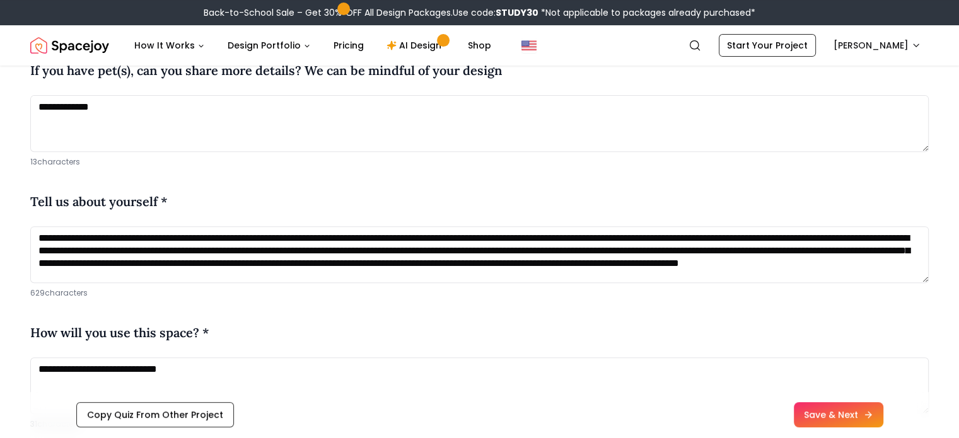
scroll to position [508, 0]
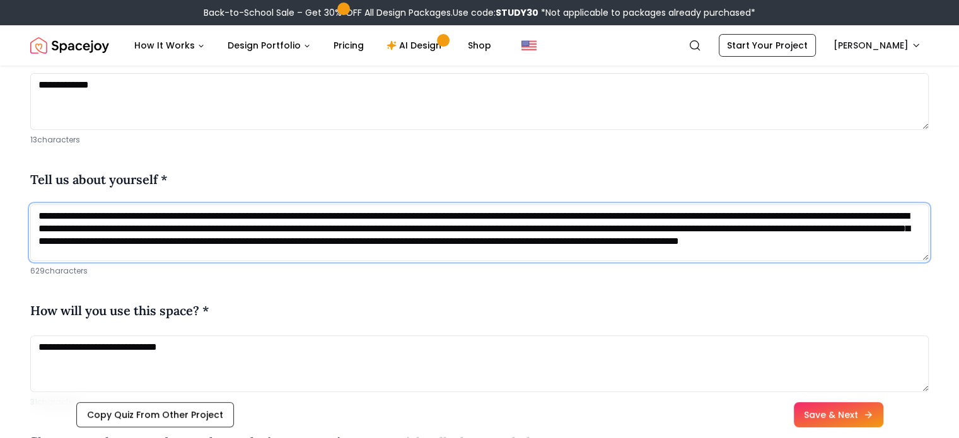
click at [557, 241] on textarea "**********" at bounding box center [479, 232] width 899 height 57
click at [547, 259] on textarea "**********" at bounding box center [479, 232] width 899 height 57
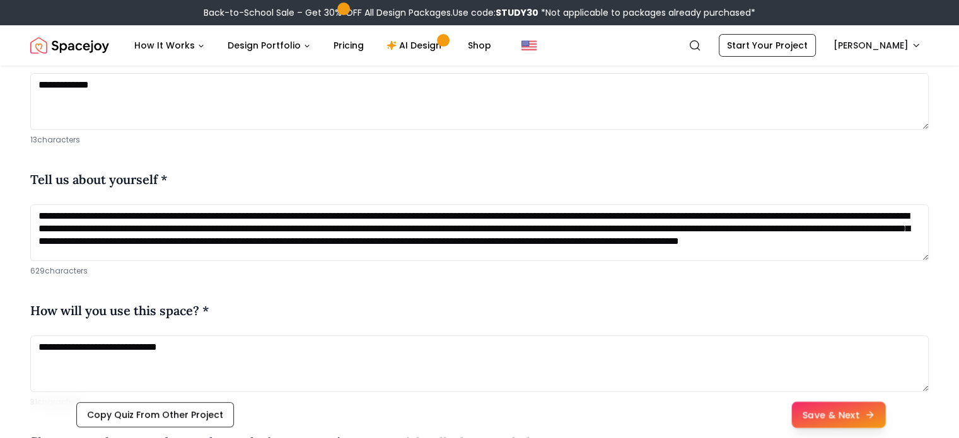
click at [870, 410] on button "Save & Next" at bounding box center [838, 415] width 94 height 26
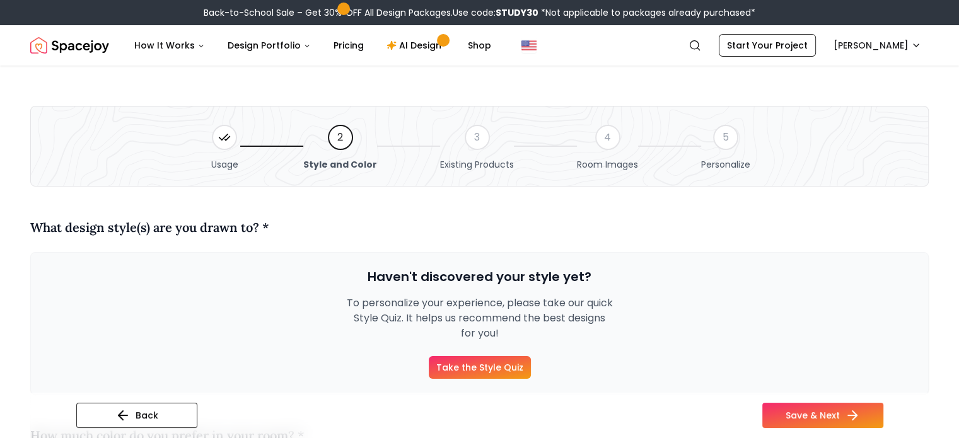
drag, startPoint x: 958, startPoint y: 57, endPoint x: 968, endPoint y: 101, distance: 44.5
click at [878, 163] on div "Usage 2 Style and Color 3 Existing Products 4 Room Images 5 Personalize" at bounding box center [479, 146] width 899 height 81
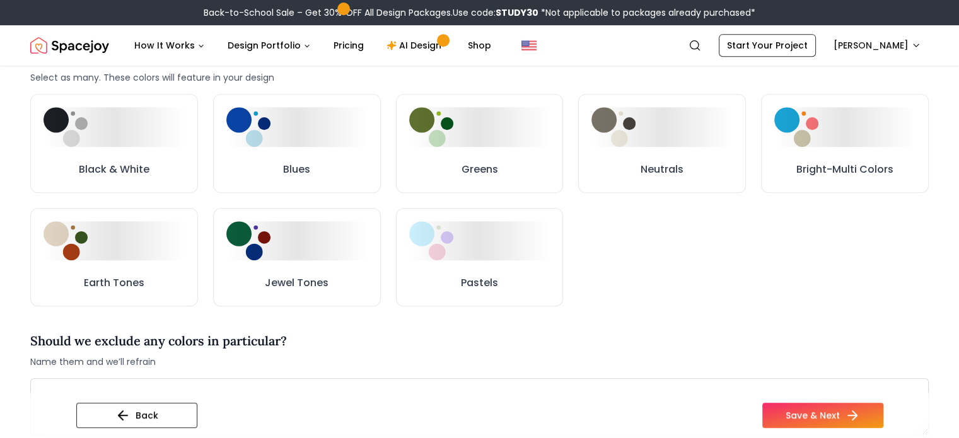
scroll to position [586, 0]
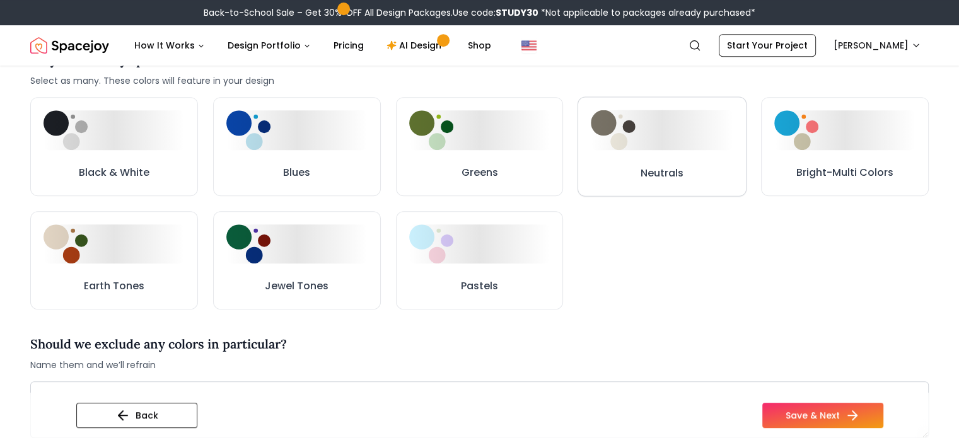
click at [652, 151] on button "Neutrals" at bounding box center [662, 146] width 169 height 100
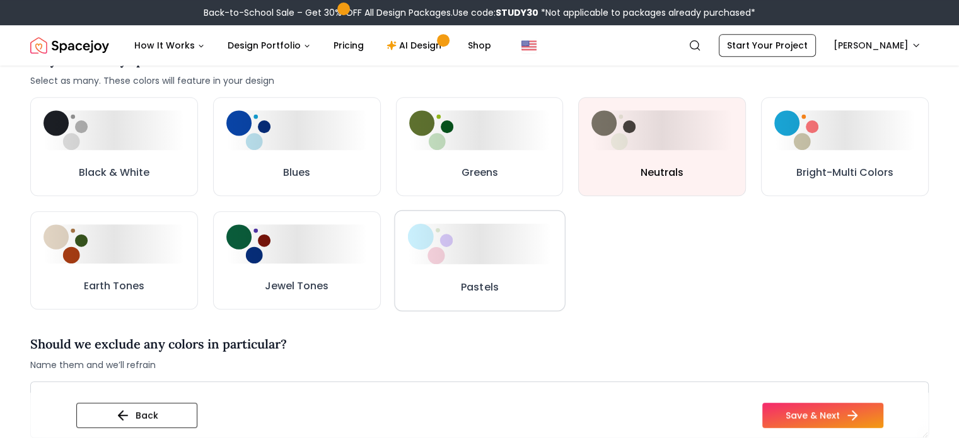
click at [542, 236] on div at bounding box center [479, 243] width 144 height 40
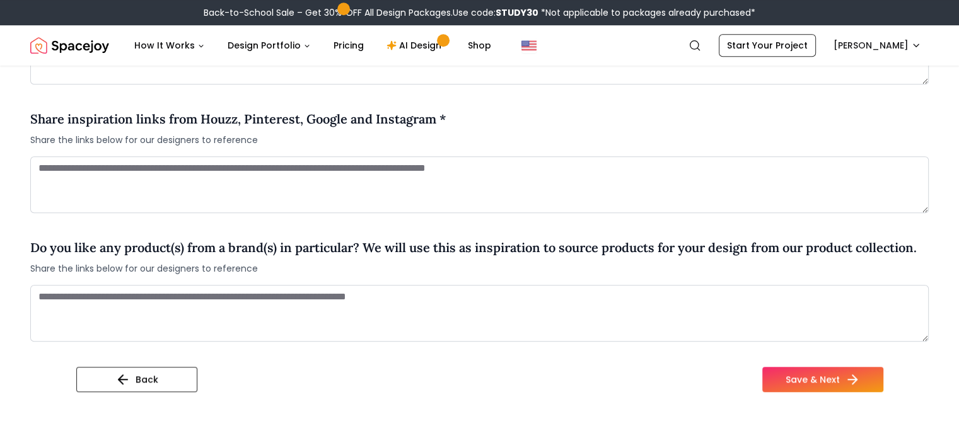
scroll to position [943, 0]
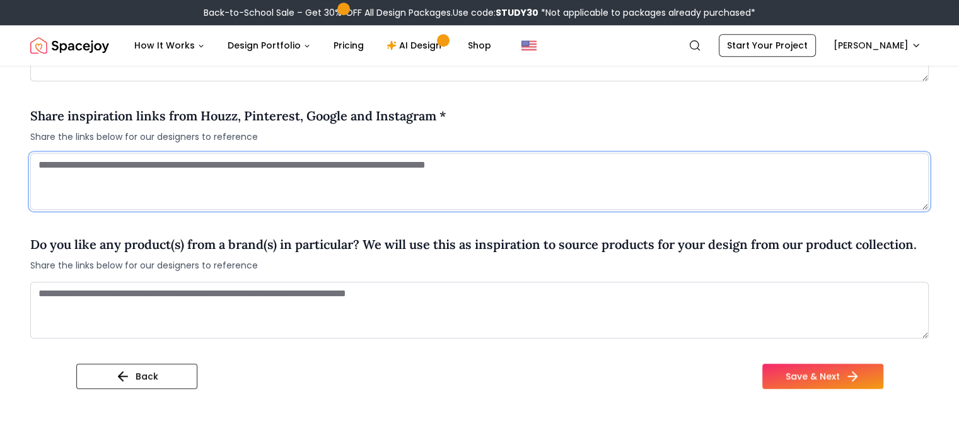
click at [381, 189] on textarea at bounding box center [479, 181] width 899 height 57
paste textarea "**********"
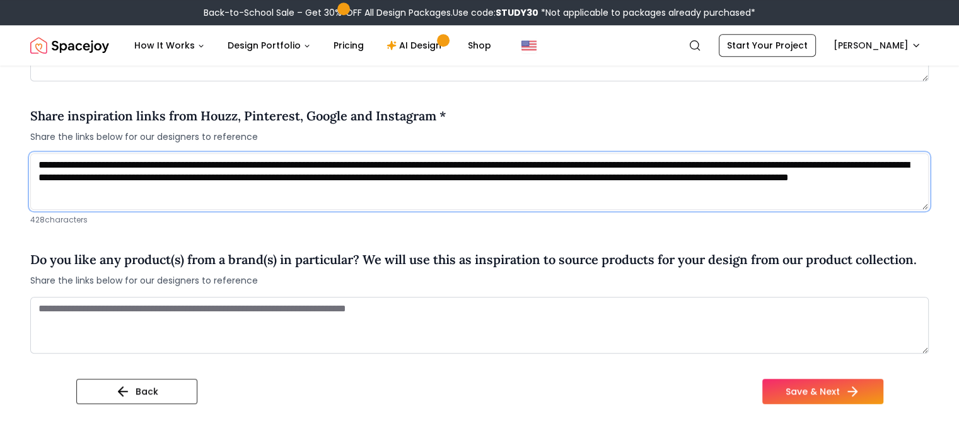
scroll to position [3, 0]
type textarea "**********"
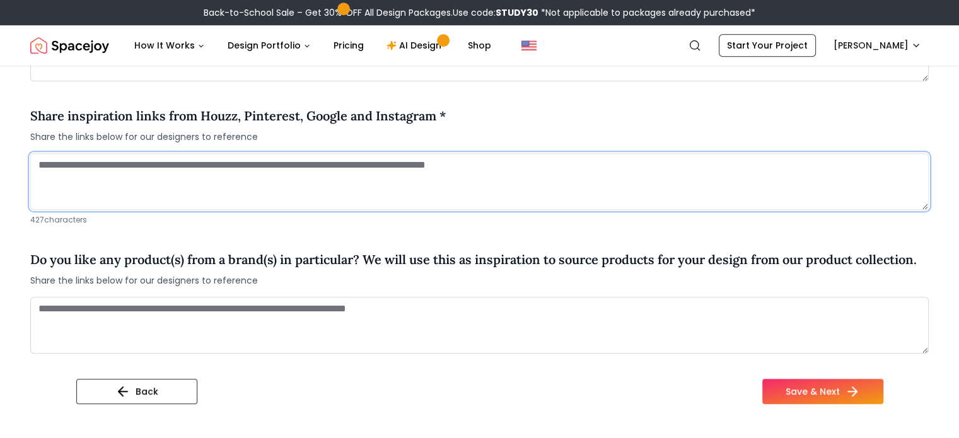
scroll to position [0, 0]
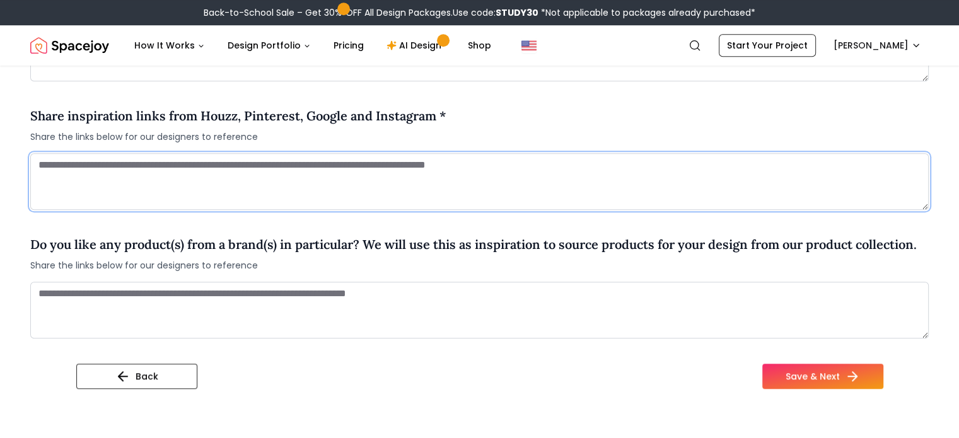
paste textarea "**********"
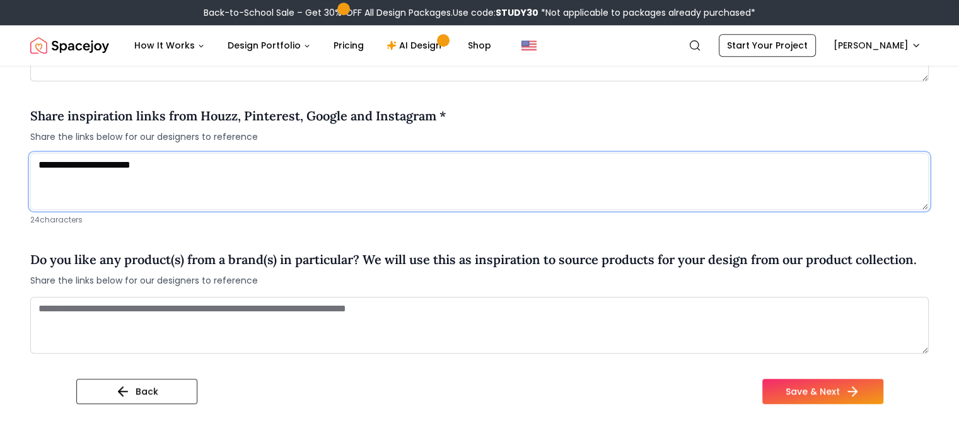
type textarea "**********"
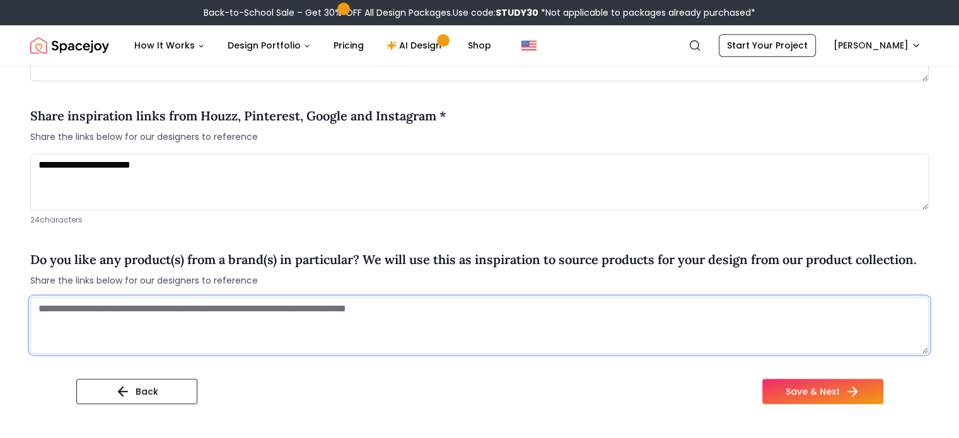
click at [255, 313] on textarea at bounding box center [479, 325] width 899 height 57
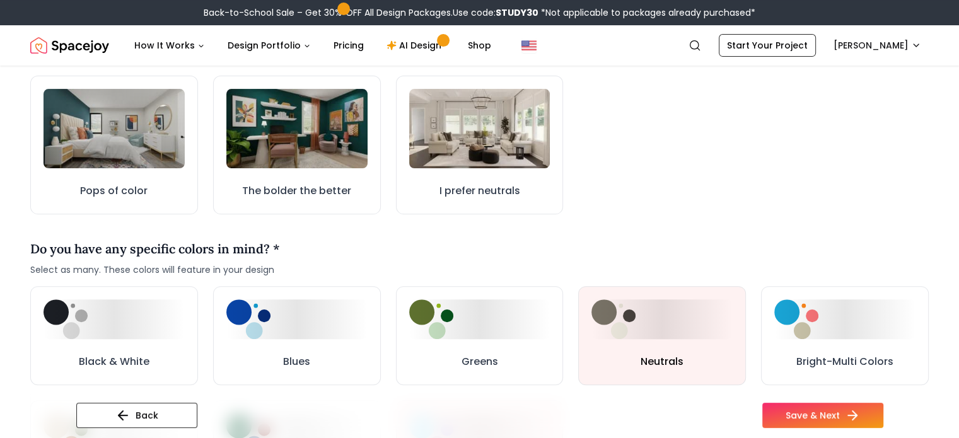
scroll to position [389, 0]
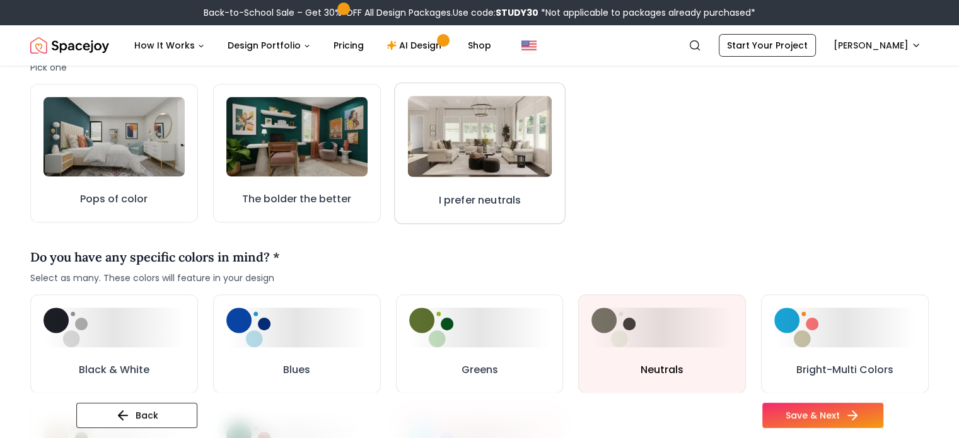
type textarea "**********"
click at [479, 189] on button "I prefer neutrals" at bounding box center [479, 153] width 171 height 141
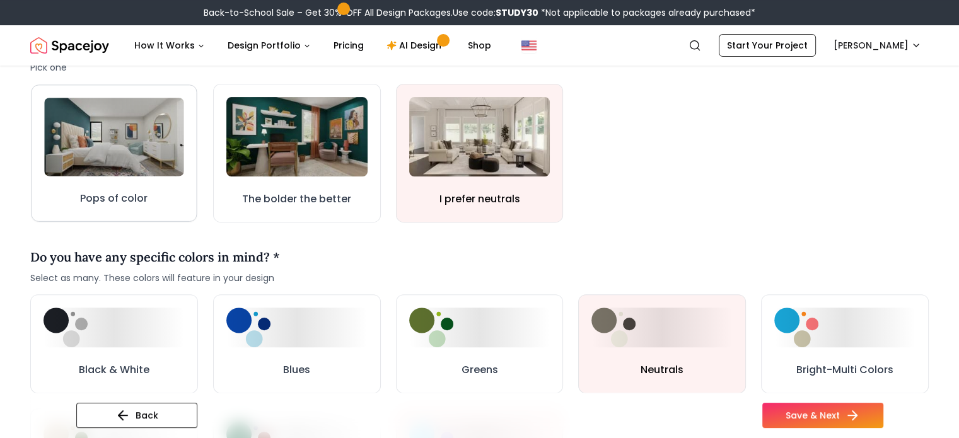
click at [97, 200] on h3 "Pops of color" at bounding box center [114, 198] width 68 height 15
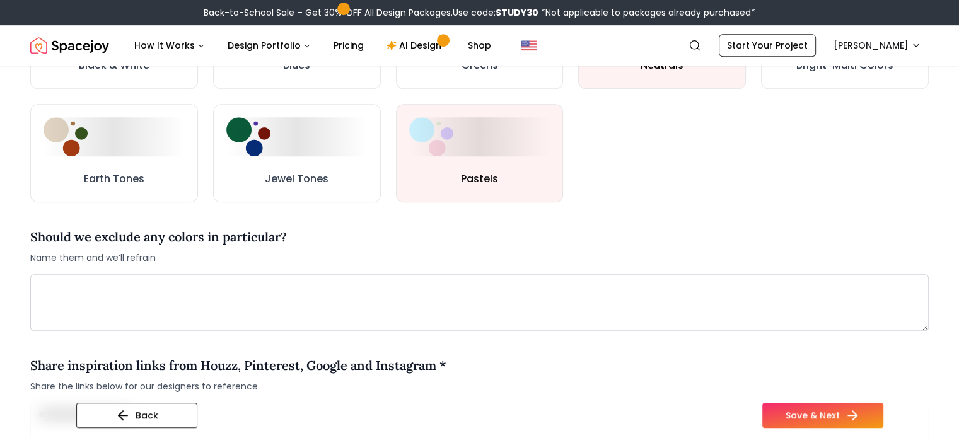
scroll to position [691, 0]
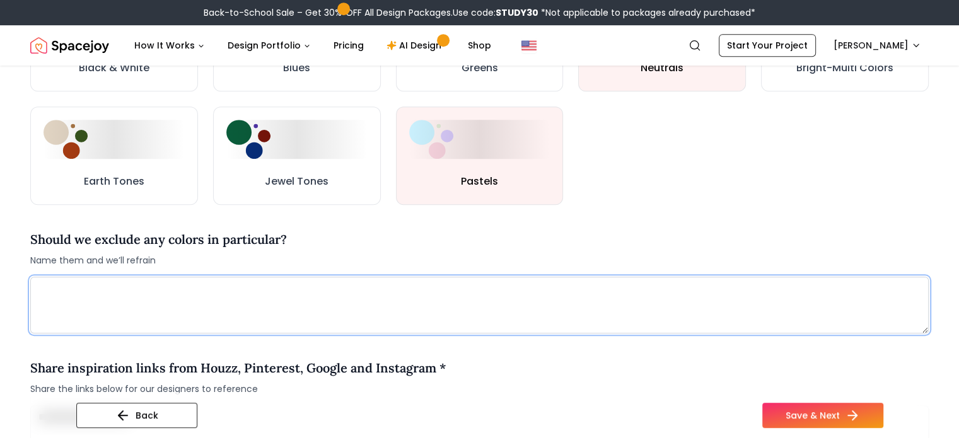
click at [325, 306] on textarea at bounding box center [479, 305] width 899 height 57
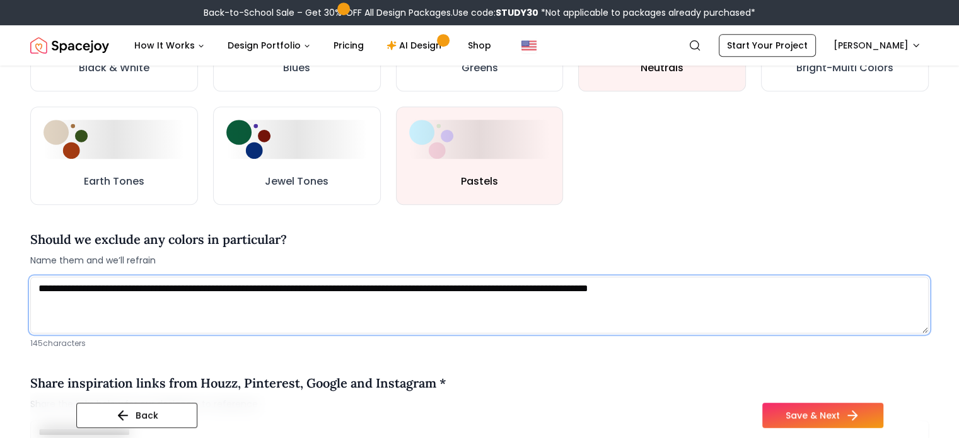
paste textarea "**********"
drag, startPoint x: 762, startPoint y: 288, endPoint x: 658, endPoint y: 292, distance: 104.1
click at [658, 292] on textarea "**********" at bounding box center [479, 305] width 899 height 57
click at [661, 284] on textarea "**********" at bounding box center [479, 305] width 899 height 57
drag, startPoint x: 872, startPoint y: 291, endPoint x: 0, endPoint y: 245, distance: 873.3
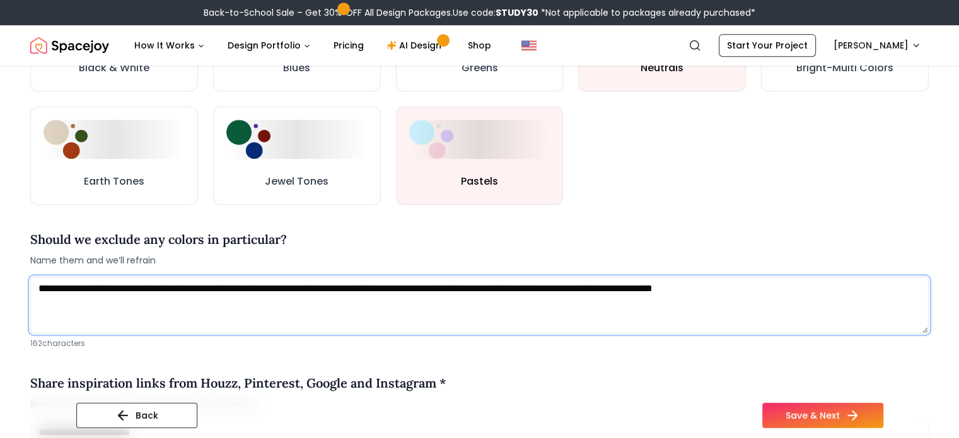
click at [0, 245] on div "**********" at bounding box center [479, 55] width 959 height 1363
type textarea "**********"
click at [726, 299] on textarea "**********" at bounding box center [479, 305] width 899 height 57
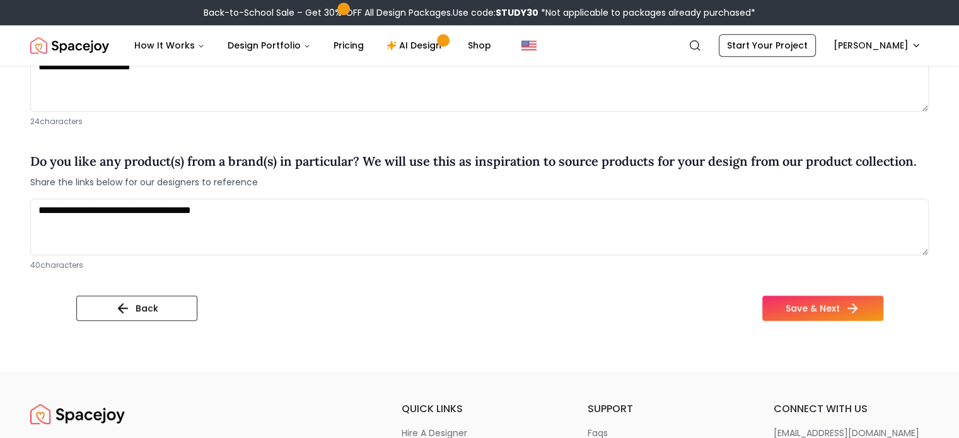
scroll to position [1054, 0]
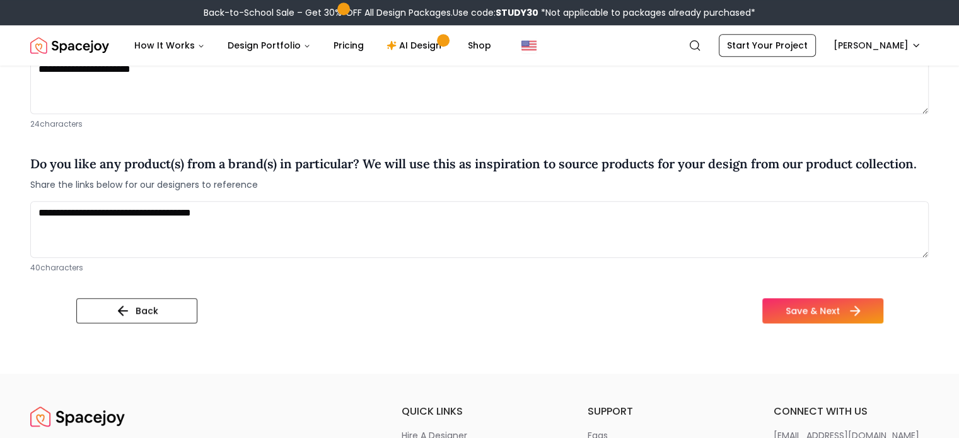
click at [883, 306] on button "Save & Next" at bounding box center [822, 310] width 121 height 25
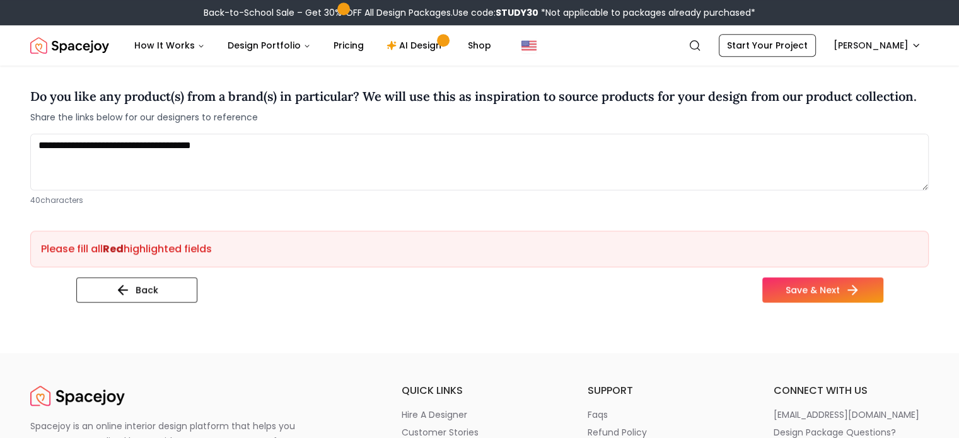
scroll to position [1115, 0]
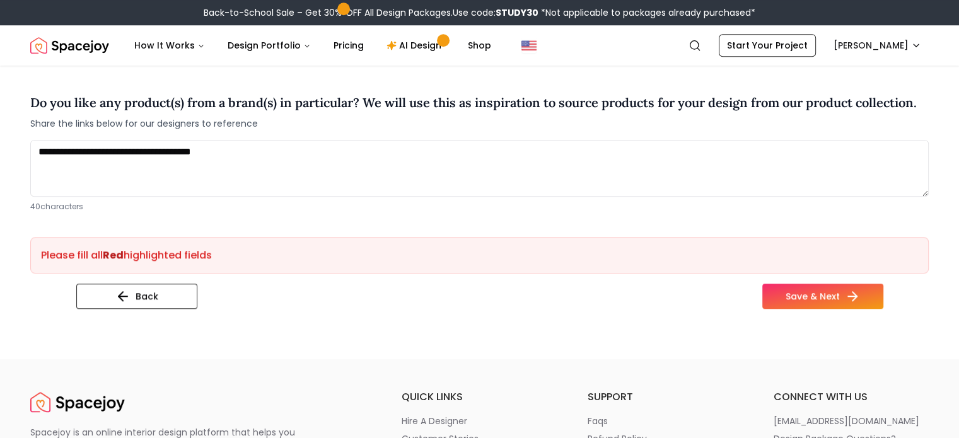
click at [115, 256] on strong "Red" at bounding box center [113, 255] width 21 height 15
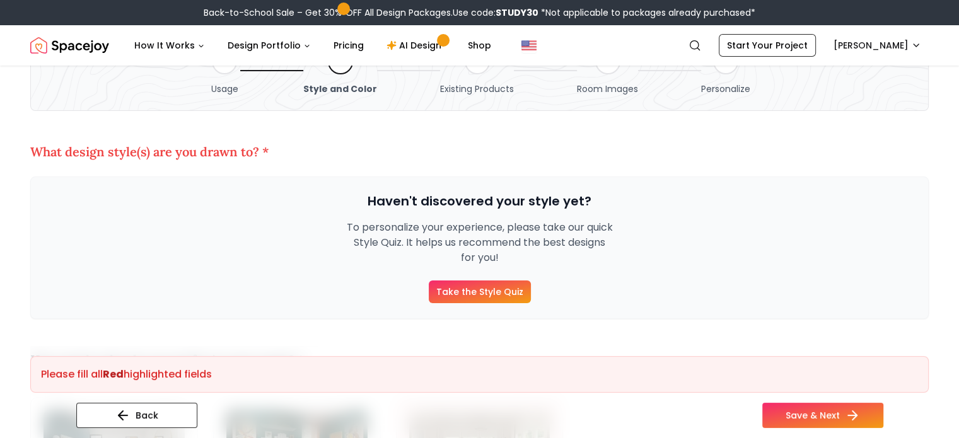
scroll to position [73, 0]
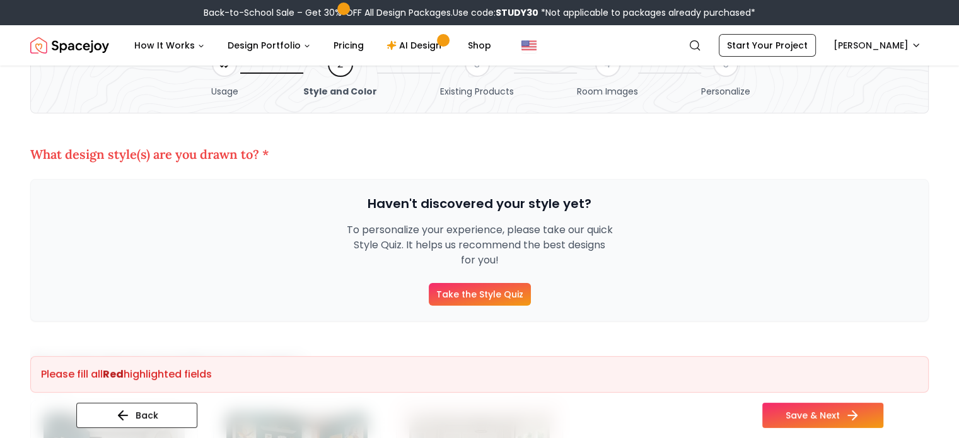
click at [491, 289] on link "Take the Style Quiz" at bounding box center [480, 294] width 102 height 23
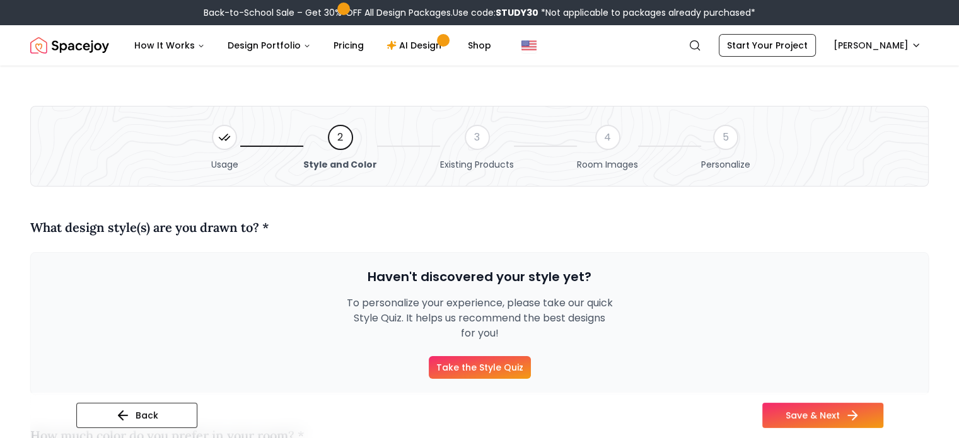
click at [479, 369] on link "Take the Style Quiz" at bounding box center [480, 367] width 102 height 23
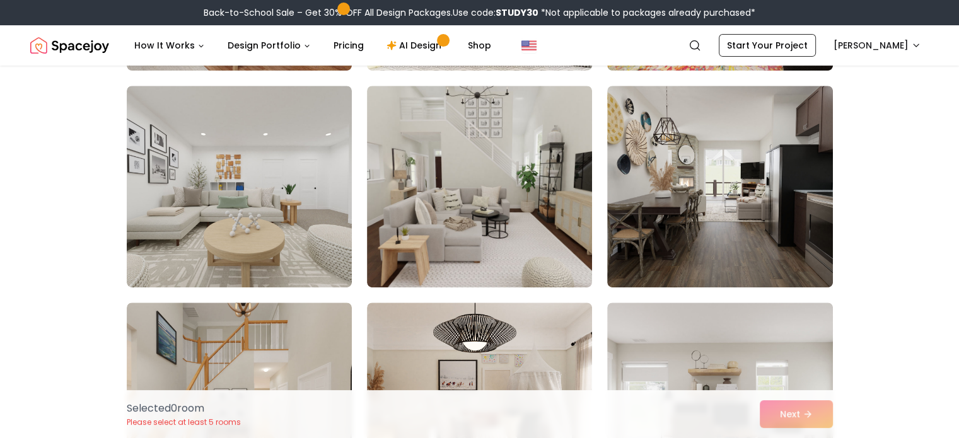
scroll to position [536, 0]
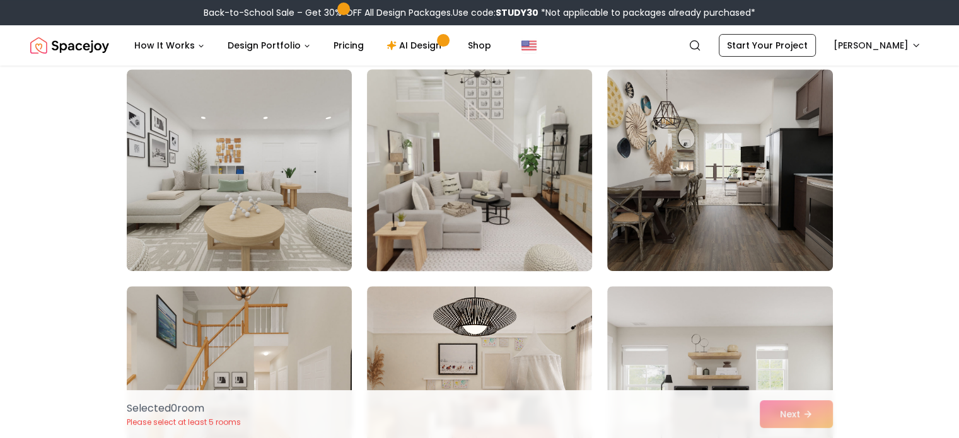
click at [512, 191] on img at bounding box center [479, 170] width 236 height 212
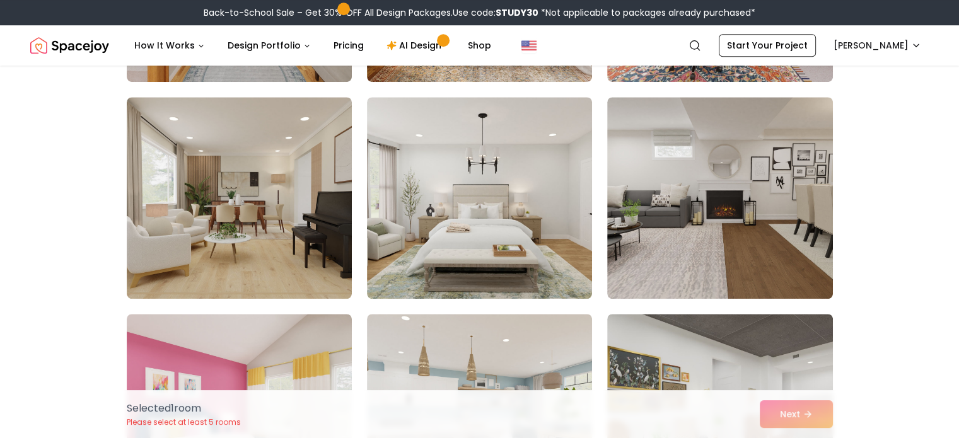
scroll to position [945, 0]
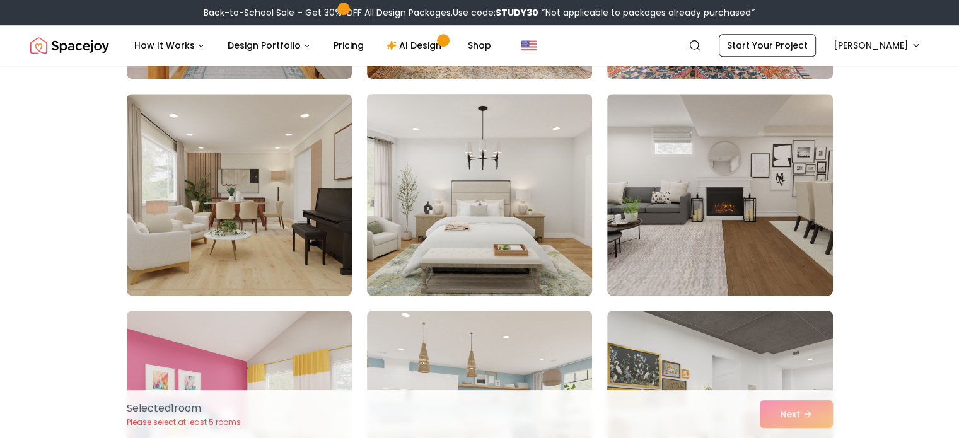
click at [454, 183] on img at bounding box center [479, 195] width 236 height 212
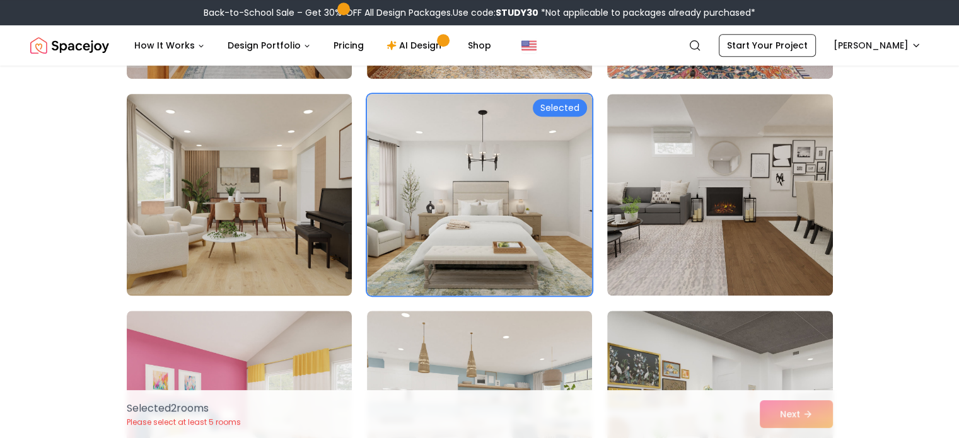
click at [288, 216] on img at bounding box center [239, 195] width 236 height 212
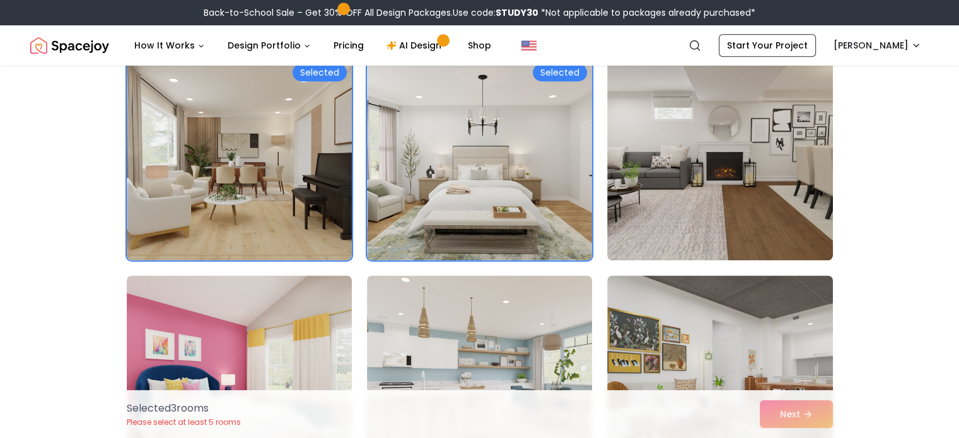
scroll to position [984, 0]
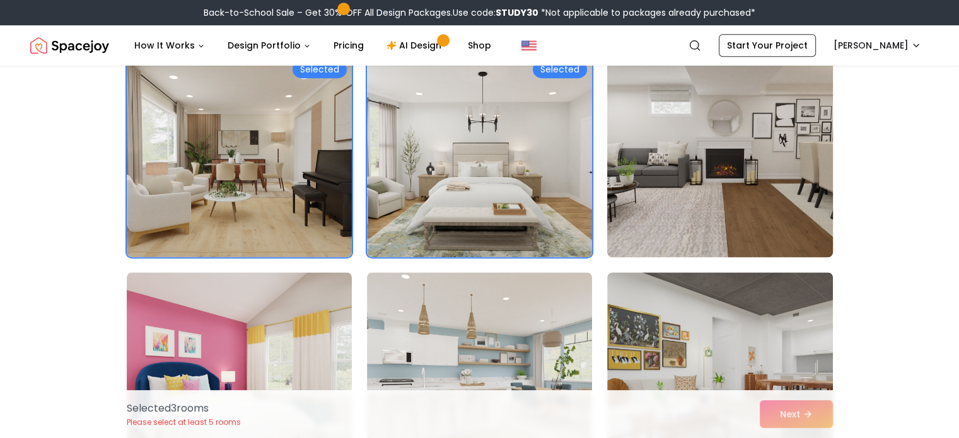
click at [745, 167] on img at bounding box center [720, 156] width 236 height 212
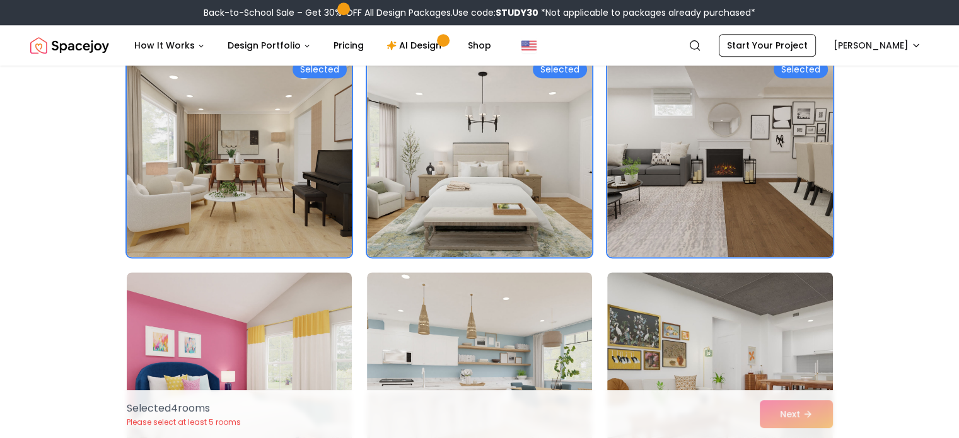
scroll to position [1150, 0]
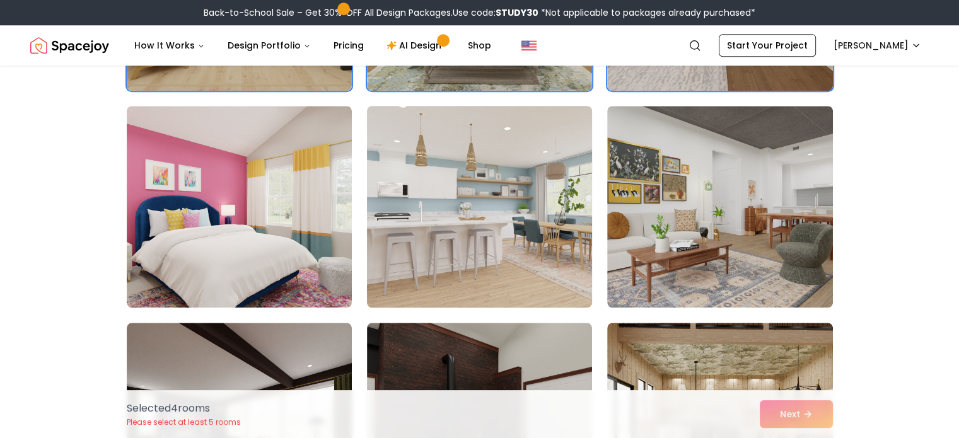
click at [446, 255] on img at bounding box center [479, 207] width 236 height 212
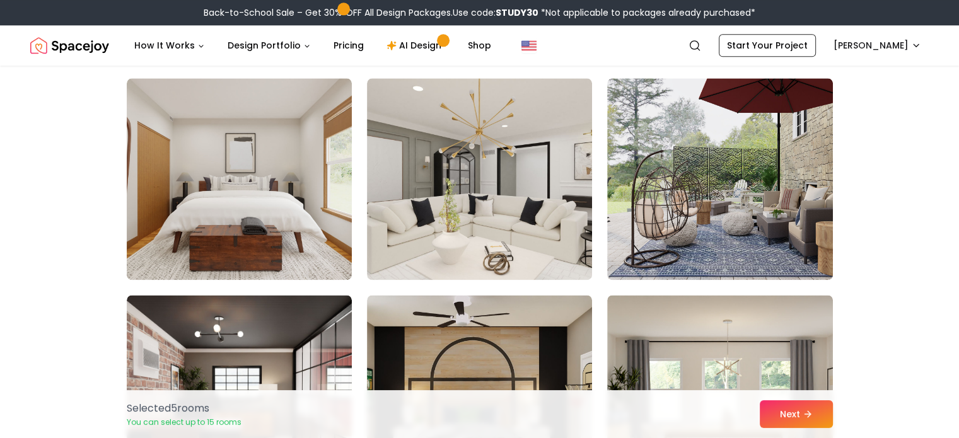
scroll to position [1644, 0]
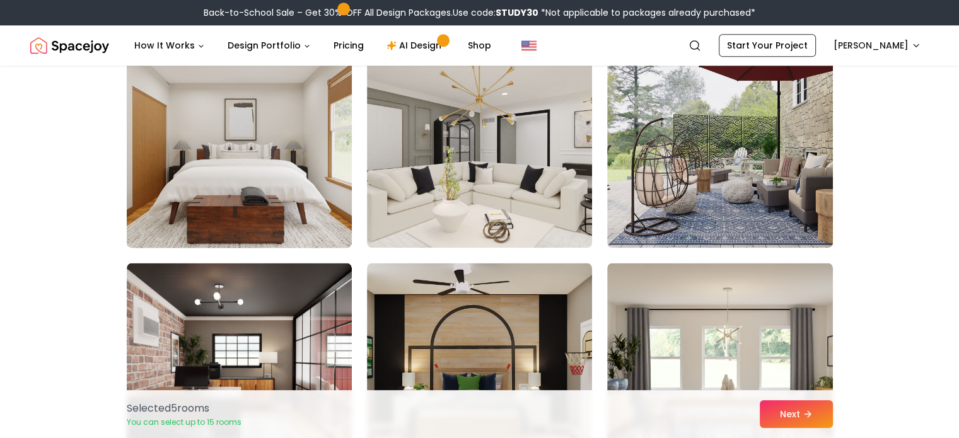
click at [168, 207] on img at bounding box center [239, 147] width 236 height 212
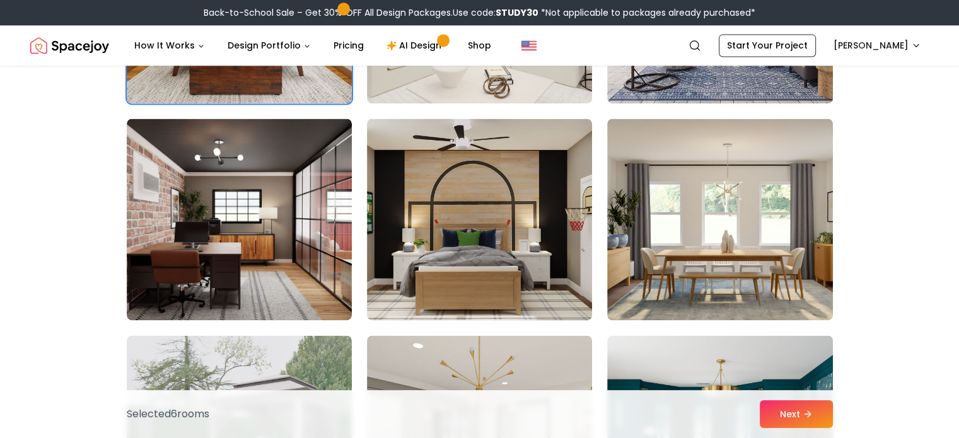
scroll to position [1793, 0]
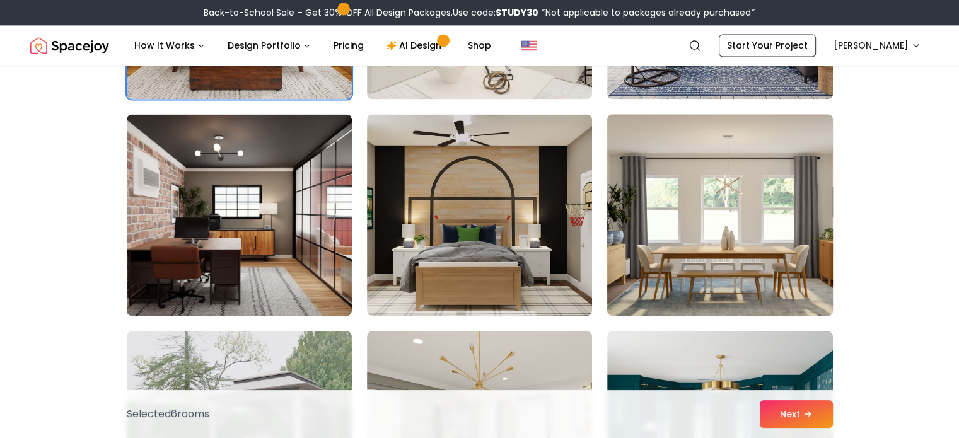
click at [822, 245] on img at bounding box center [720, 215] width 236 height 212
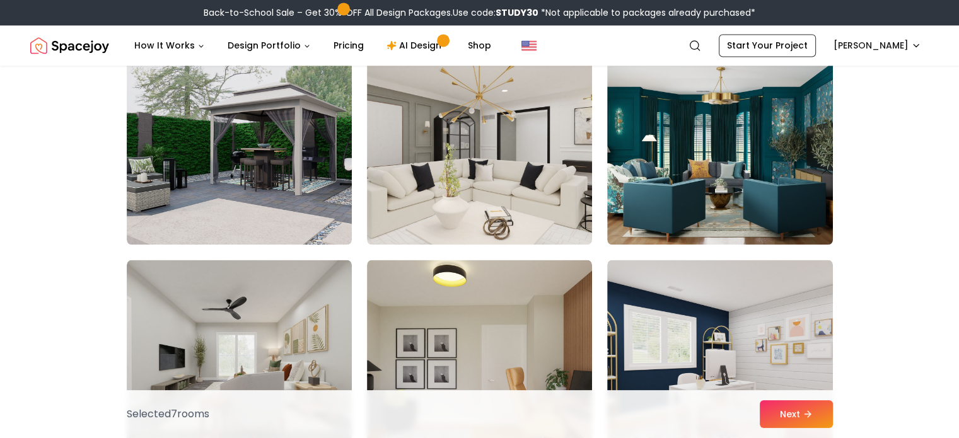
scroll to position [2076, 0]
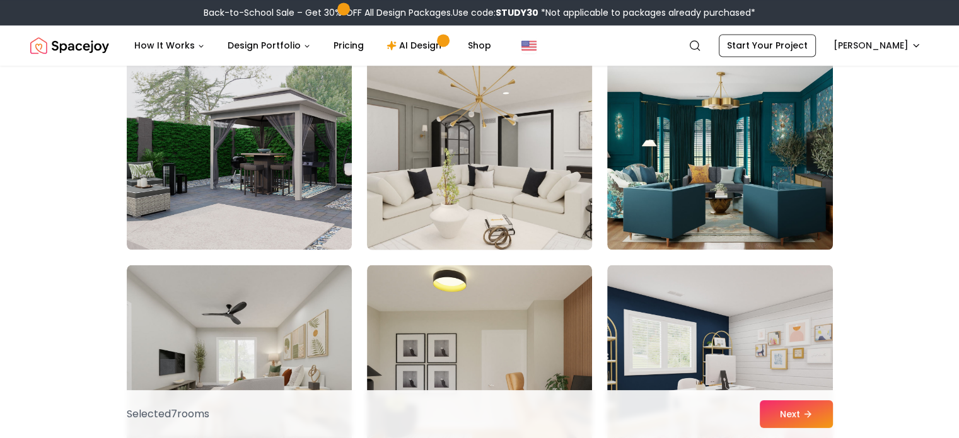
click at [449, 158] on img at bounding box center [479, 149] width 236 height 212
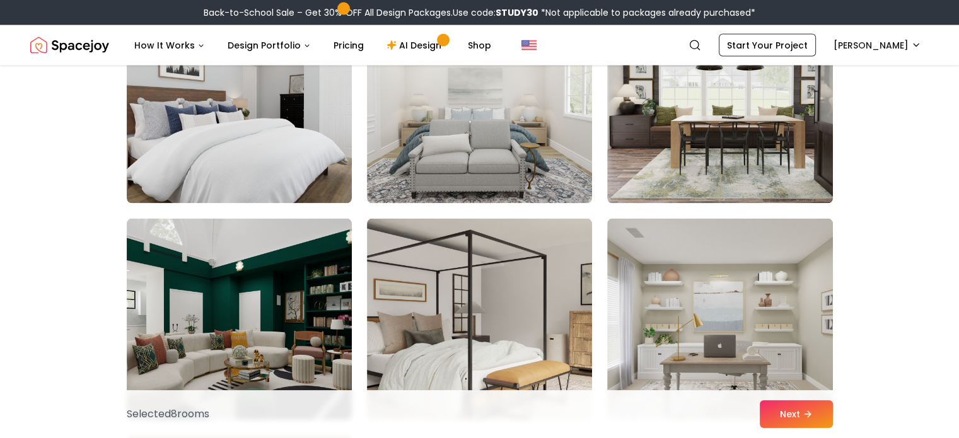
scroll to position [2571, 0]
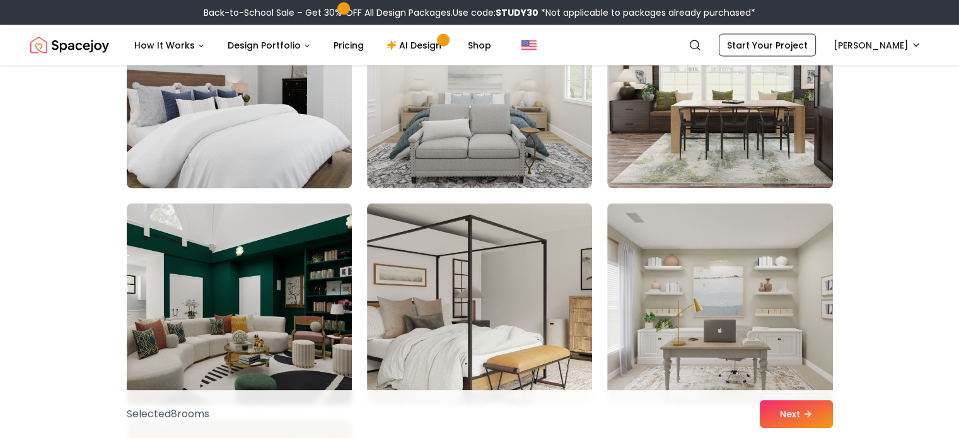
click at [238, 139] on img at bounding box center [239, 88] width 236 height 212
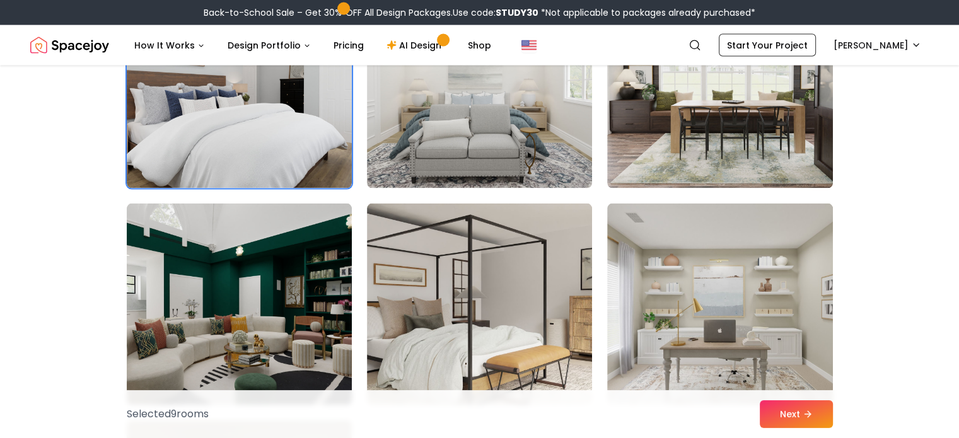
scroll to position [2716, 0]
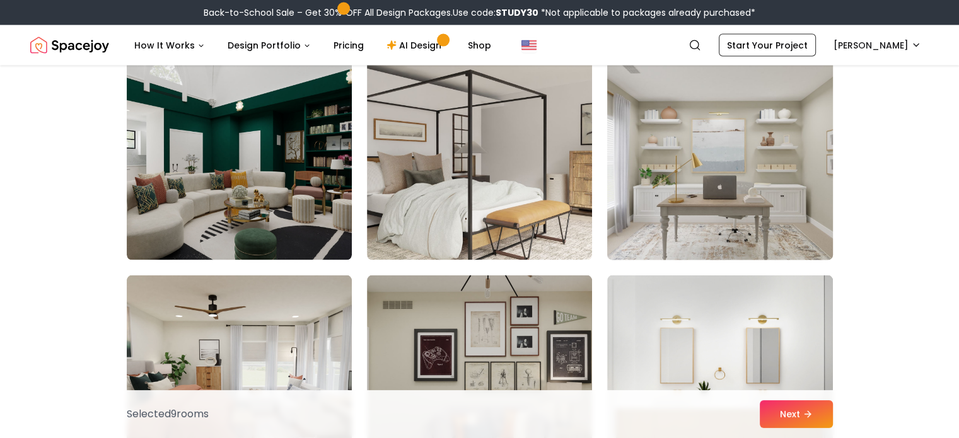
click at [790, 228] on img at bounding box center [720, 160] width 236 height 212
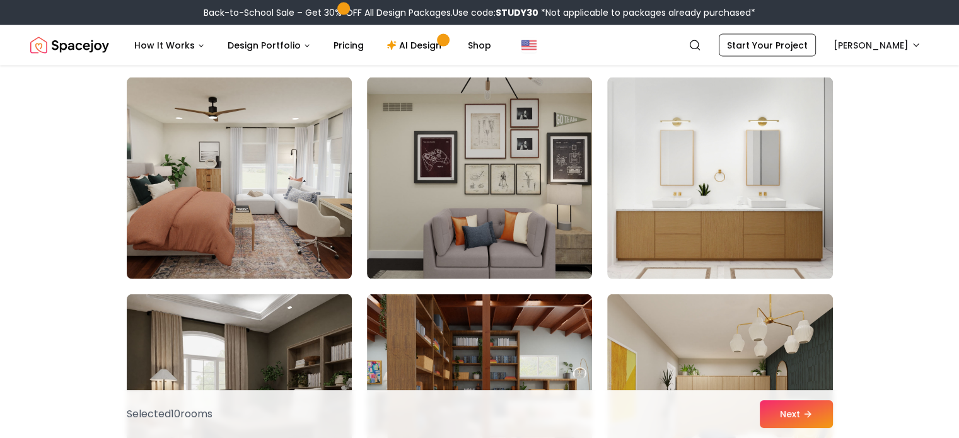
scroll to position [2919, 0]
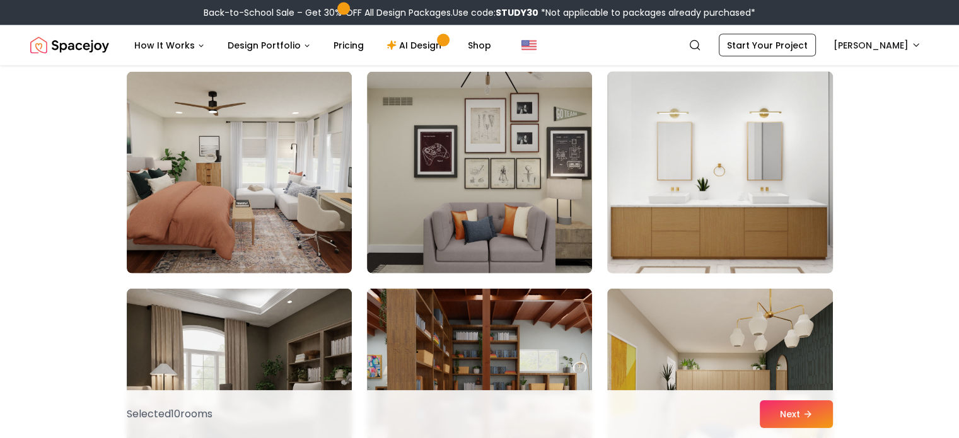
click at [795, 206] on img at bounding box center [720, 173] width 236 height 212
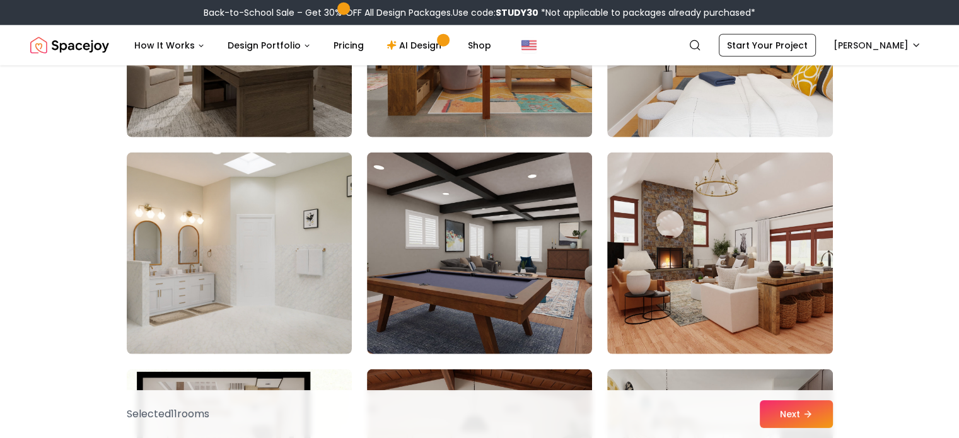
scroll to position [3266, 0]
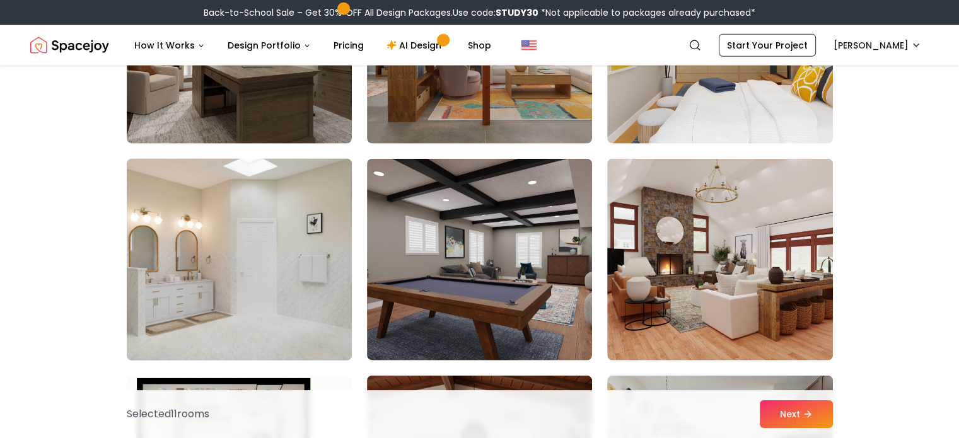
click at [219, 289] on img at bounding box center [239, 260] width 236 height 212
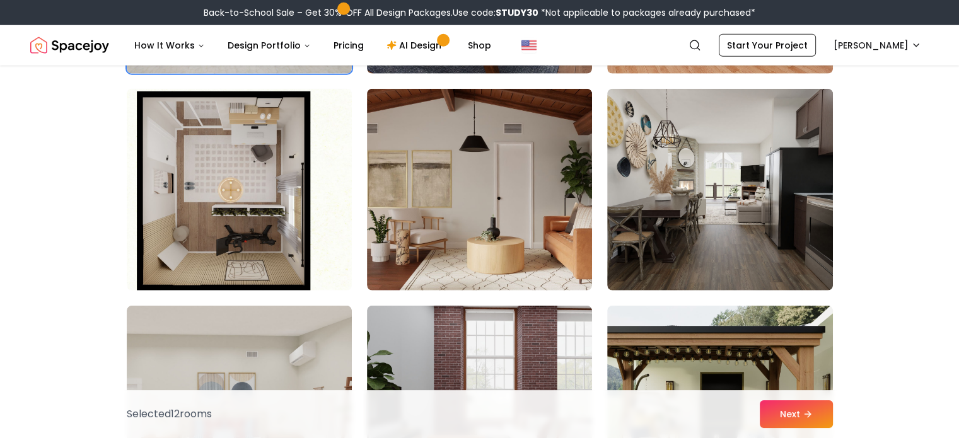
scroll to position [3539, 0]
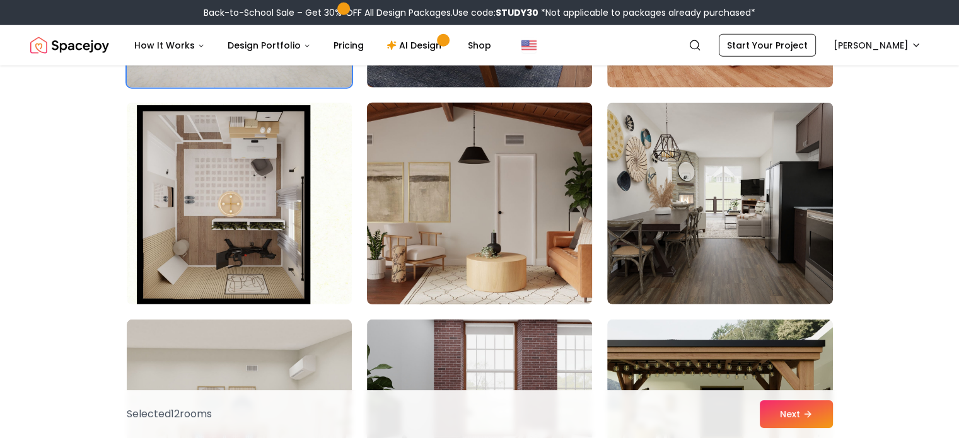
click at [426, 249] on img at bounding box center [479, 204] width 236 height 212
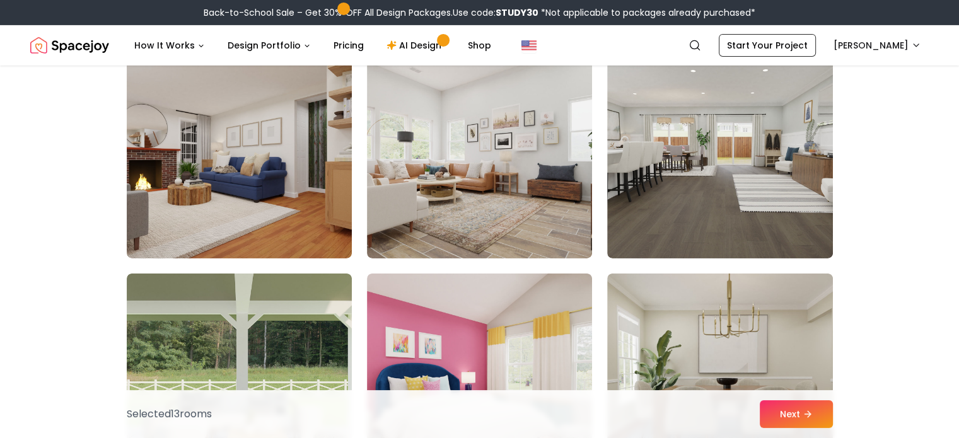
scroll to position [4205, 0]
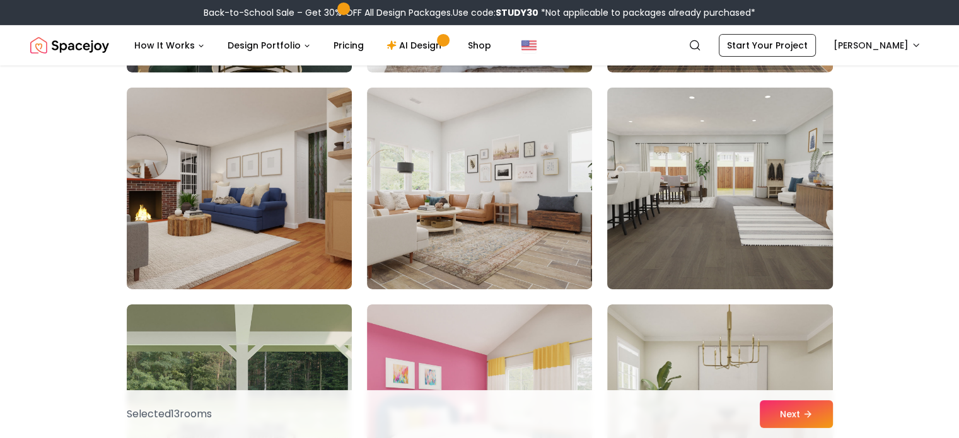
click at [805, 269] on img at bounding box center [720, 189] width 236 height 212
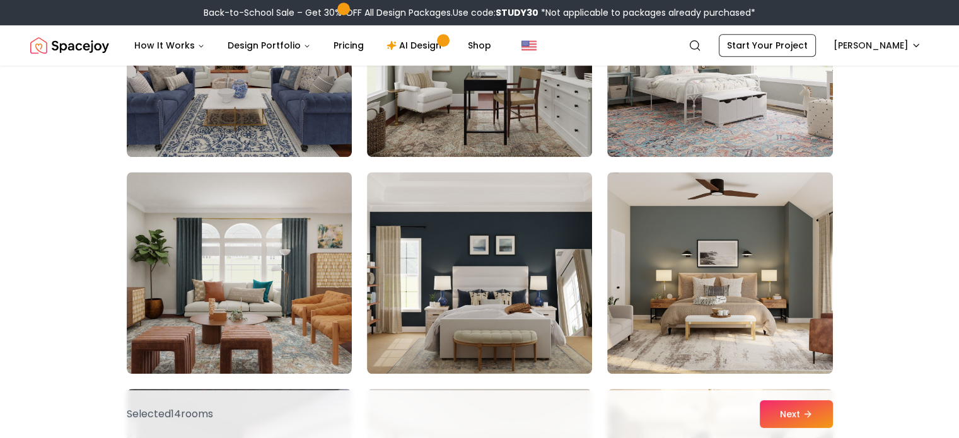
scroll to position [5897, 0]
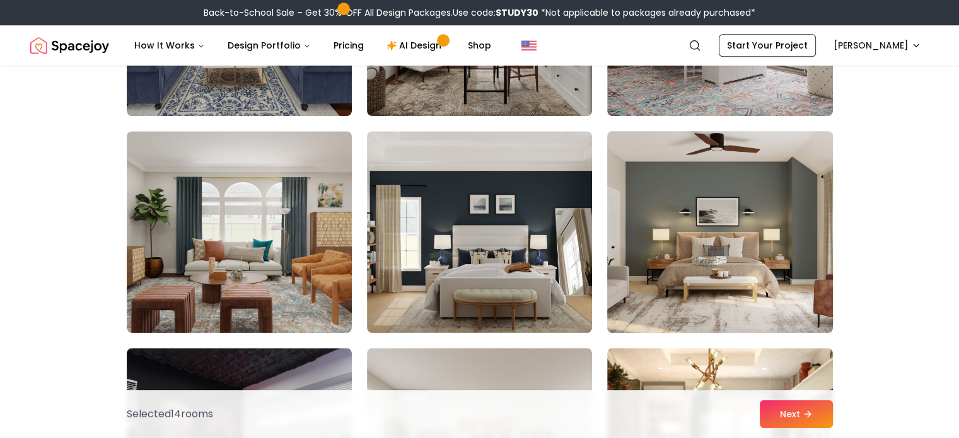
click at [767, 251] on img at bounding box center [720, 232] width 236 height 212
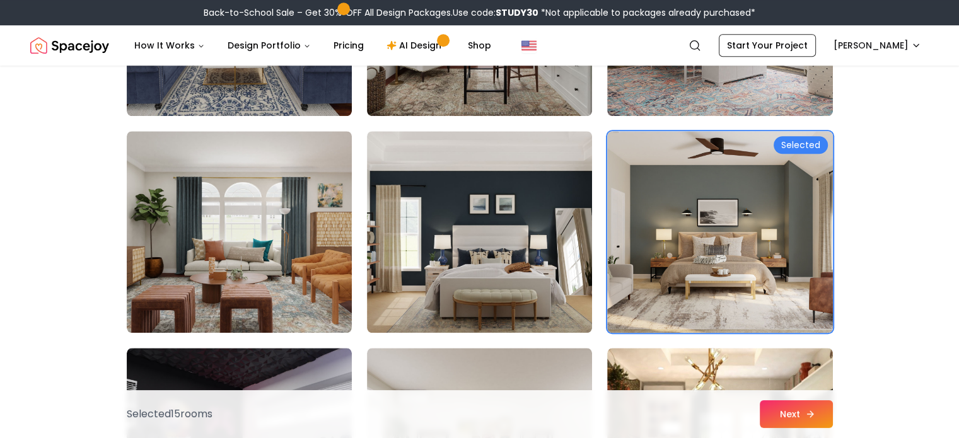
click at [804, 414] on button "Next" at bounding box center [796, 414] width 73 height 28
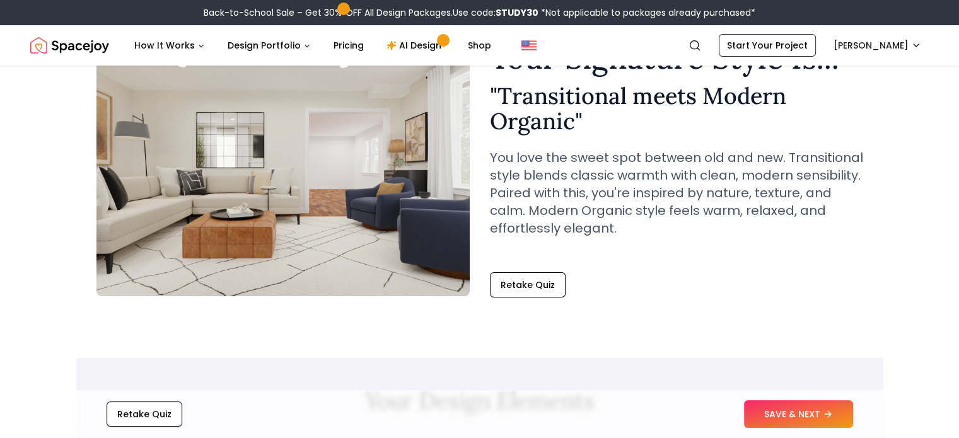
scroll to position [102, 0]
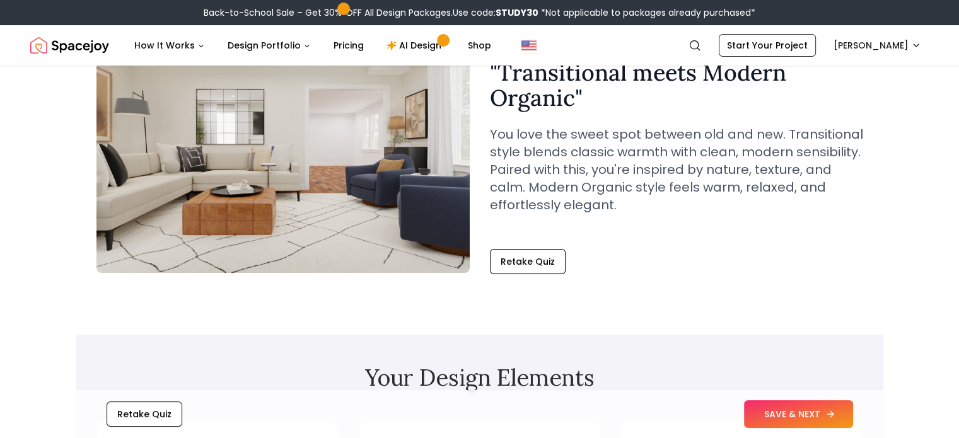
click at [793, 416] on button "SAVE & NEXT" at bounding box center [798, 414] width 109 height 28
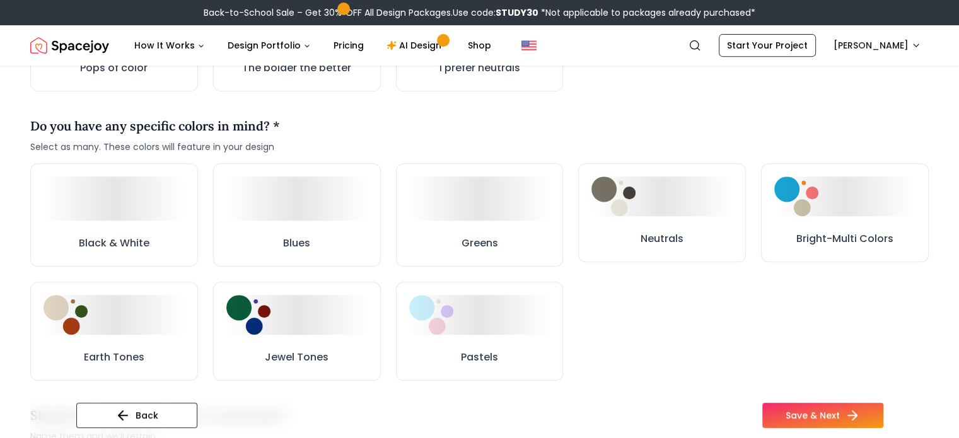
scroll to position [559, 0]
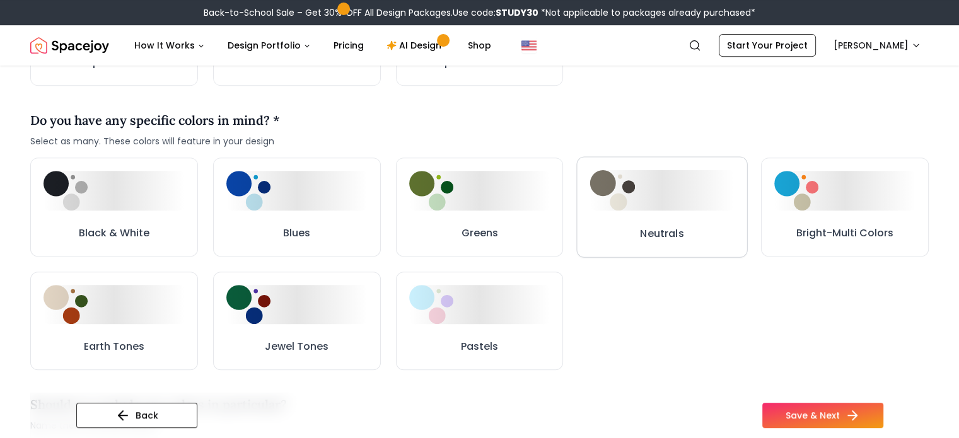
click at [657, 201] on div at bounding box center [662, 190] width 144 height 40
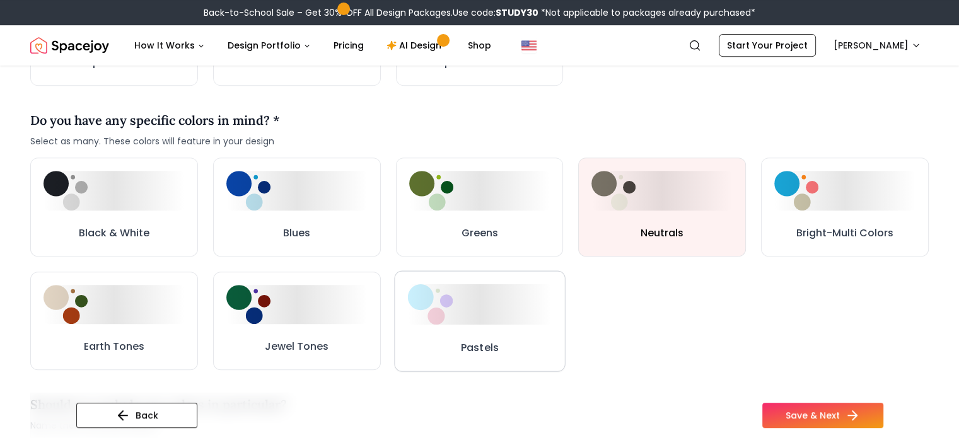
click at [536, 297] on div at bounding box center [479, 304] width 144 height 40
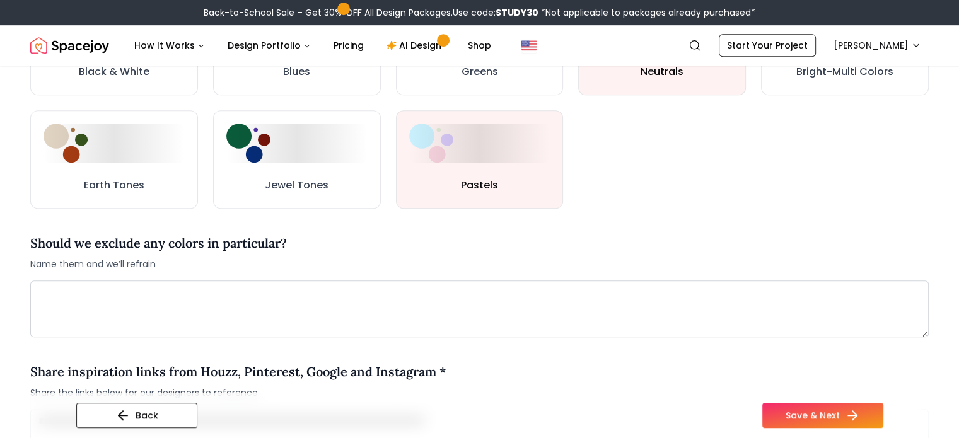
scroll to position [765, 0]
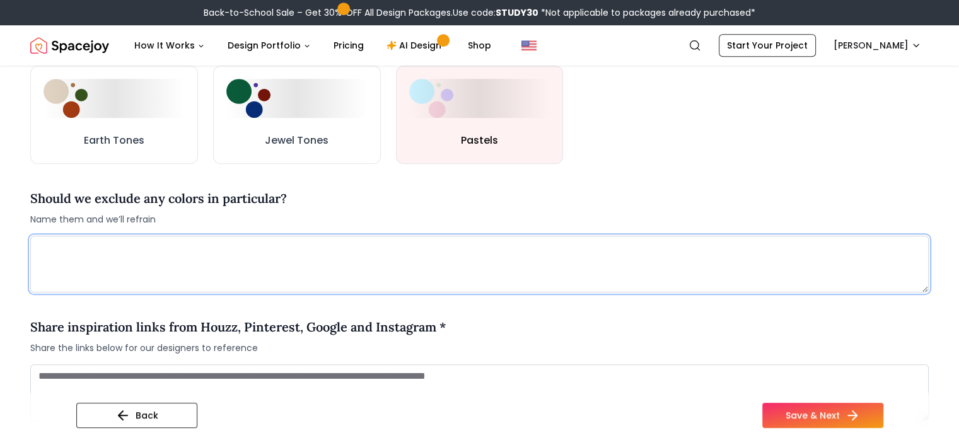
click at [236, 254] on textarea at bounding box center [479, 264] width 899 height 57
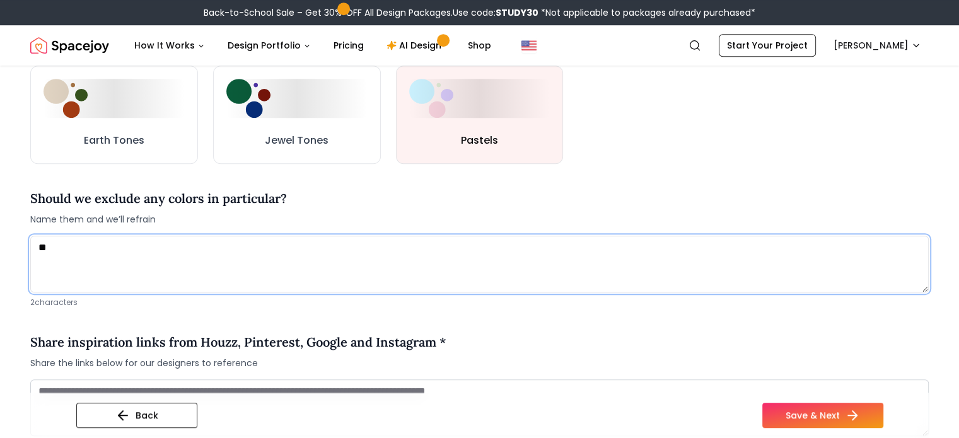
type textarea "*"
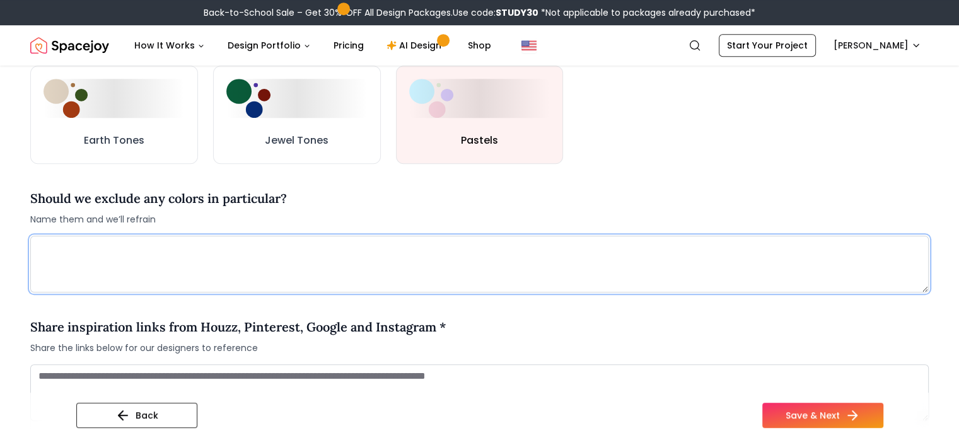
click at [264, 267] on textarea at bounding box center [479, 264] width 899 height 57
paste textarea "**********"
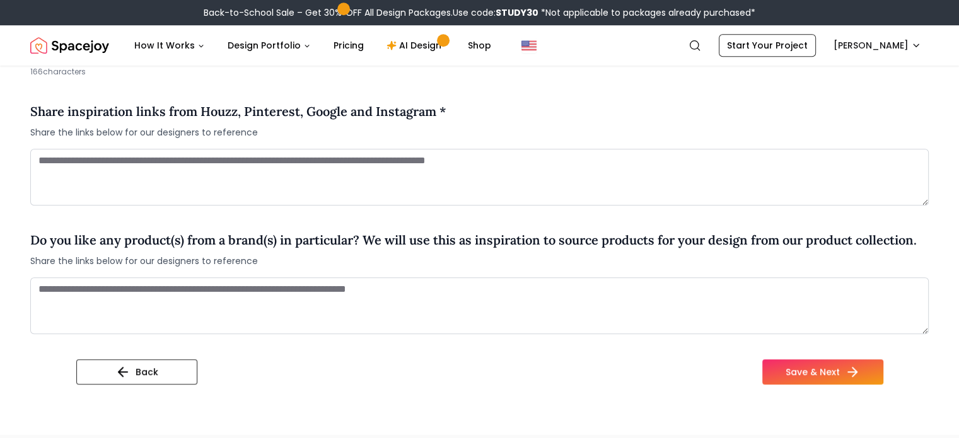
scroll to position [1004, 0]
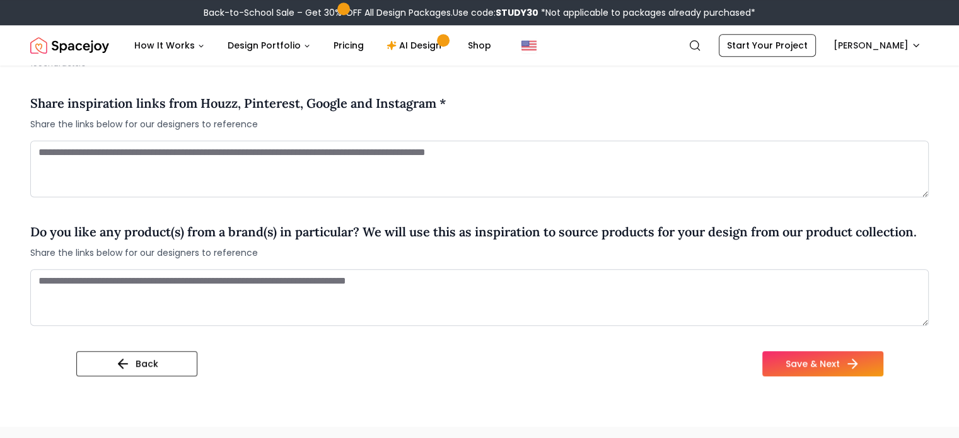
type textarea "**********"
click at [317, 298] on textarea at bounding box center [479, 297] width 899 height 57
click at [402, 167] on textarea at bounding box center [479, 169] width 899 height 57
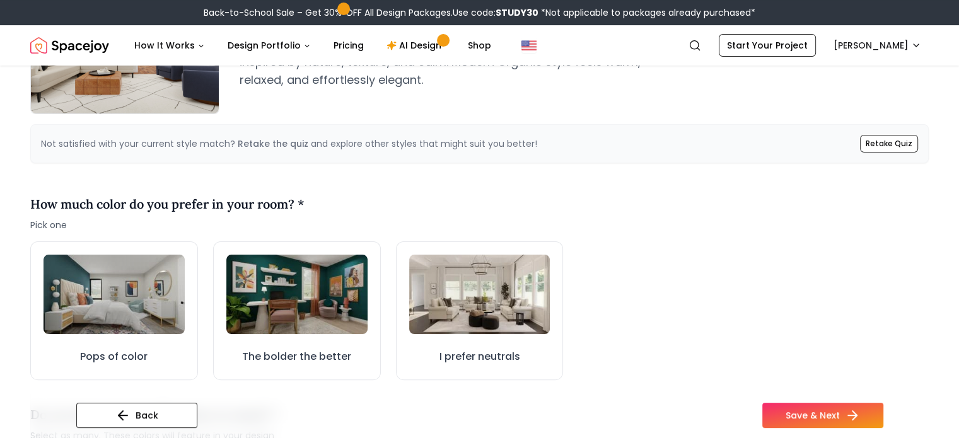
scroll to position [259, 0]
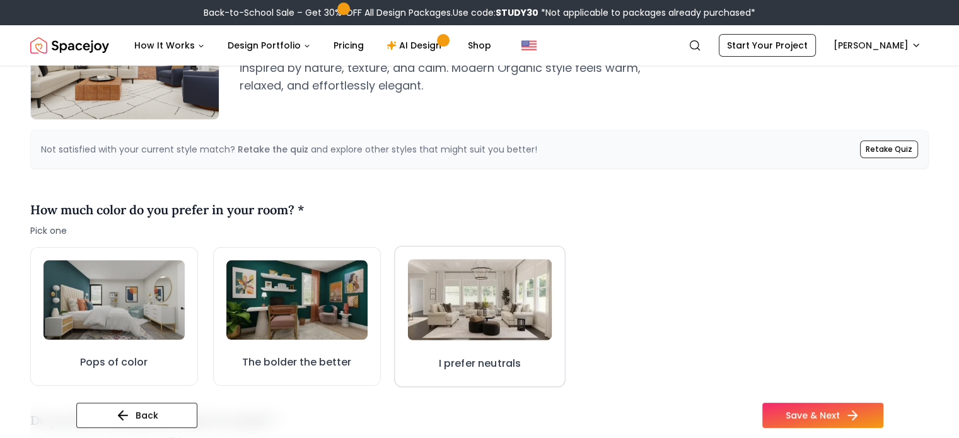
click at [468, 349] on button "I prefer neutrals" at bounding box center [479, 316] width 171 height 141
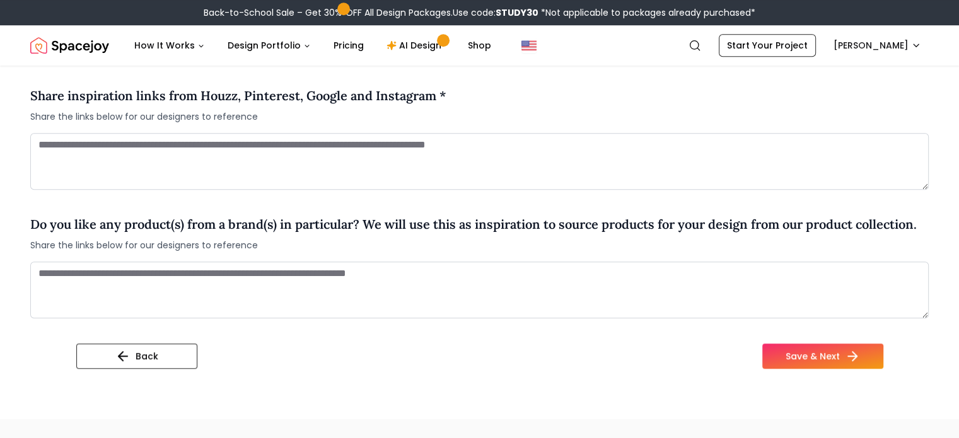
scroll to position [1022, 0]
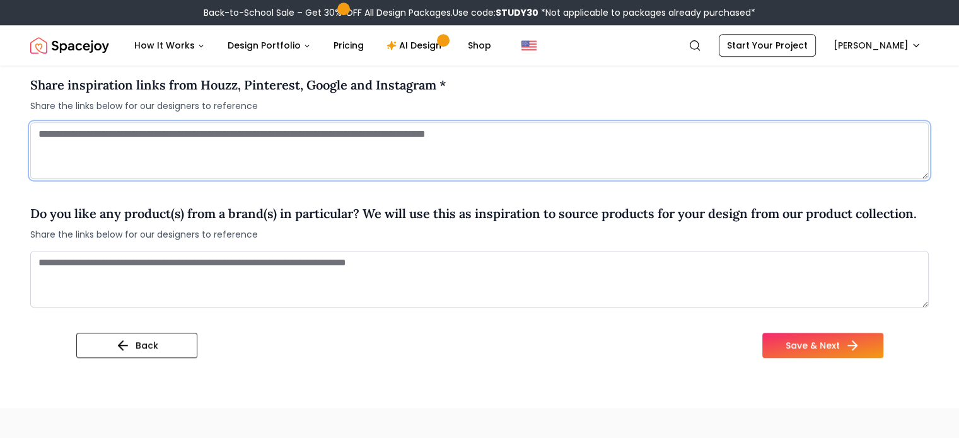
click at [397, 139] on textarea at bounding box center [479, 150] width 899 height 57
paste textarea "**********"
type textarea "**********"
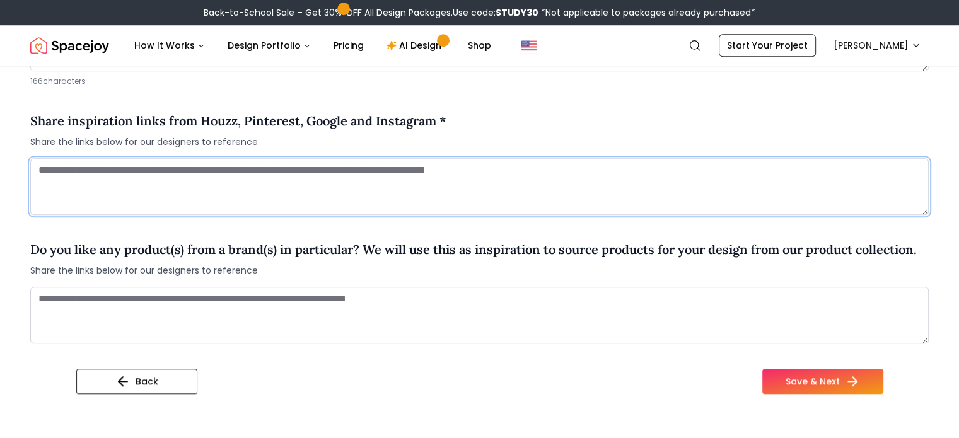
scroll to position [1037, 0]
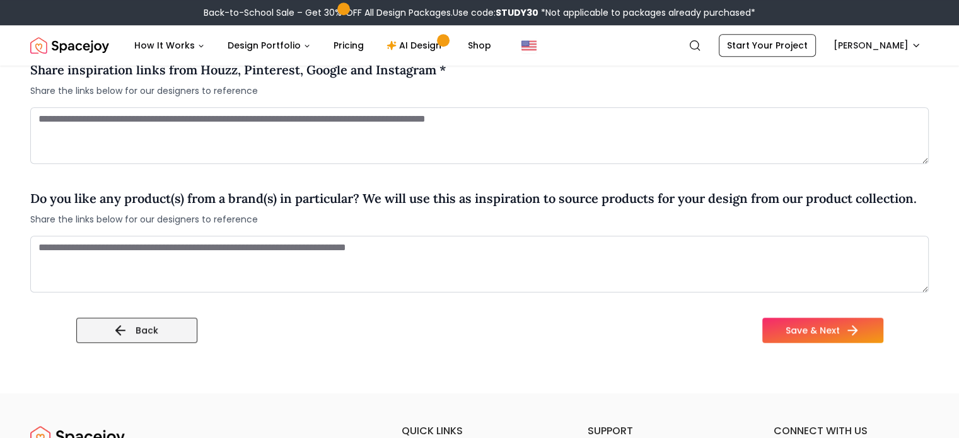
click at [76, 326] on button "Back" at bounding box center [136, 330] width 121 height 25
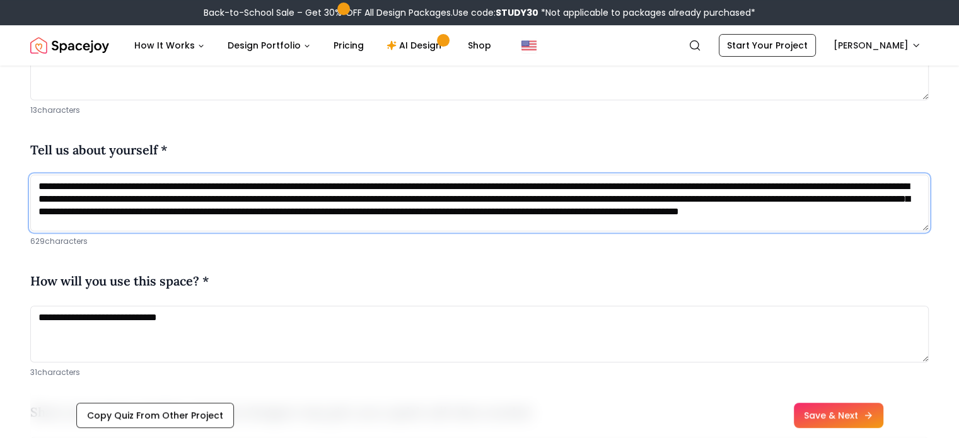
scroll to position [4, 0]
click at [512, 206] on textarea "**********" at bounding box center [479, 203] width 899 height 57
click at [505, 209] on textarea "**********" at bounding box center [479, 203] width 899 height 57
click at [350, 182] on textarea "**********" at bounding box center [479, 203] width 899 height 57
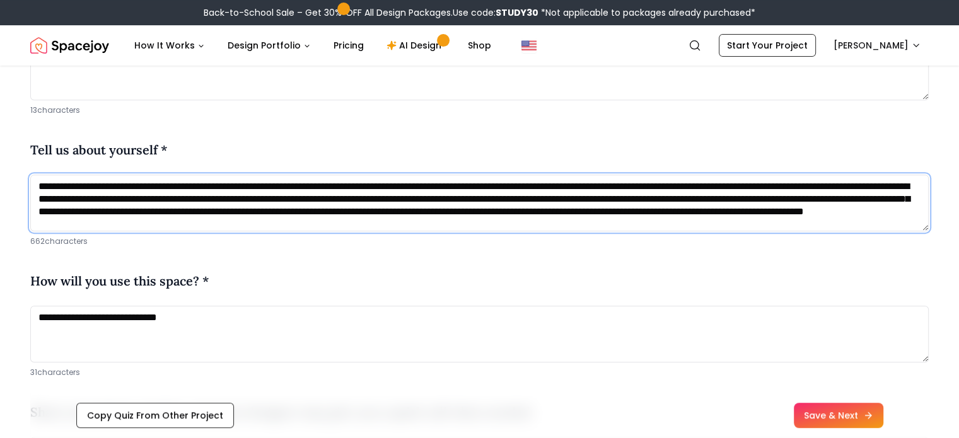
paste textarea "**********"
click at [711, 222] on textarea "**********" at bounding box center [479, 203] width 899 height 57
click at [854, 221] on textarea "**********" at bounding box center [479, 203] width 899 height 57
paste textarea "**********"
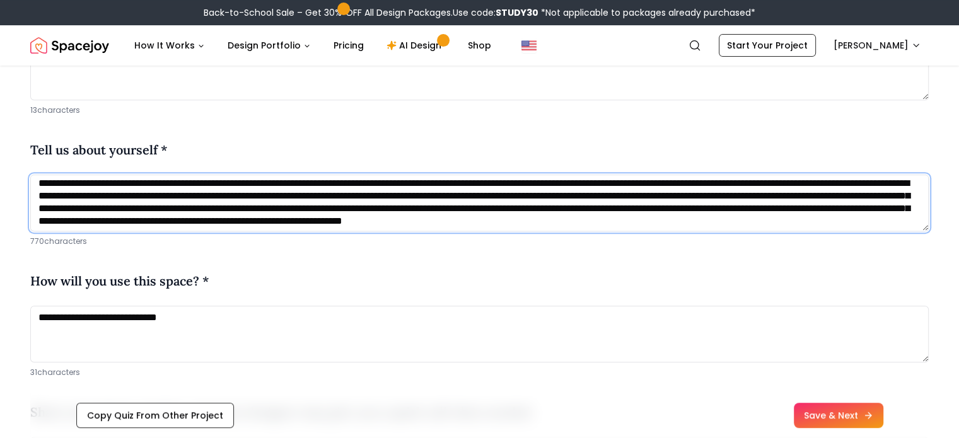
scroll to position [13, 0]
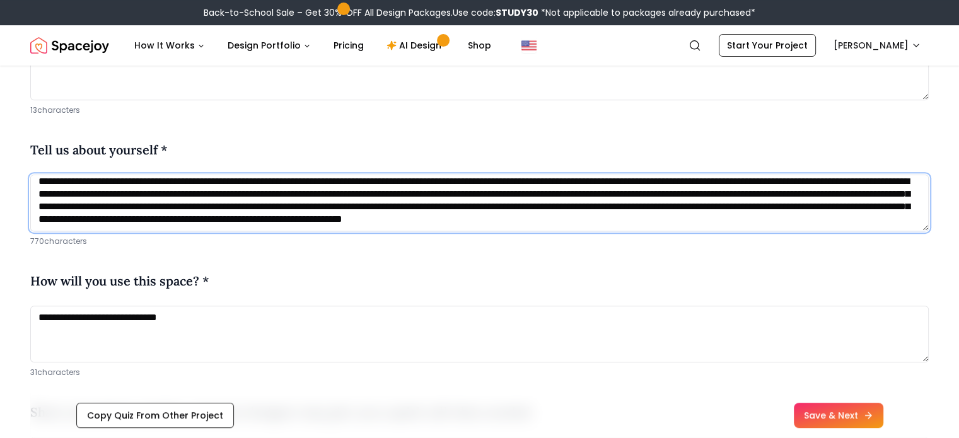
click at [831, 209] on textarea "**********" at bounding box center [479, 203] width 899 height 57
drag, startPoint x: 402, startPoint y: 224, endPoint x: 339, endPoint y: 219, distance: 63.3
click at [339, 219] on textarea "**********" at bounding box center [479, 203] width 899 height 57
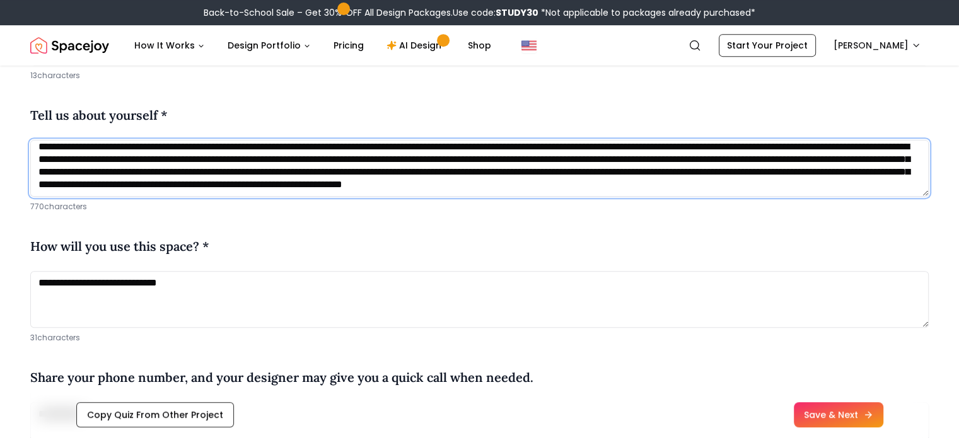
scroll to position [561, 0]
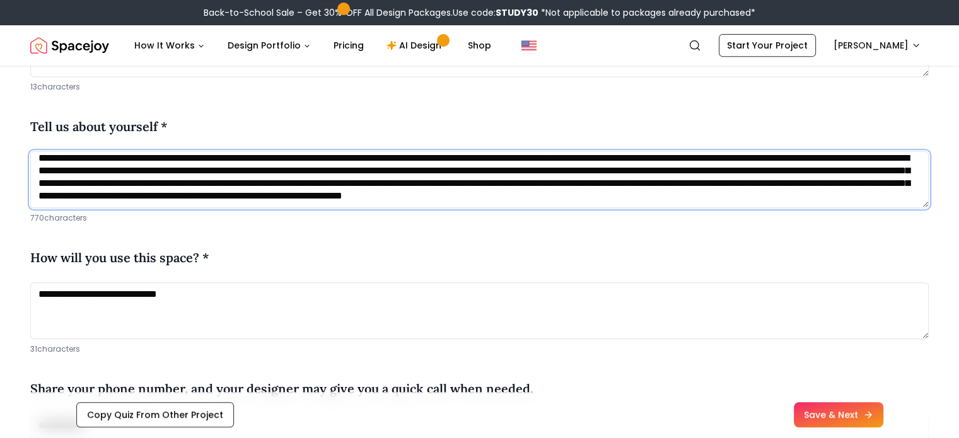
drag, startPoint x: 835, startPoint y: 183, endPoint x: 850, endPoint y: 199, distance: 21.9
click at [850, 199] on textarea "**********" at bounding box center [479, 179] width 899 height 57
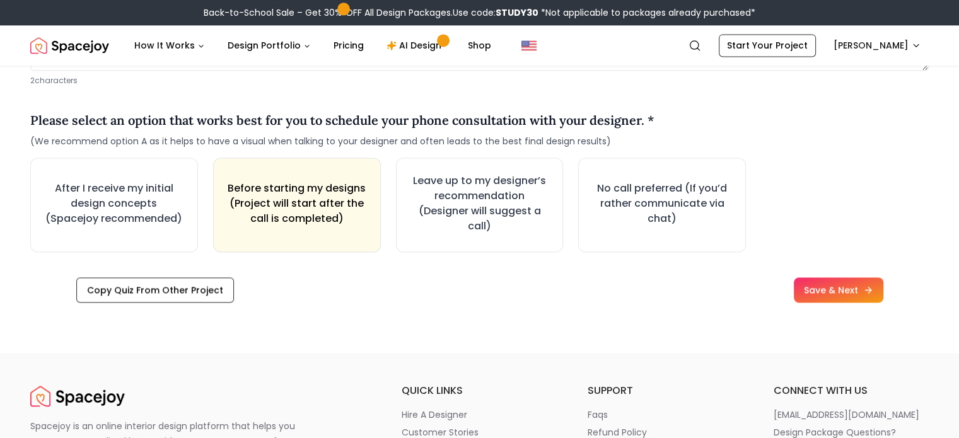
scroll to position [1794, 0]
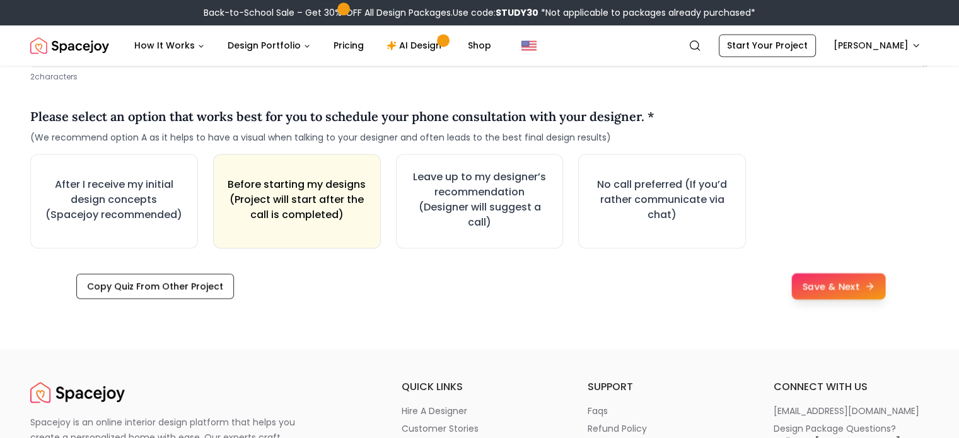
type textarea "**********"
click at [868, 287] on button "Save & Next" at bounding box center [838, 286] width 94 height 26
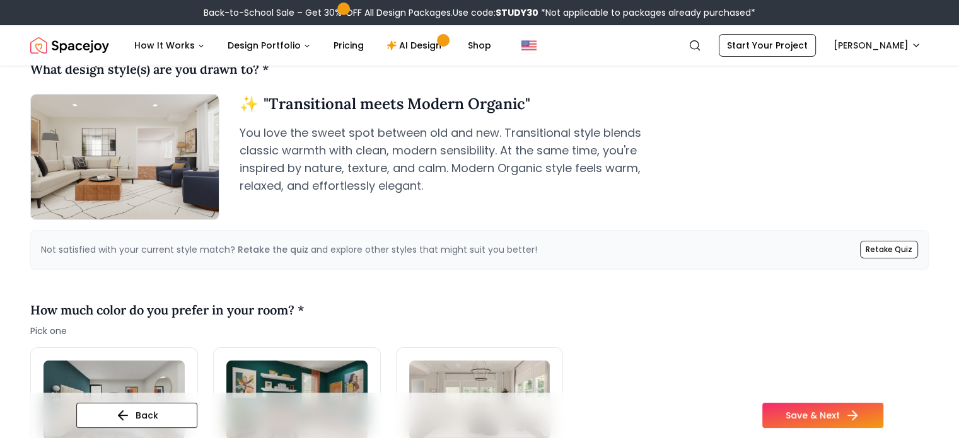
scroll to position [156, 0]
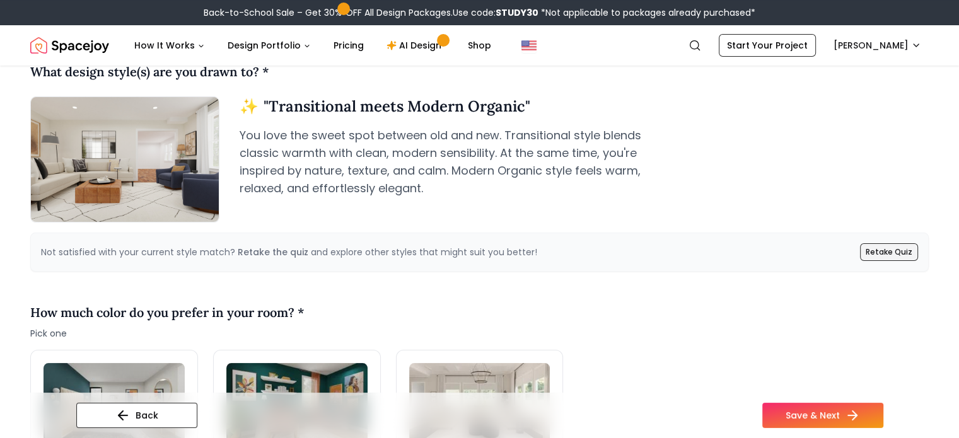
click at [891, 250] on link "Retake Quiz" at bounding box center [889, 252] width 58 height 18
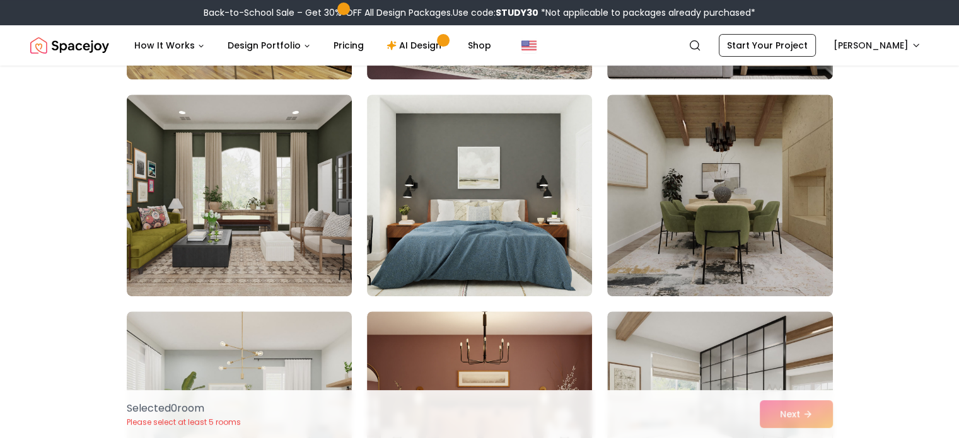
scroll to position [514, 0]
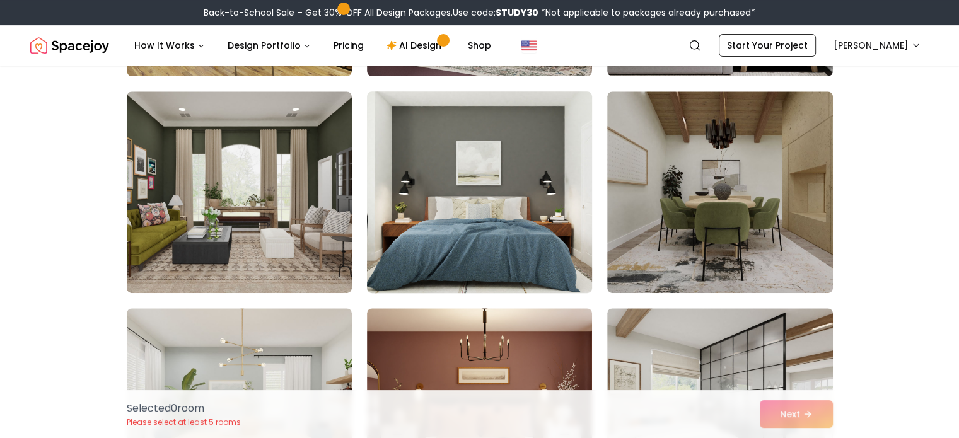
click at [453, 221] on img at bounding box center [479, 192] width 236 height 212
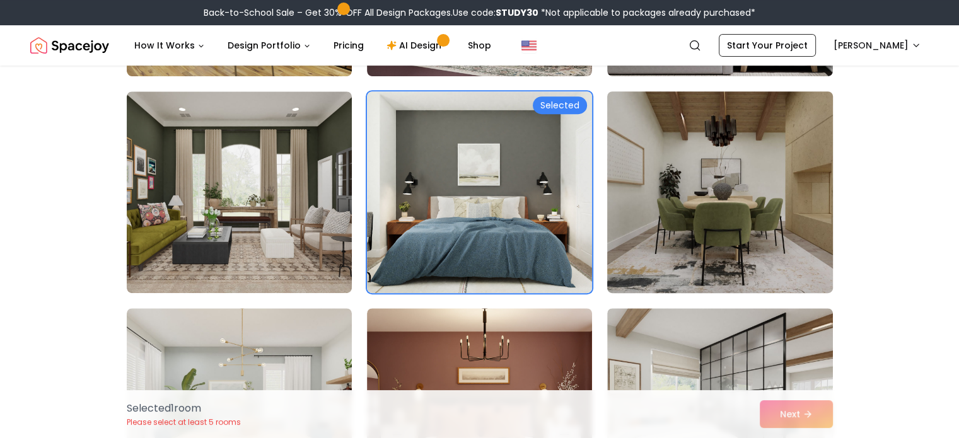
click at [805, 230] on img at bounding box center [720, 192] width 236 height 212
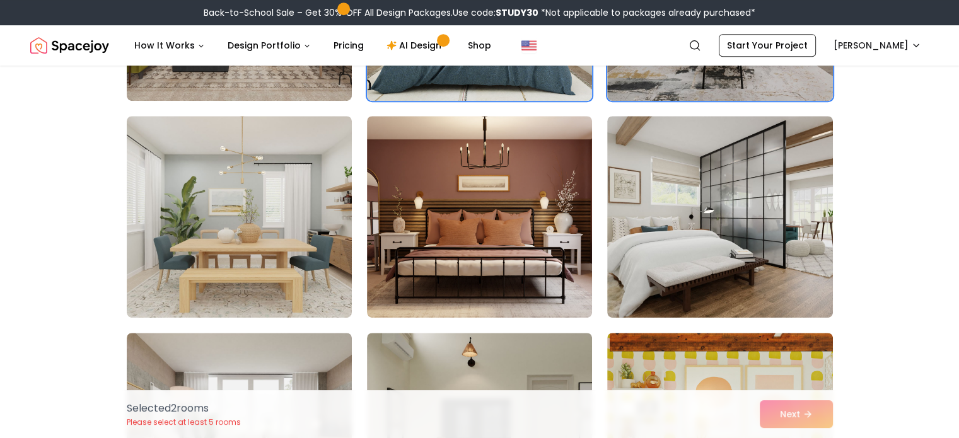
scroll to position [709, 0]
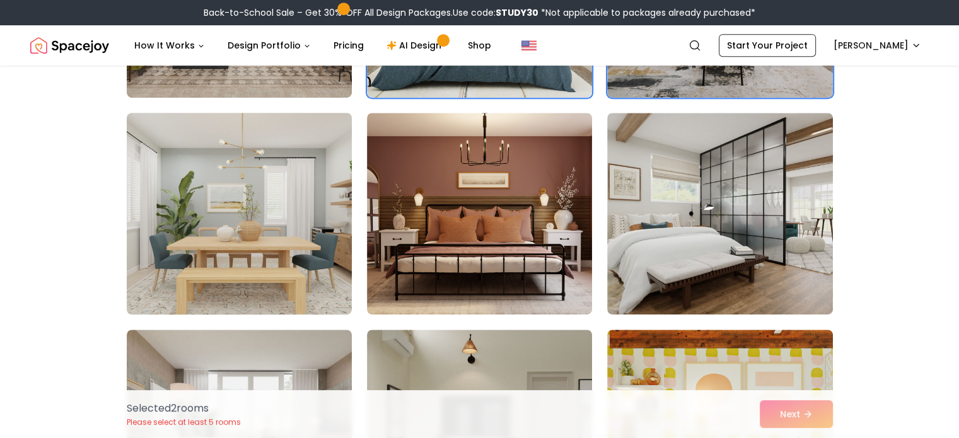
click at [261, 256] on img at bounding box center [239, 214] width 236 height 212
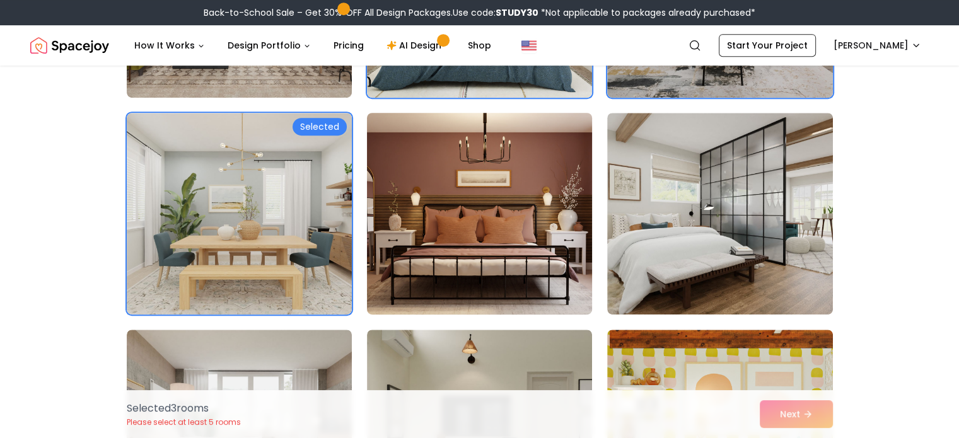
click at [499, 253] on img at bounding box center [479, 214] width 236 height 212
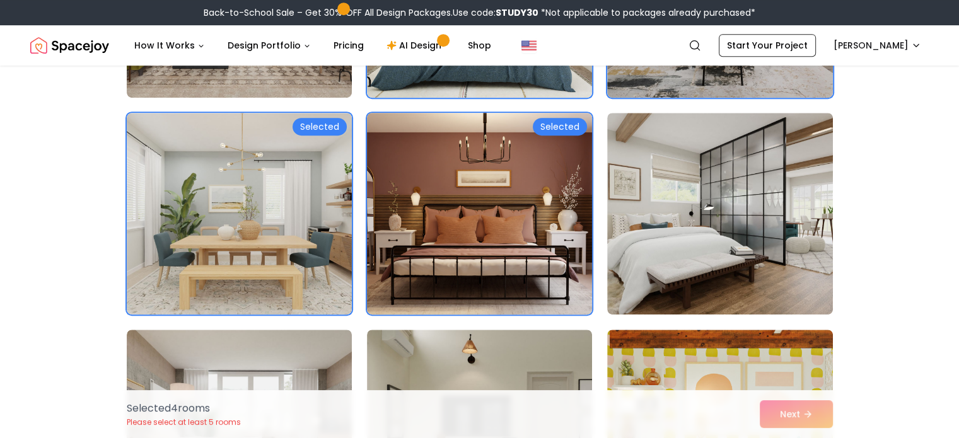
click at [588, 214] on img at bounding box center [479, 214] width 236 height 212
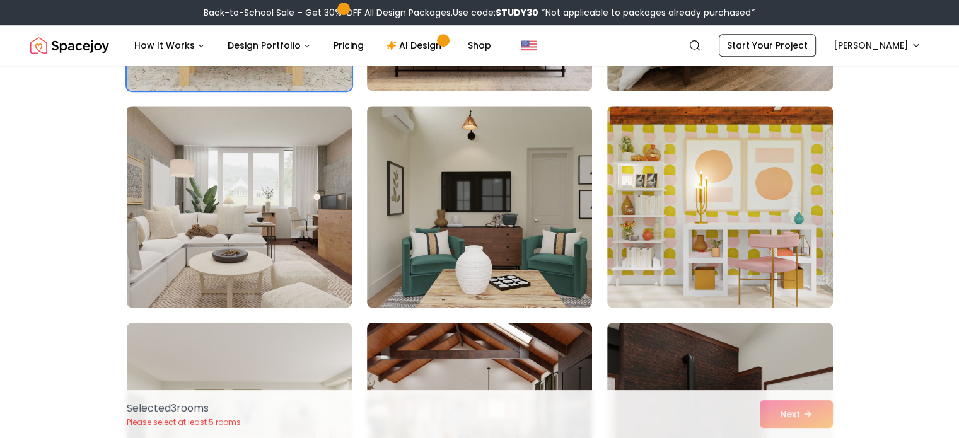
scroll to position [940, 0]
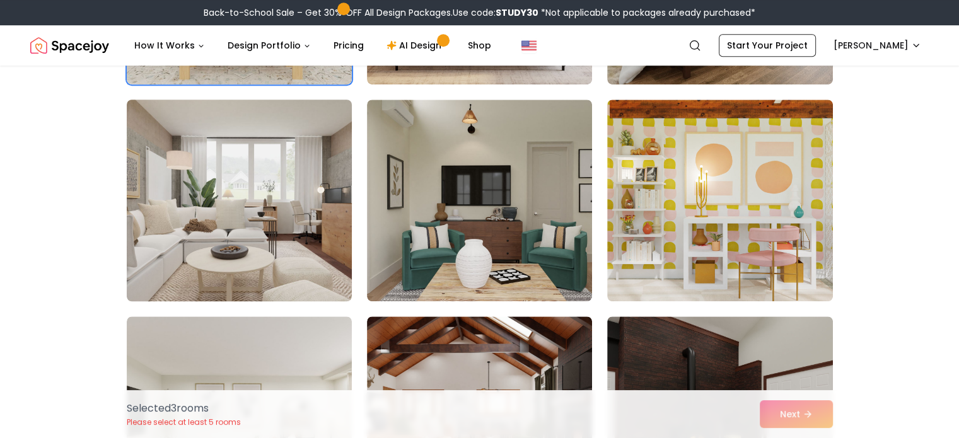
click at [218, 238] on img at bounding box center [239, 201] width 236 height 212
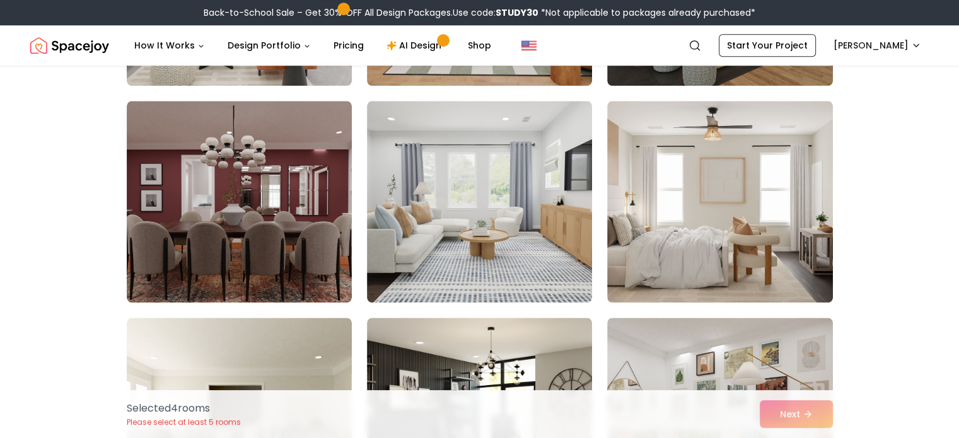
scroll to position [1385, 0]
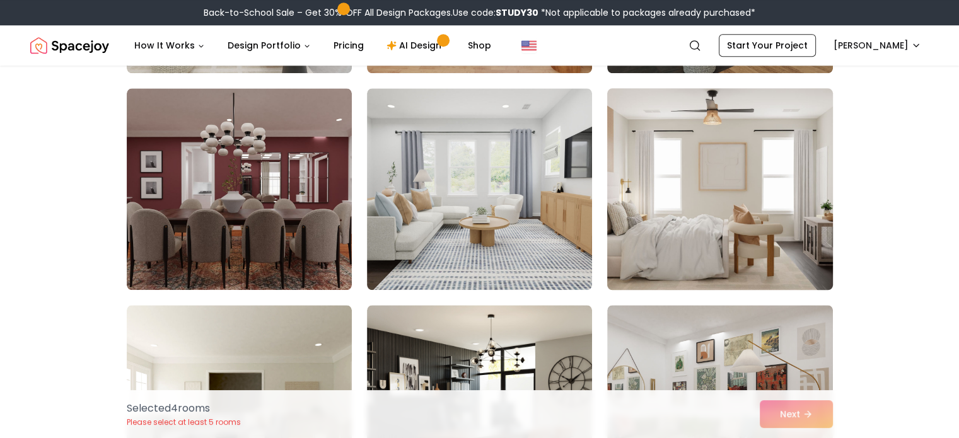
click at [788, 206] on img at bounding box center [720, 189] width 236 height 212
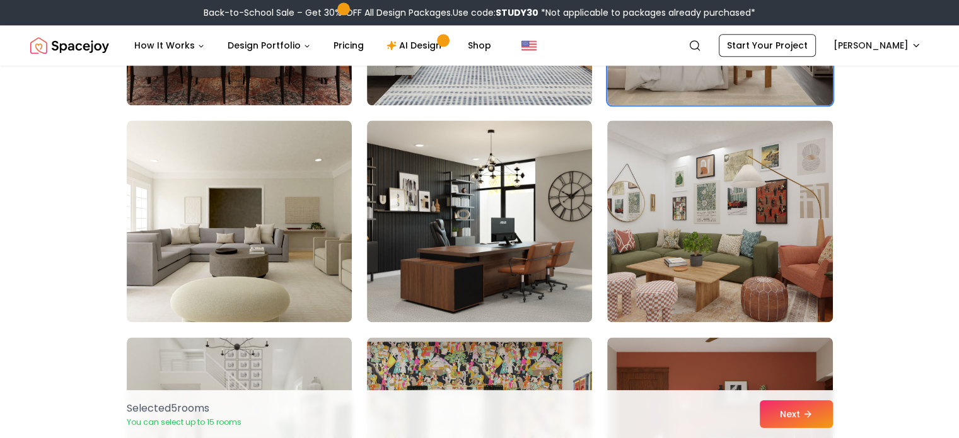
scroll to position [1574, 0]
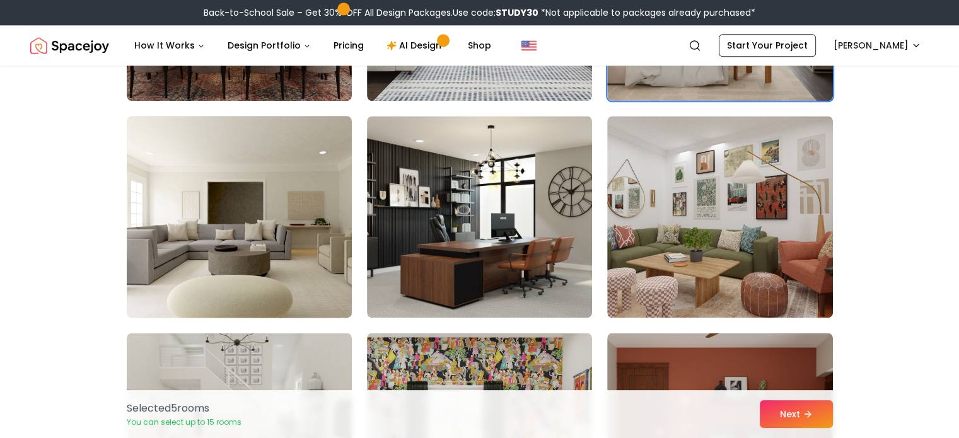
click at [225, 184] on img at bounding box center [239, 217] width 236 height 212
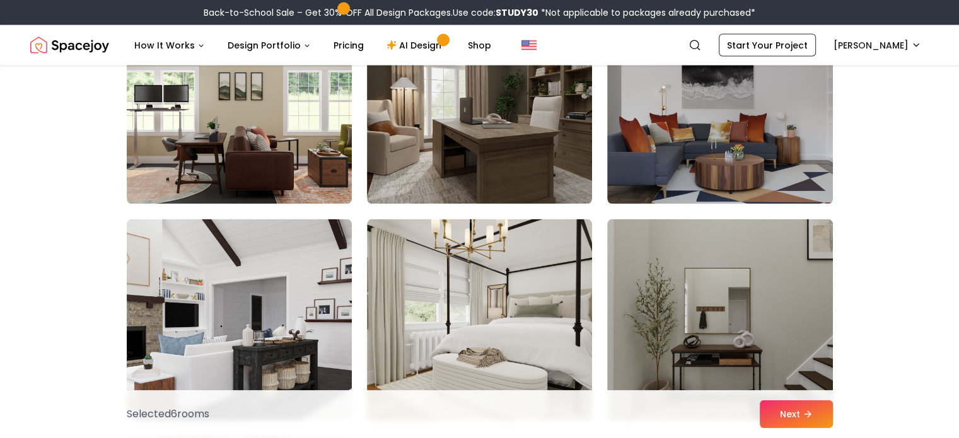
scroll to position [2668, 0]
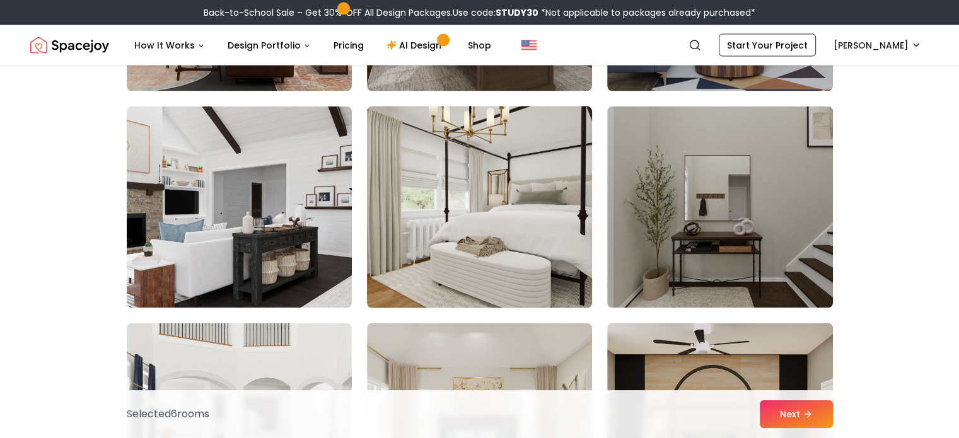
click at [443, 206] on img at bounding box center [479, 208] width 236 height 212
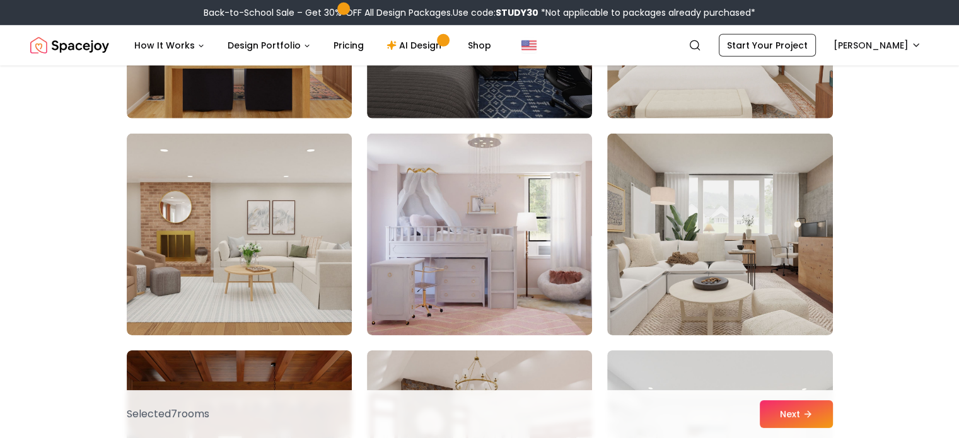
scroll to position [3949, 0]
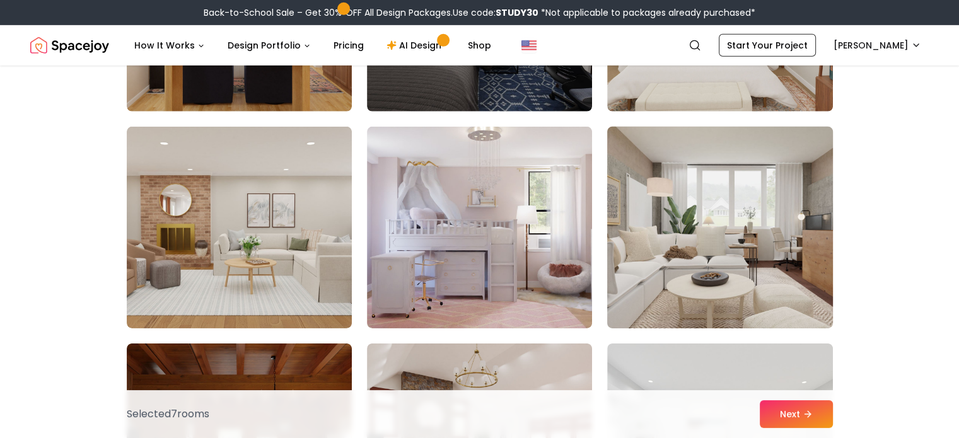
click at [716, 242] on img at bounding box center [720, 228] width 236 height 212
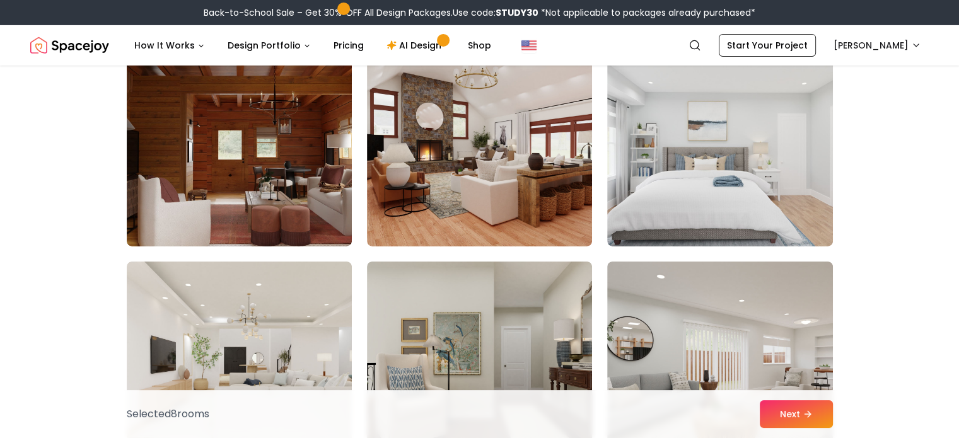
scroll to position [4401, 0]
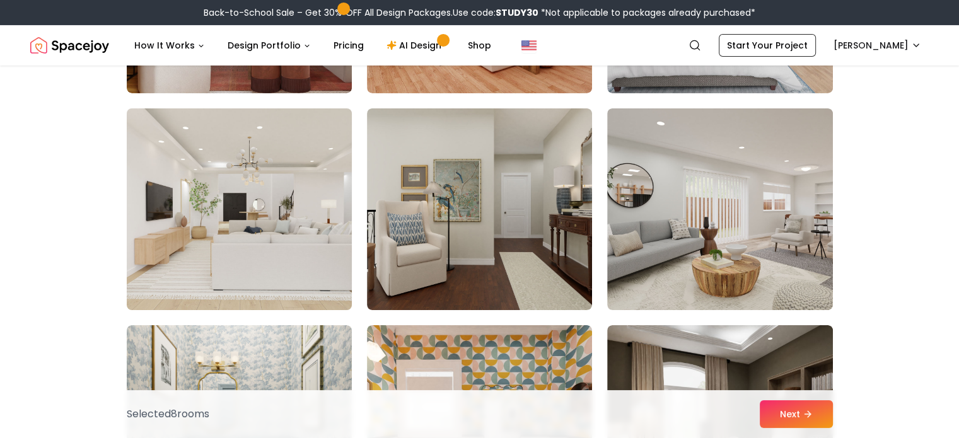
click at [252, 189] on img at bounding box center [239, 209] width 236 height 212
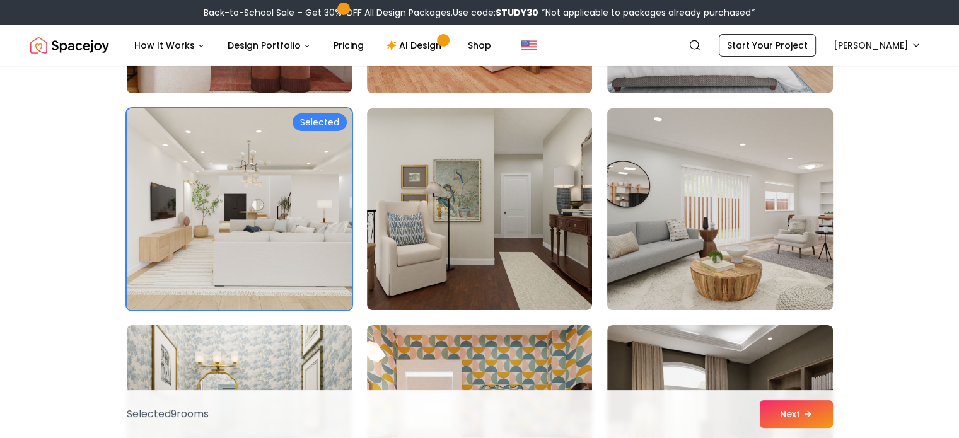
click at [800, 231] on img at bounding box center [720, 209] width 236 height 212
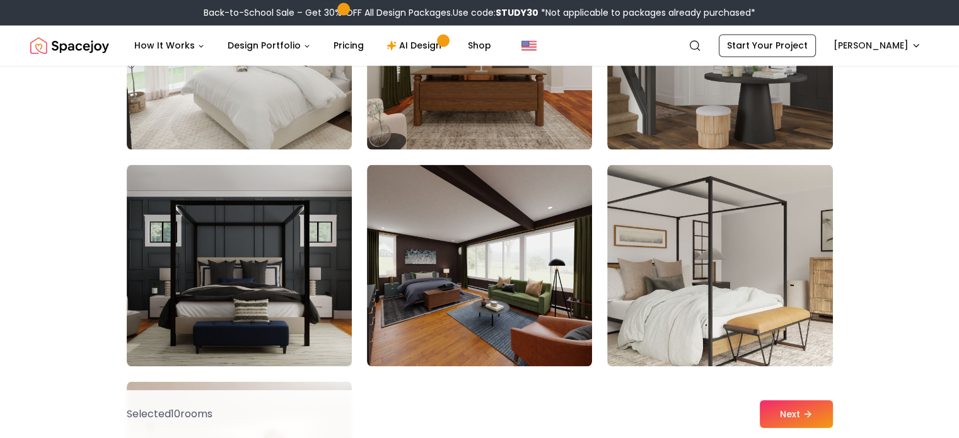
scroll to position [6989, 0]
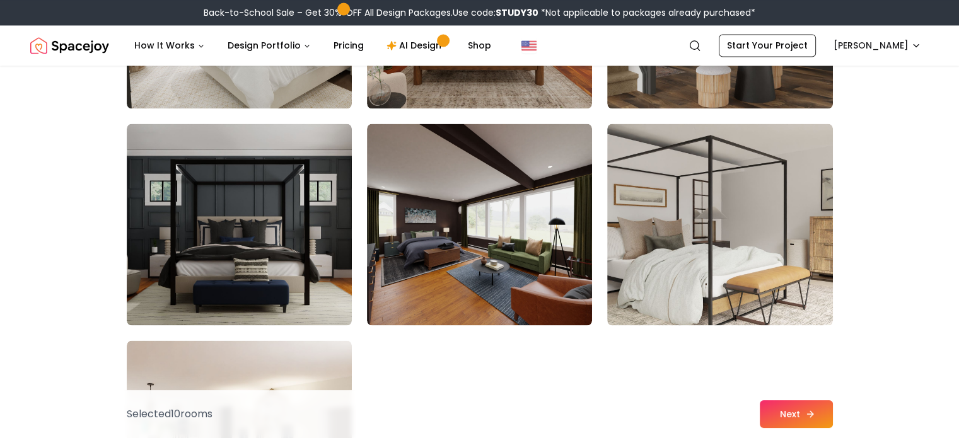
click at [810, 416] on icon at bounding box center [810, 414] width 10 height 10
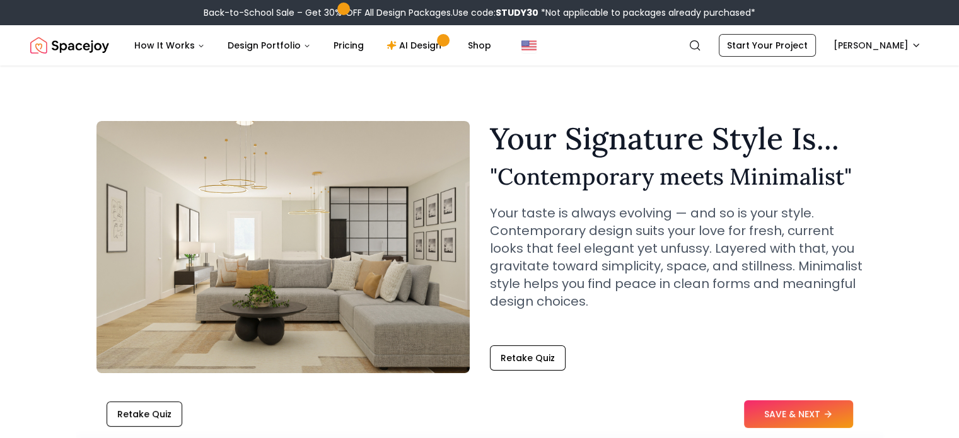
click at [810, 416] on button "SAVE & NEXT" at bounding box center [798, 414] width 109 height 28
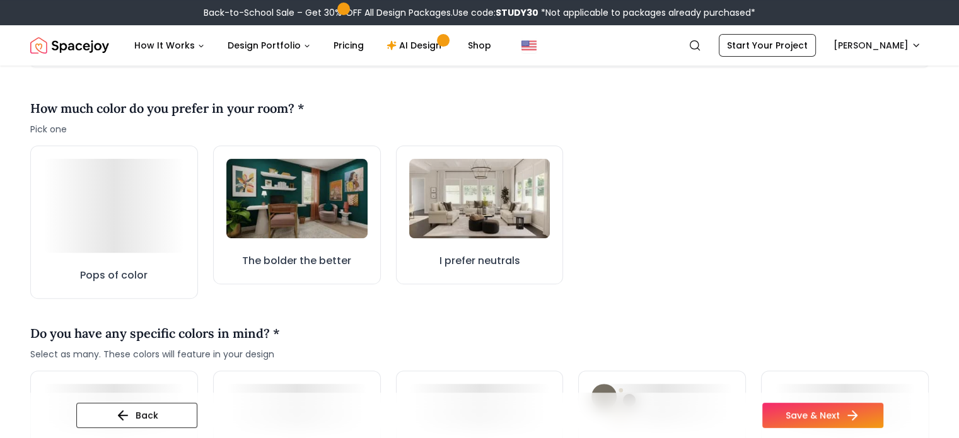
scroll to position [451, 0]
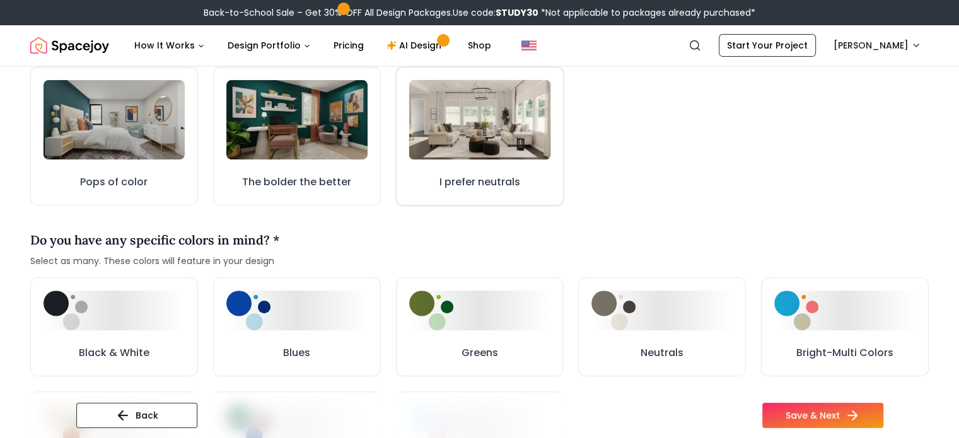
click at [434, 163] on button "I prefer neutrals" at bounding box center [479, 136] width 168 height 139
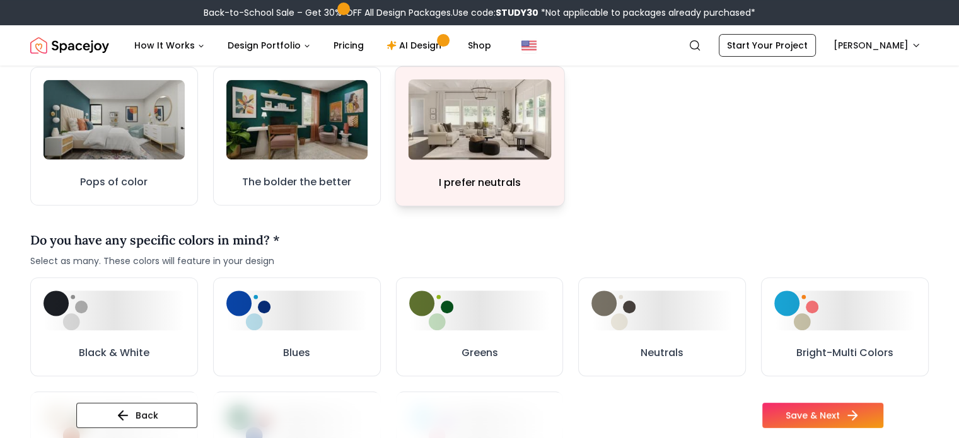
scroll to position [464, 0]
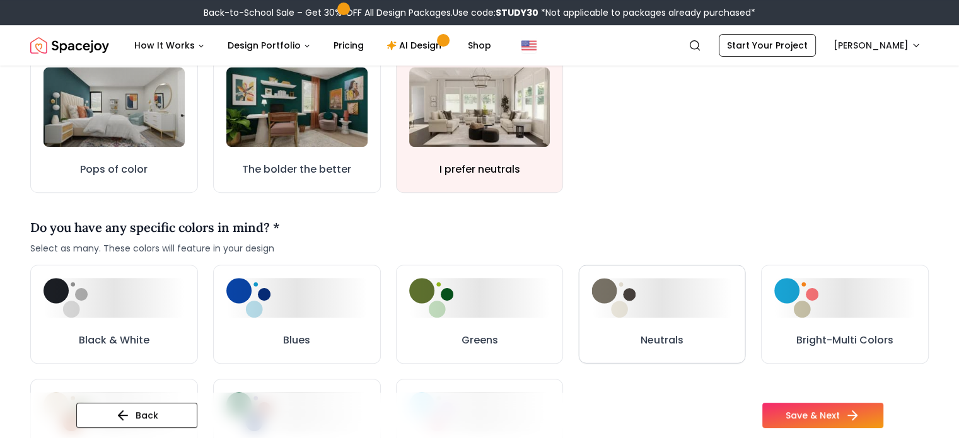
click at [649, 330] on button "Neutrals" at bounding box center [662, 314] width 167 height 98
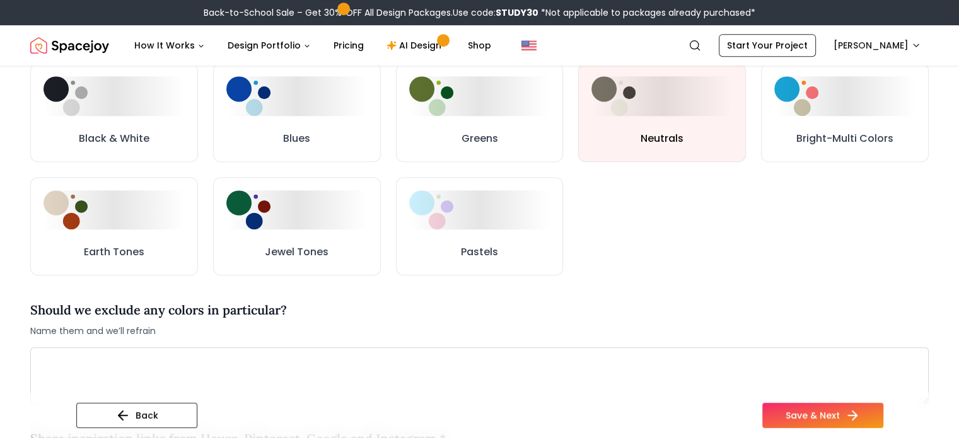
scroll to position [680, 0]
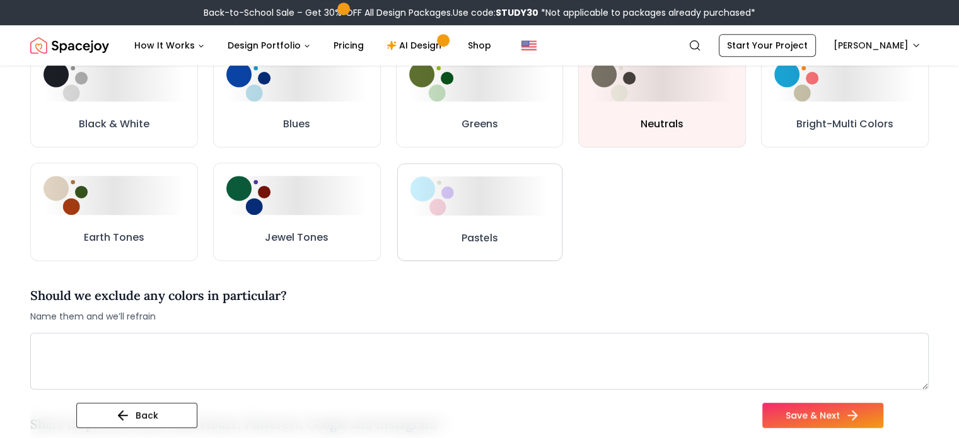
click at [450, 216] on button "Pastels" at bounding box center [479, 211] width 165 height 97
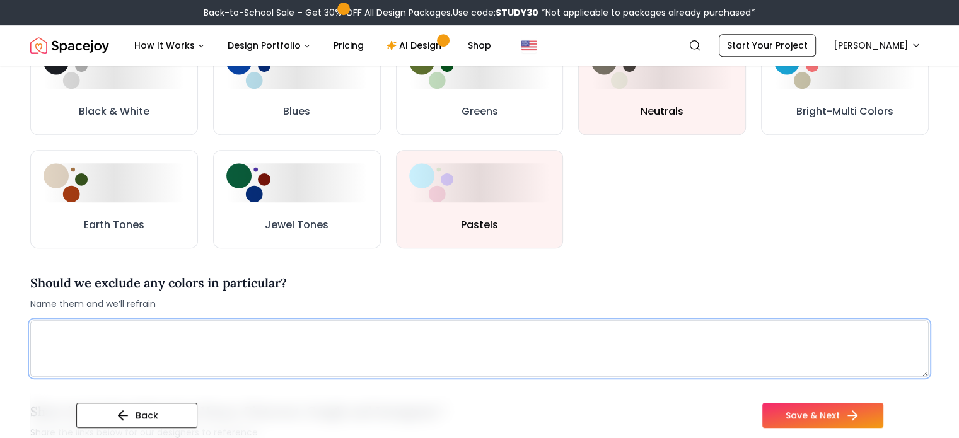
click at [291, 347] on textarea at bounding box center [479, 348] width 899 height 57
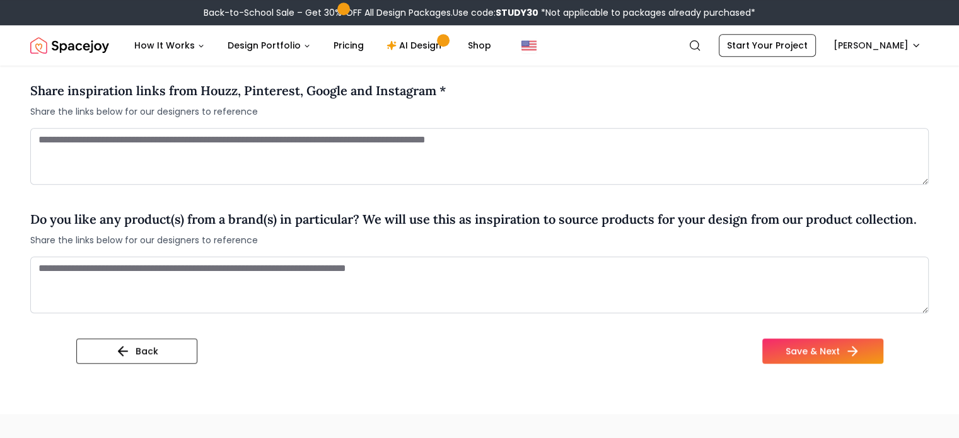
scroll to position [1020, 0]
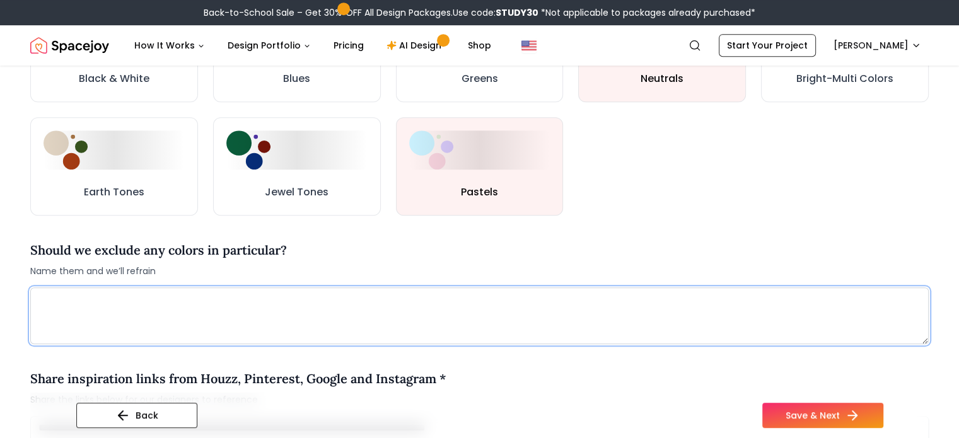
paste textarea "**********"
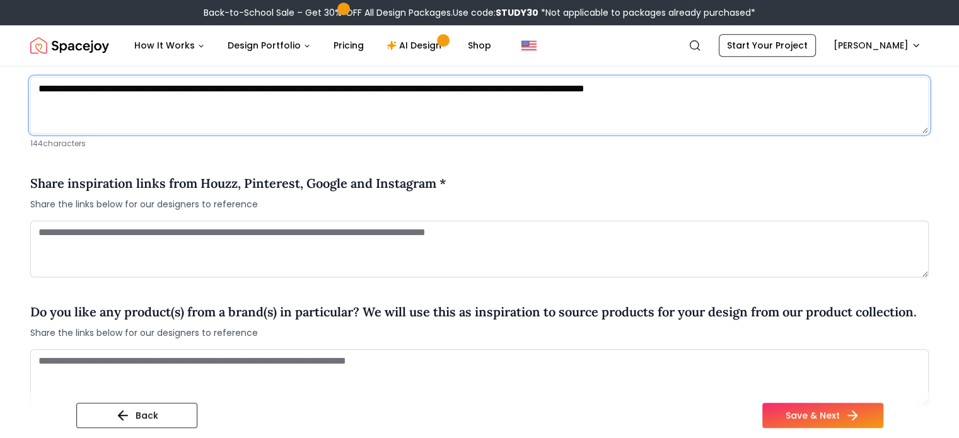
scroll to position [975, 0]
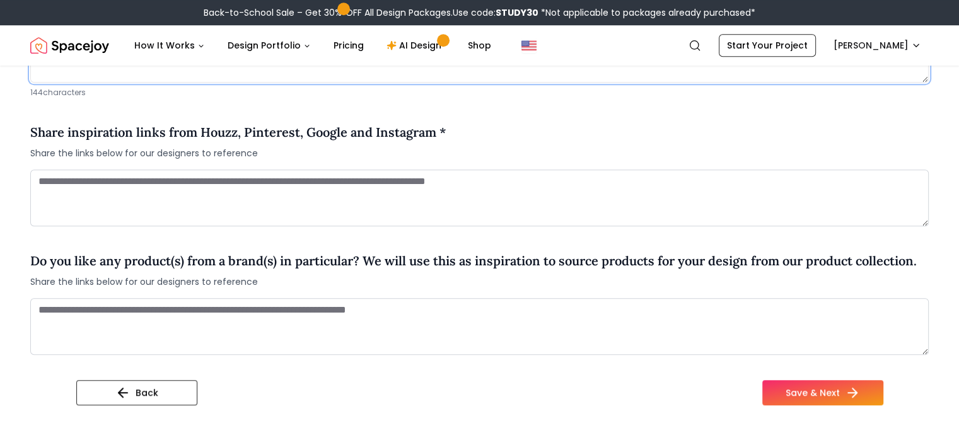
type textarea "**********"
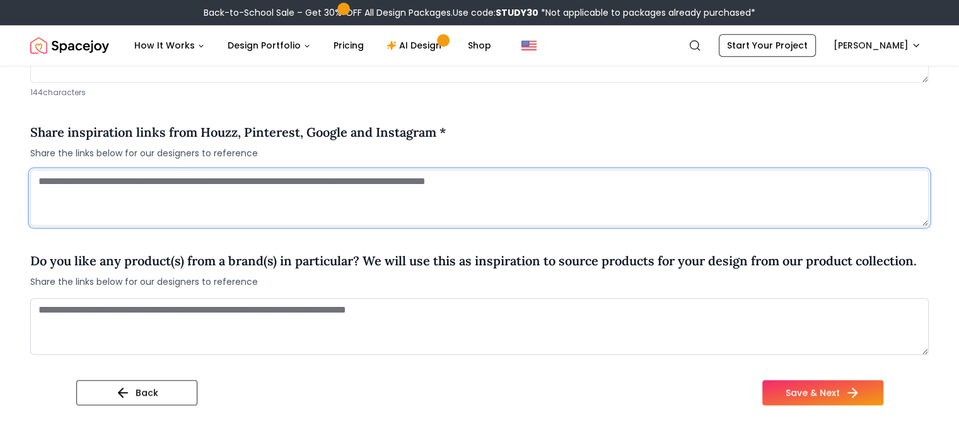
click at [206, 207] on textarea at bounding box center [479, 198] width 899 height 57
paste textarea "**********"
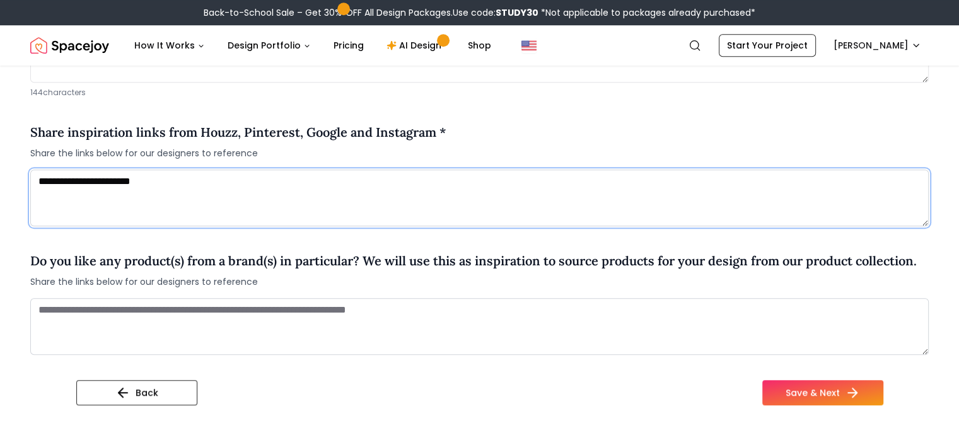
scroll to position [987, 0]
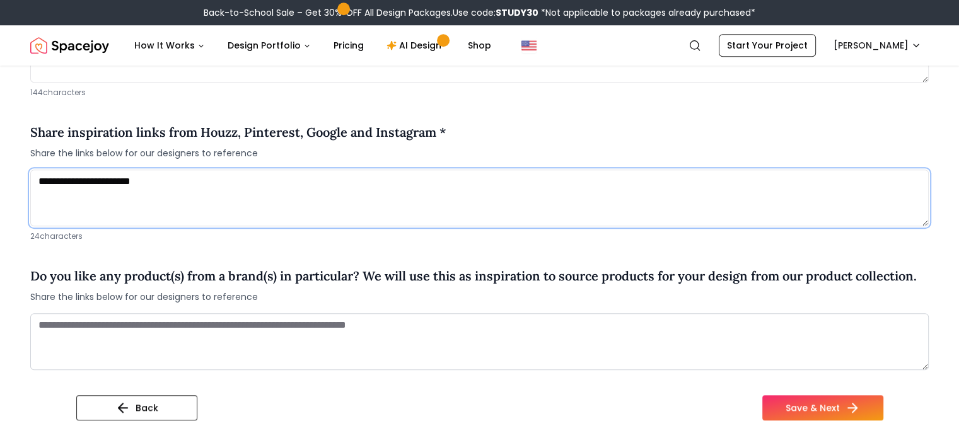
type textarea "**********"
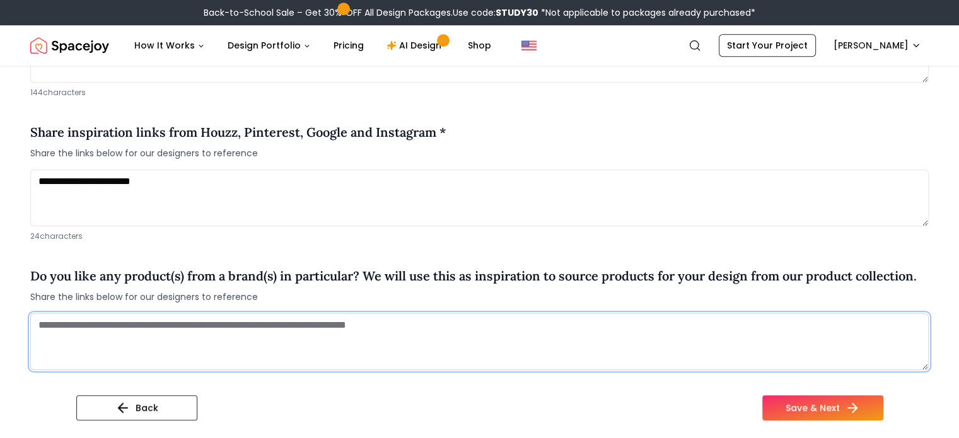
click at [220, 335] on textarea at bounding box center [479, 341] width 899 height 57
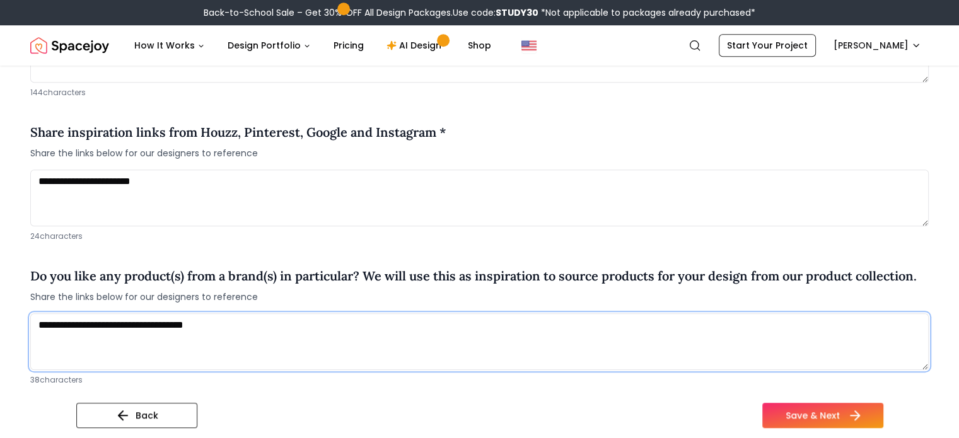
type textarea "**********"
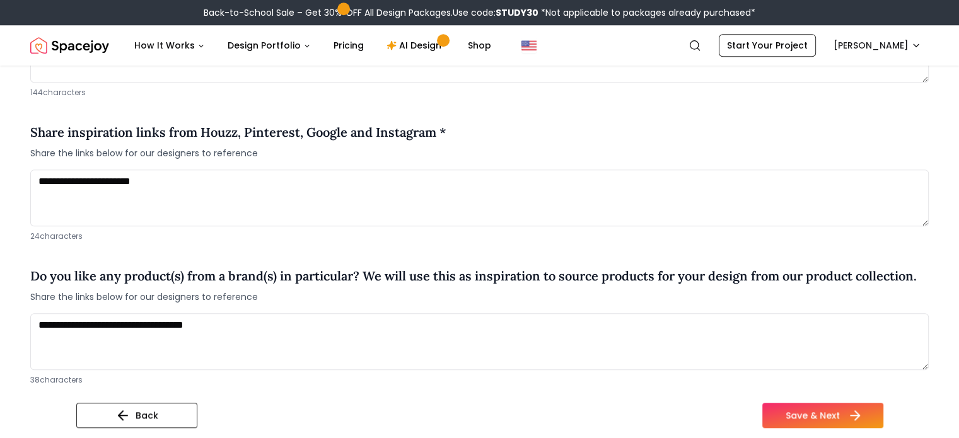
click at [856, 404] on button "Save & Next" at bounding box center [822, 415] width 121 height 25
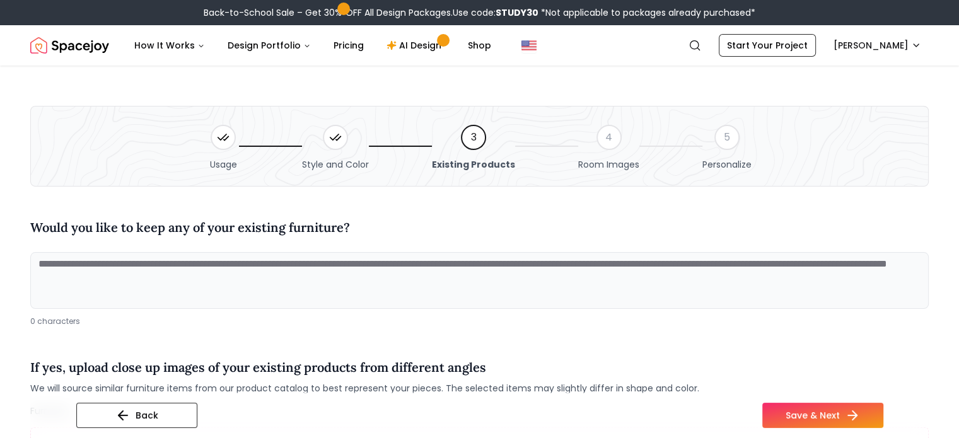
click at [313, 262] on textarea at bounding box center [479, 280] width 899 height 57
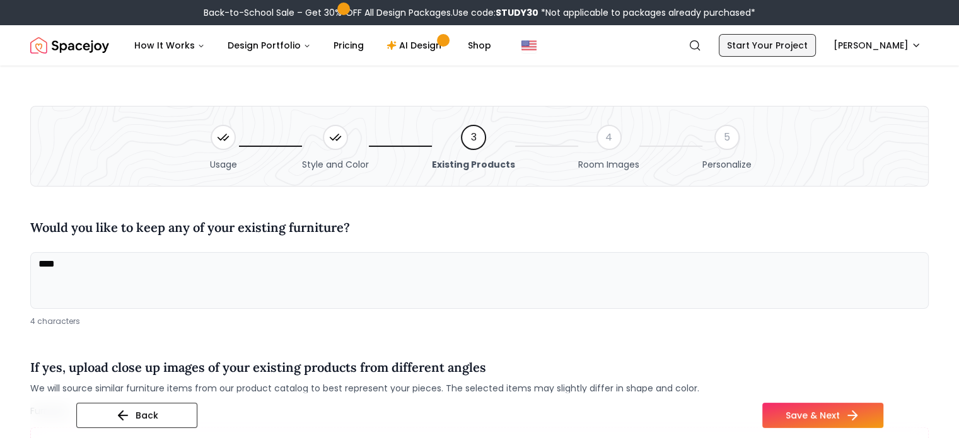
type textarea "***"
